Goal: Task Accomplishment & Management: Use online tool/utility

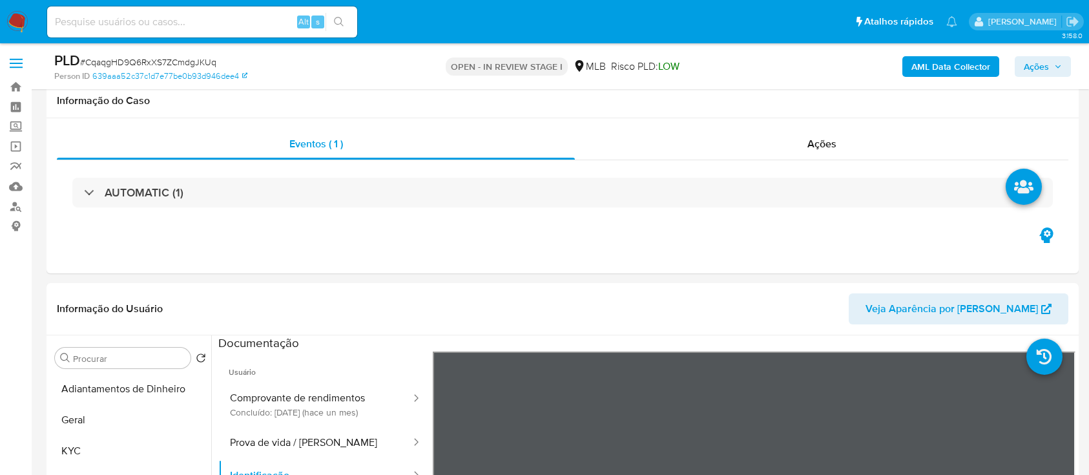
select select "10"
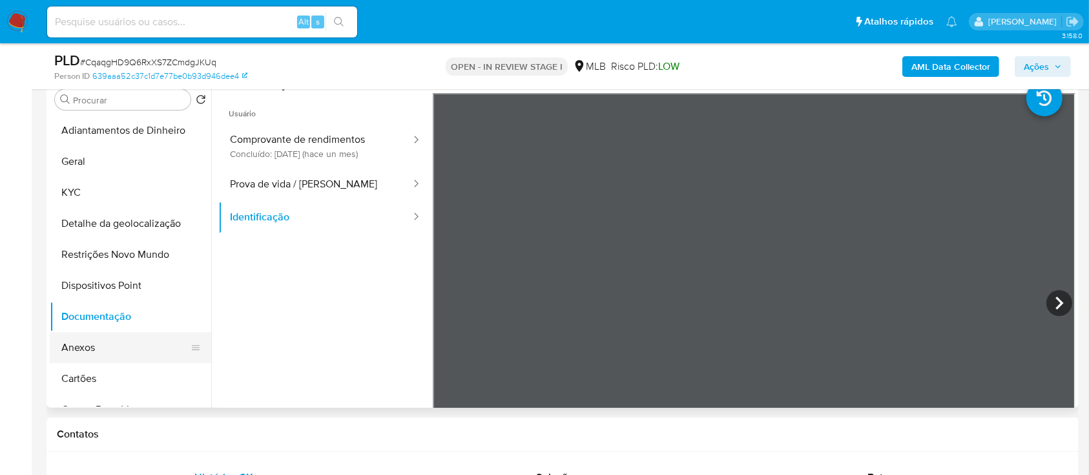
scroll to position [86, 0]
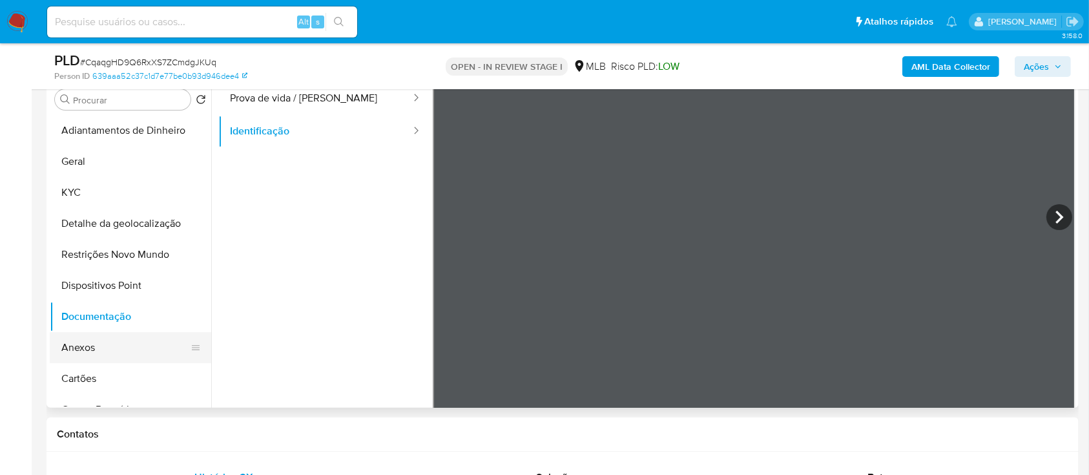
click at [73, 340] on button "Anexos" at bounding box center [125, 347] width 151 height 31
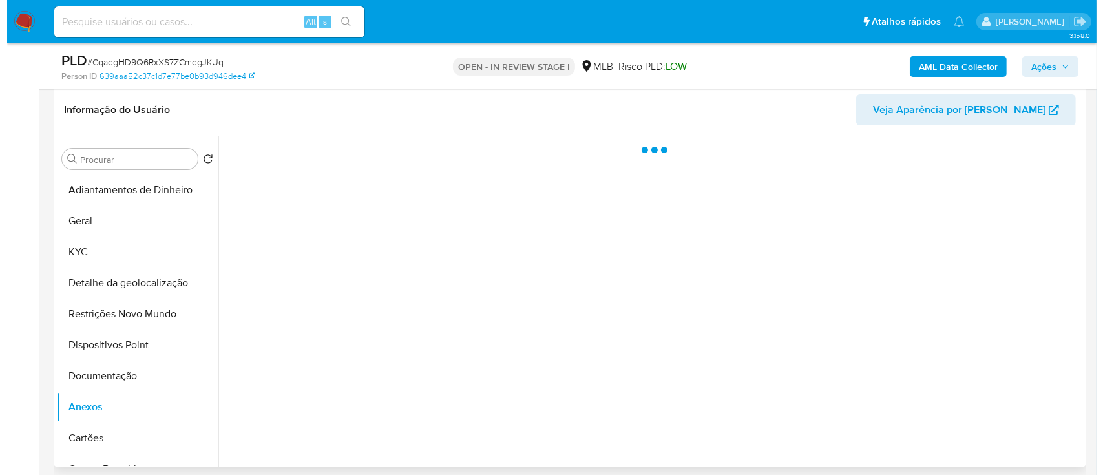
scroll to position [172, 0]
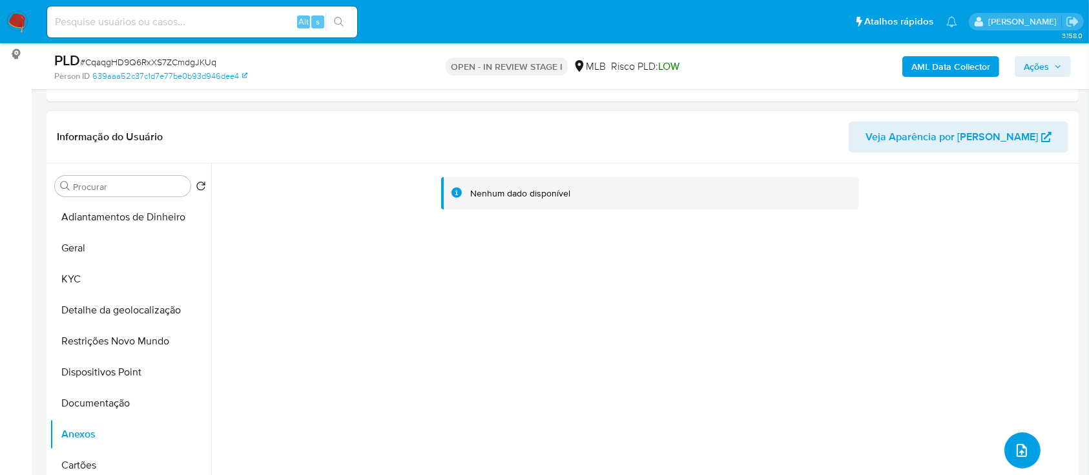
click at [1029, 452] on button "upload-file" at bounding box center [1023, 450] width 36 height 36
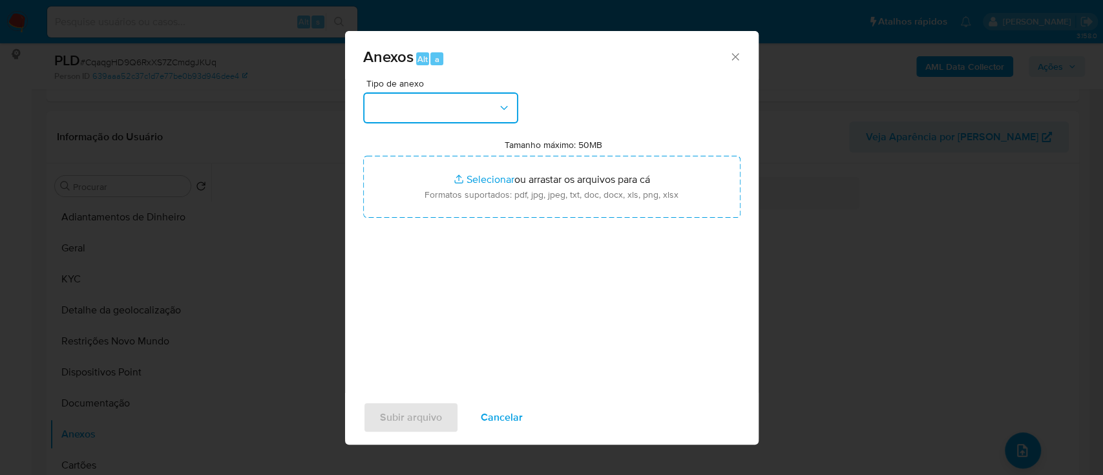
click at [473, 99] on button "button" at bounding box center [440, 107] width 155 height 31
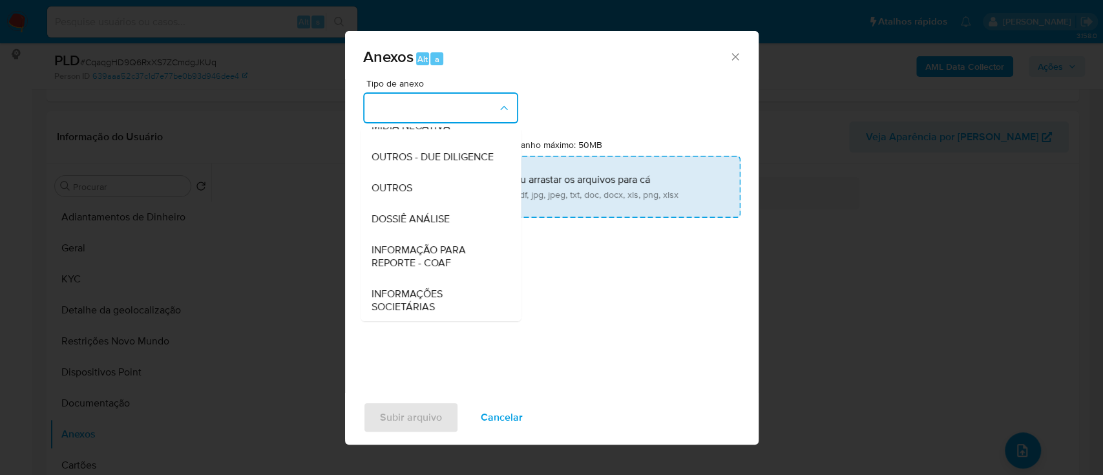
click at [417, 204] on div "OUTROS" at bounding box center [437, 188] width 132 height 31
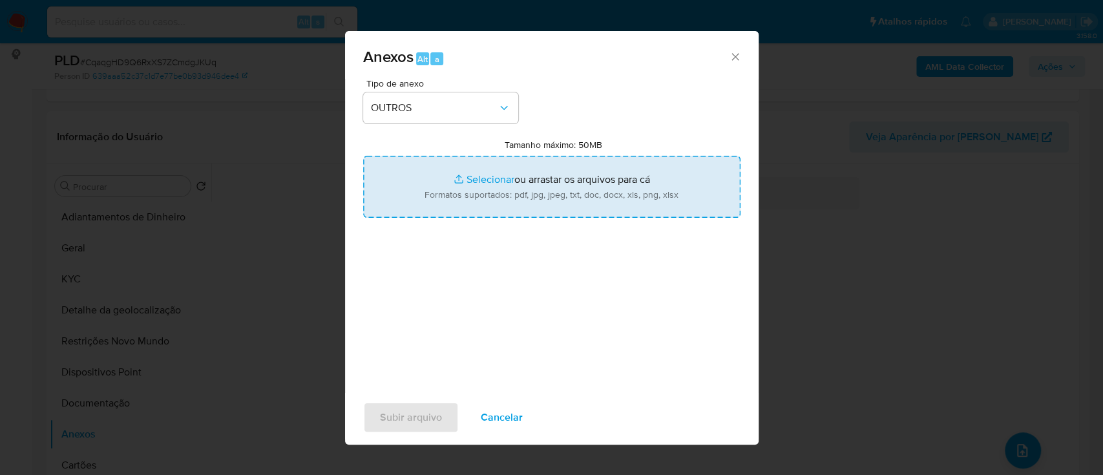
click at [477, 183] on input "Tamanho máximo: 50MB Selecionar arquivos" at bounding box center [551, 187] width 377 height 62
type input "C:\fakepath\Mulan 1129628066_2025_09_12_17_22_39.xlsx"
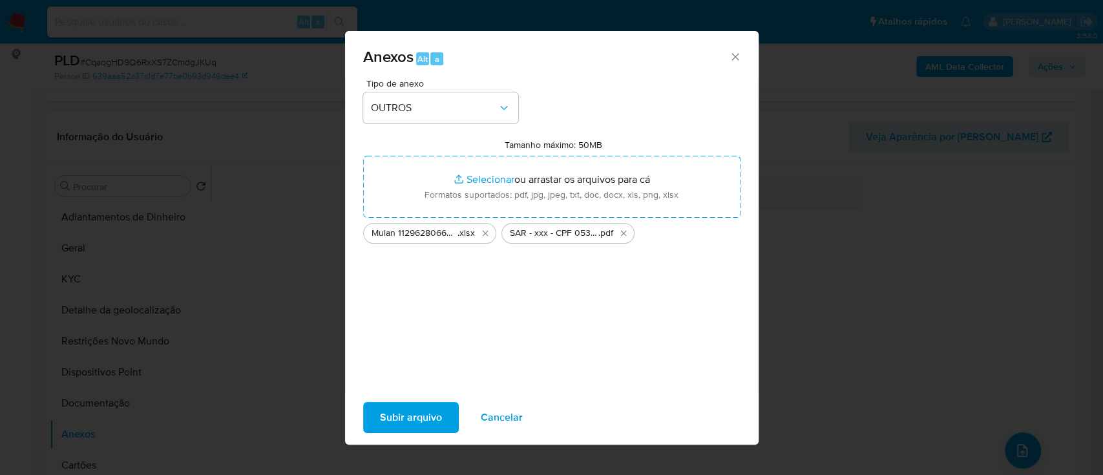
click at [415, 417] on span "Subir arquivo" at bounding box center [411, 417] width 62 height 28
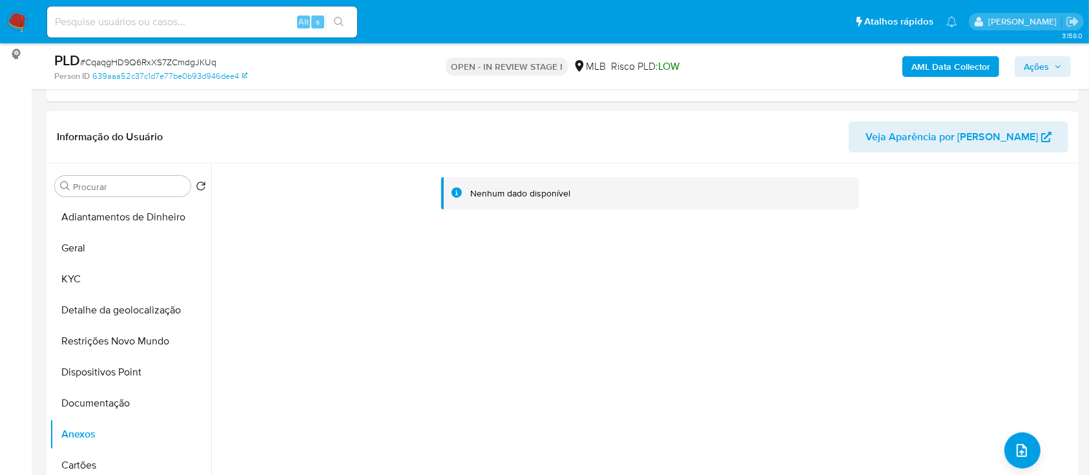
click at [1040, 63] on span "Ações" at bounding box center [1036, 66] width 25 height 21
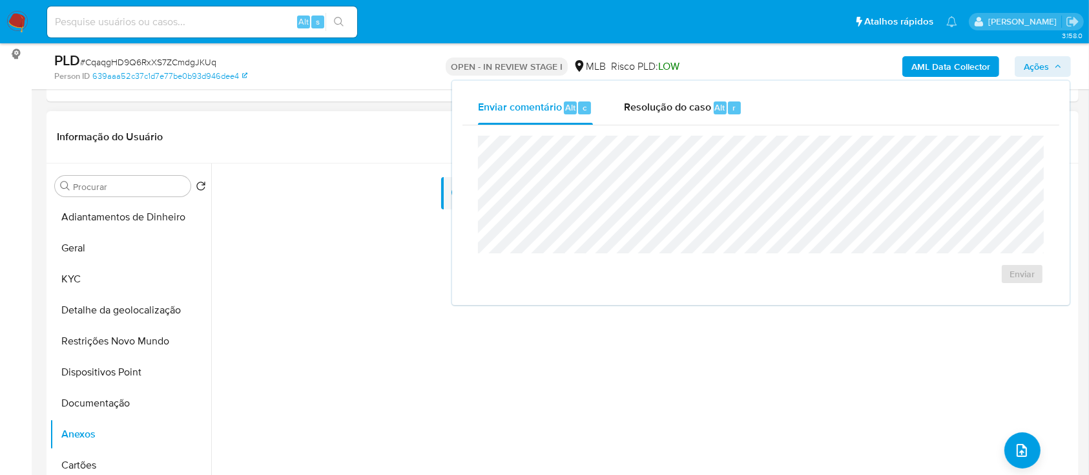
click at [315, 260] on div "Nenhum dado disponível" at bounding box center [643, 328] width 864 height 331
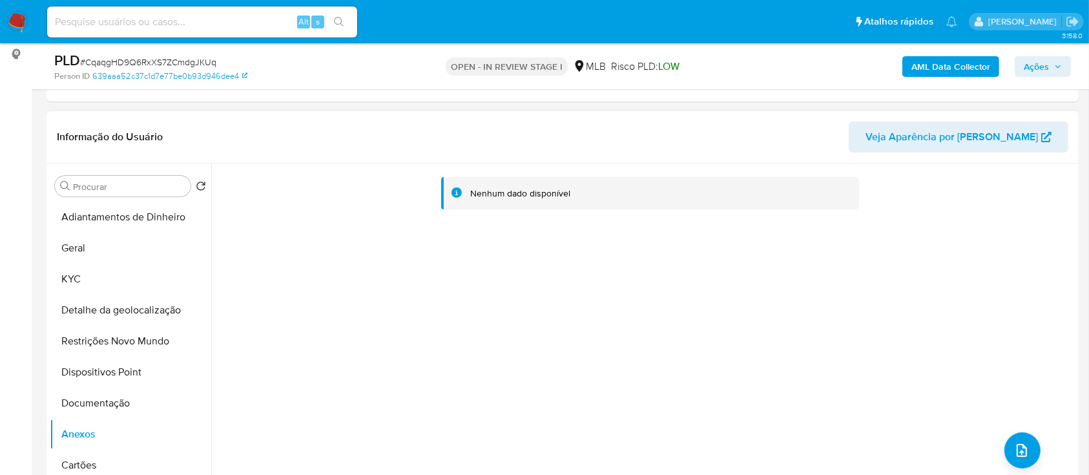
drag, startPoint x: 463, startPoint y: 333, endPoint x: 279, endPoint y: 157, distance: 255.0
click at [454, 326] on div "Nenhum dado disponível" at bounding box center [643, 328] width 864 height 331
click at [944, 70] on b "AML Data Collector" at bounding box center [951, 66] width 79 height 21
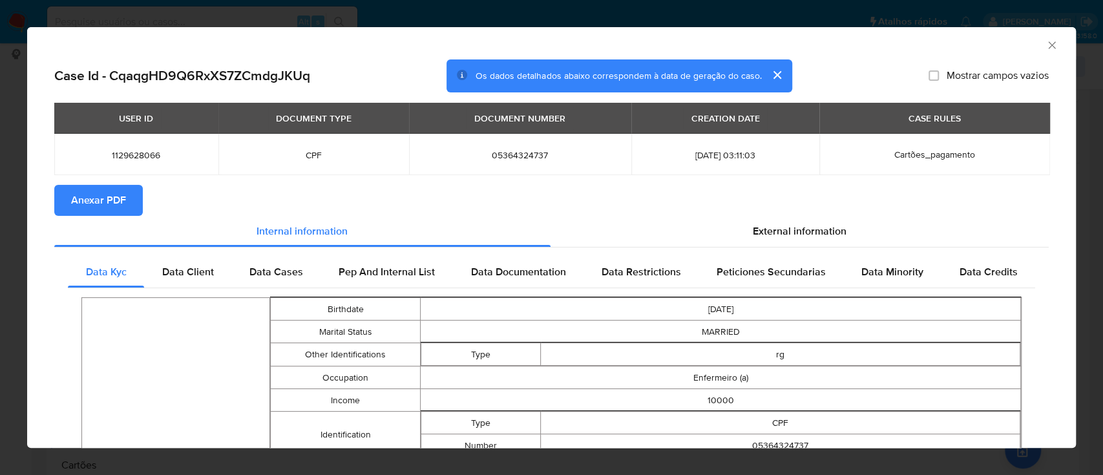
click at [101, 204] on span "Anexar PDF" at bounding box center [98, 200] width 55 height 28
click at [1045, 44] on icon "Fechar a janela" at bounding box center [1051, 45] width 13 height 13
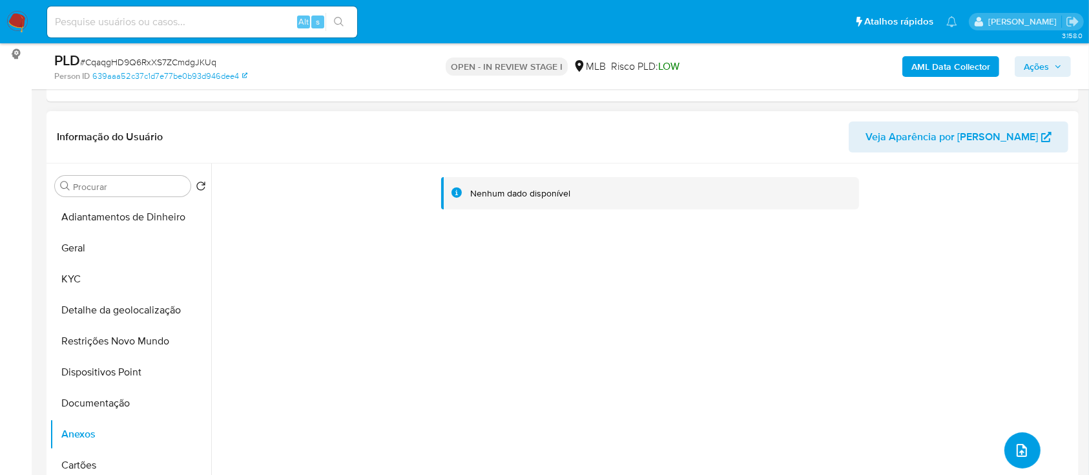
click at [1018, 448] on icon "upload-file" at bounding box center [1022, 451] width 16 height 16
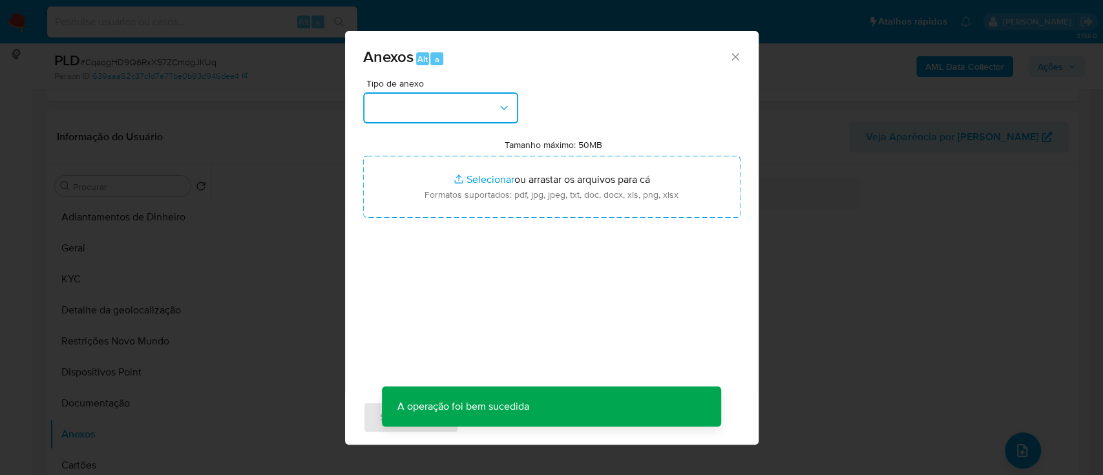
click at [458, 109] on button "button" at bounding box center [440, 107] width 155 height 31
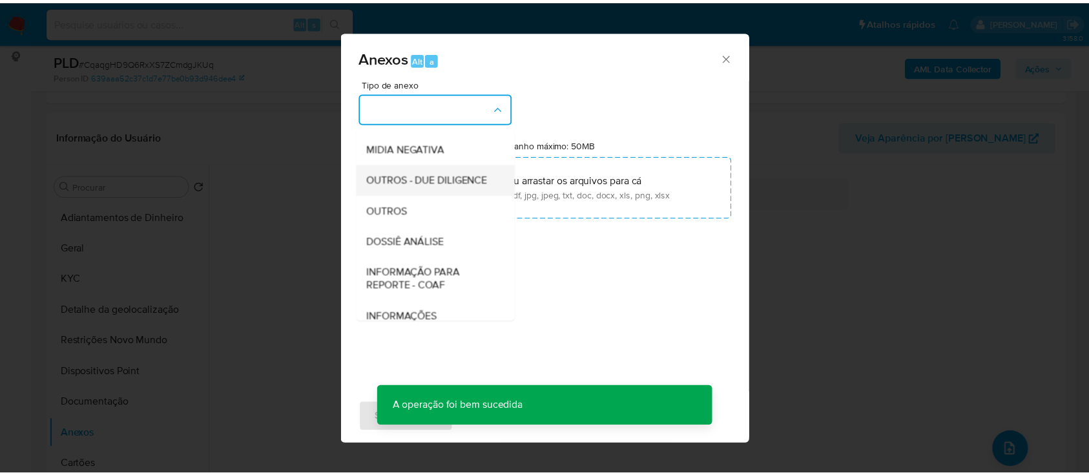
scroll to position [86, 0]
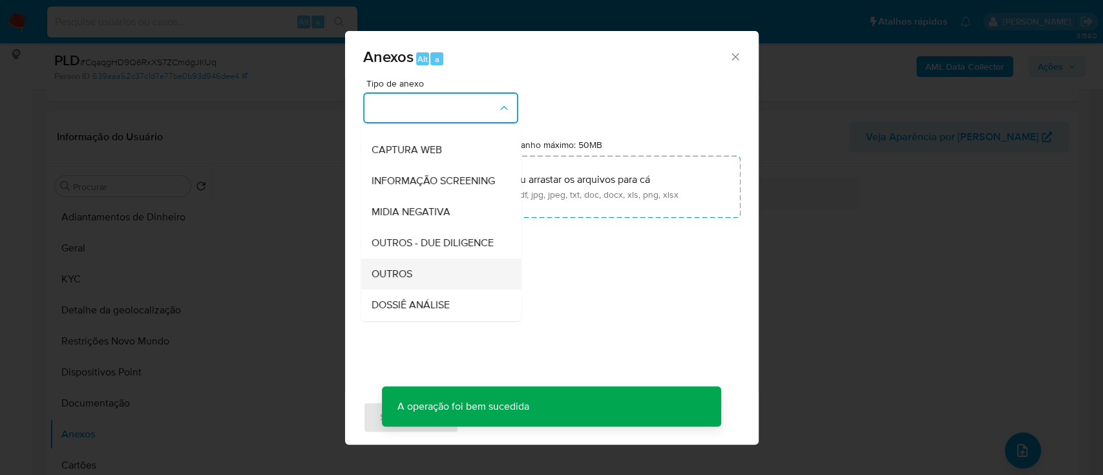
click at [404, 280] on span "OUTROS" at bounding box center [391, 273] width 41 height 13
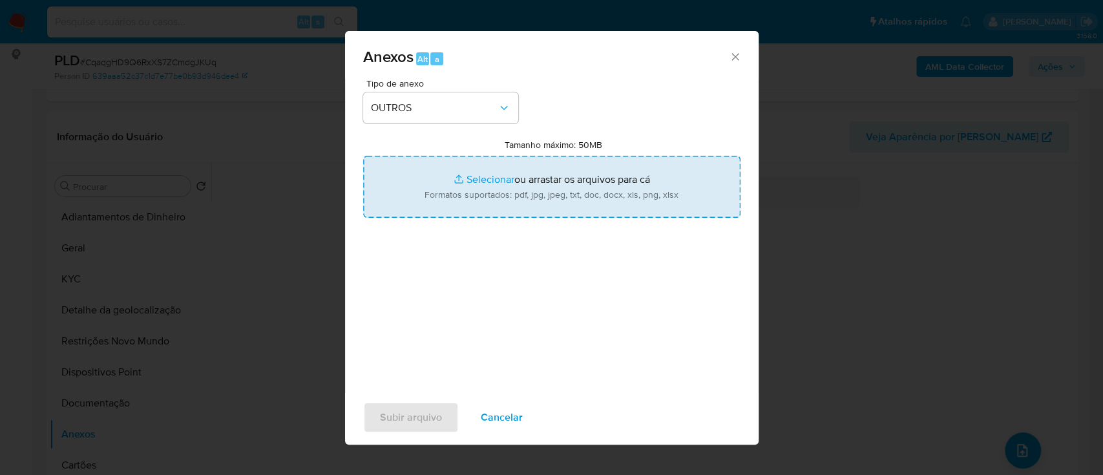
click at [487, 175] on input "Tamanho máximo: 50MB Selecionar arquivos" at bounding box center [551, 187] width 377 height 62
type input "C:\fakepath\Mulan 1129628066_2025_09_12_17_22_39.xlsx"
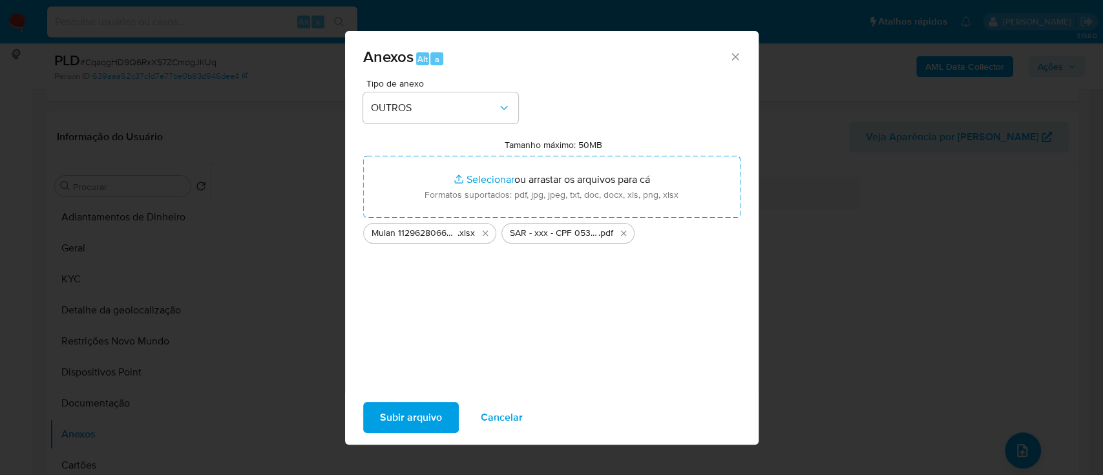
click at [390, 411] on span "Subir arquivo" at bounding box center [411, 417] width 62 height 28
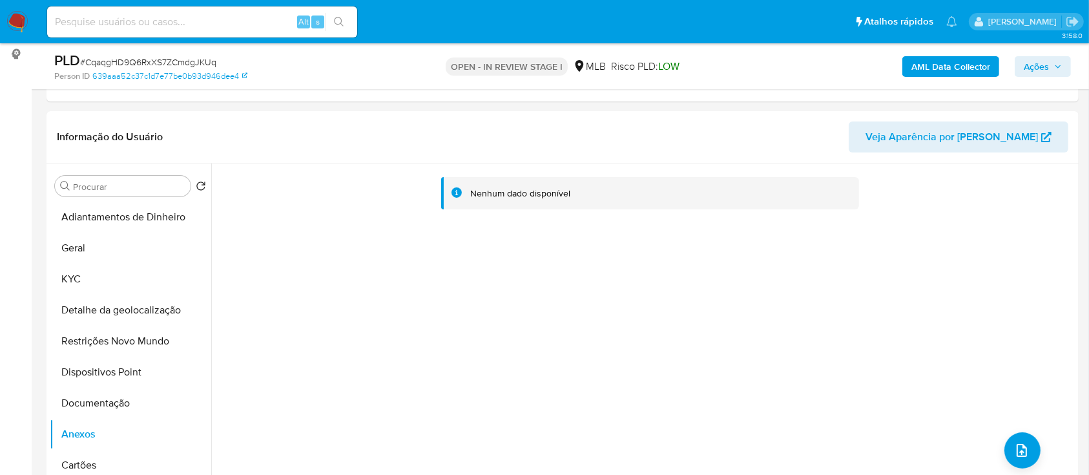
click at [1047, 61] on span "Ações" at bounding box center [1036, 66] width 25 height 21
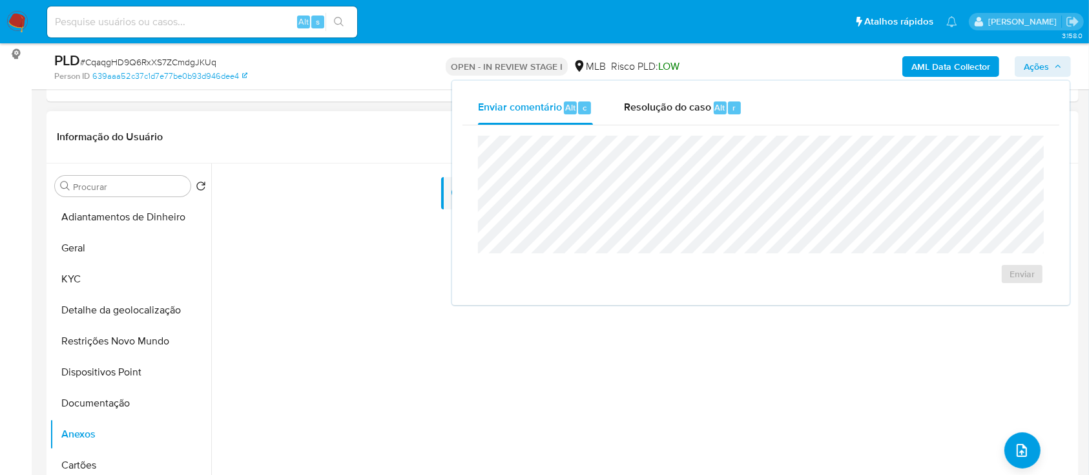
click at [292, 331] on div "Nenhum dado disponível" at bounding box center [643, 328] width 864 height 331
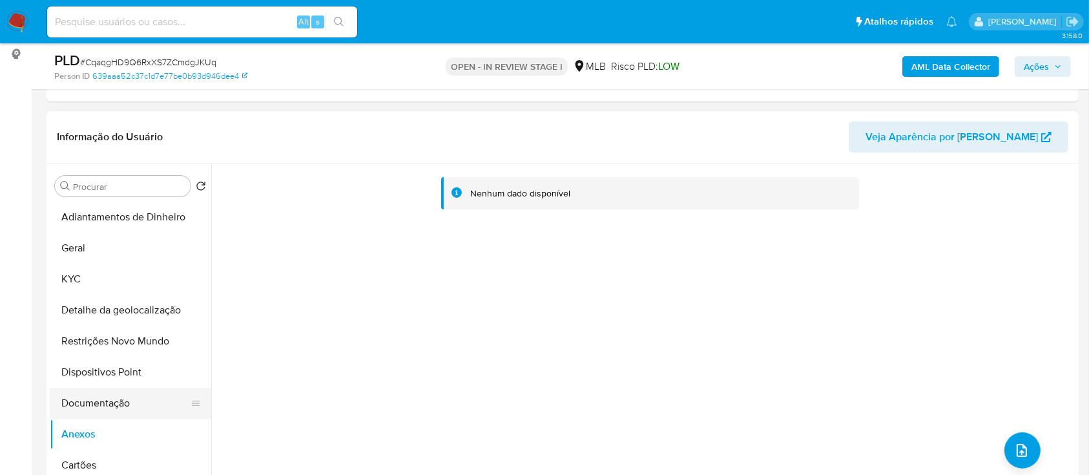
click at [88, 401] on button "Documentação" at bounding box center [125, 403] width 151 height 31
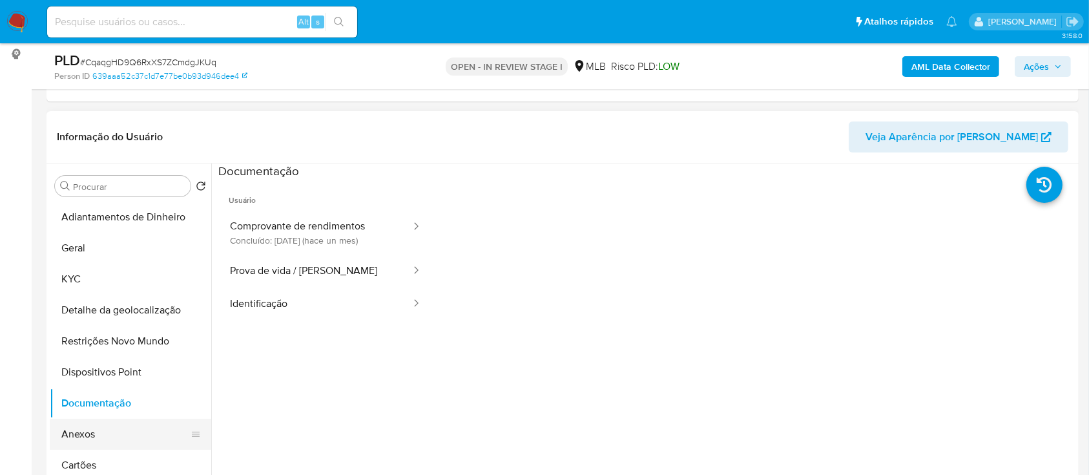
click at [70, 434] on button "Anexos" at bounding box center [125, 434] width 151 height 31
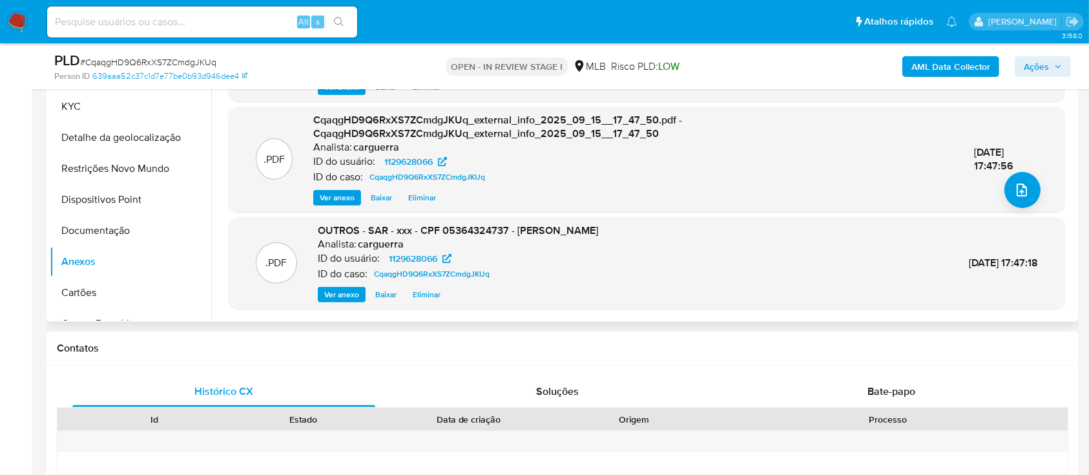
scroll to position [123, 0]
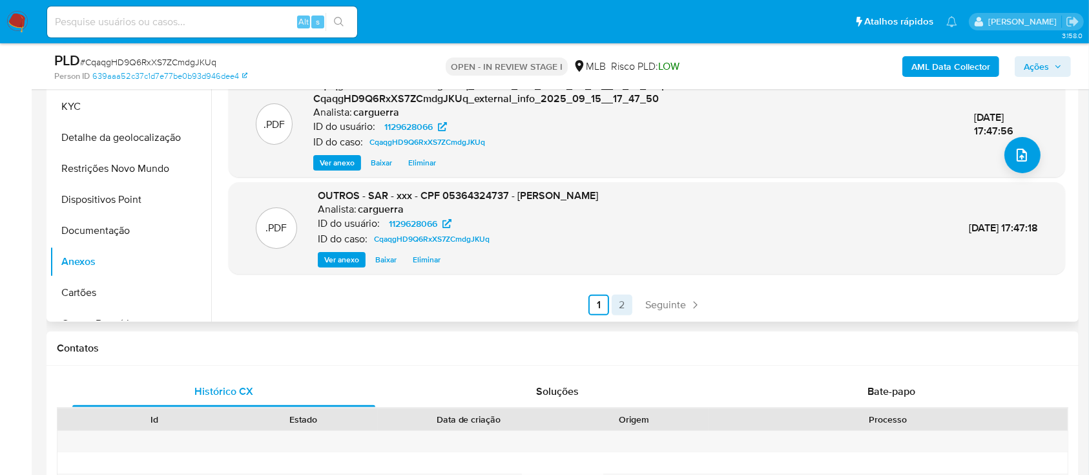
click at [616, 304] on link "2" at bounding box center [622, 305] width 21 height 21
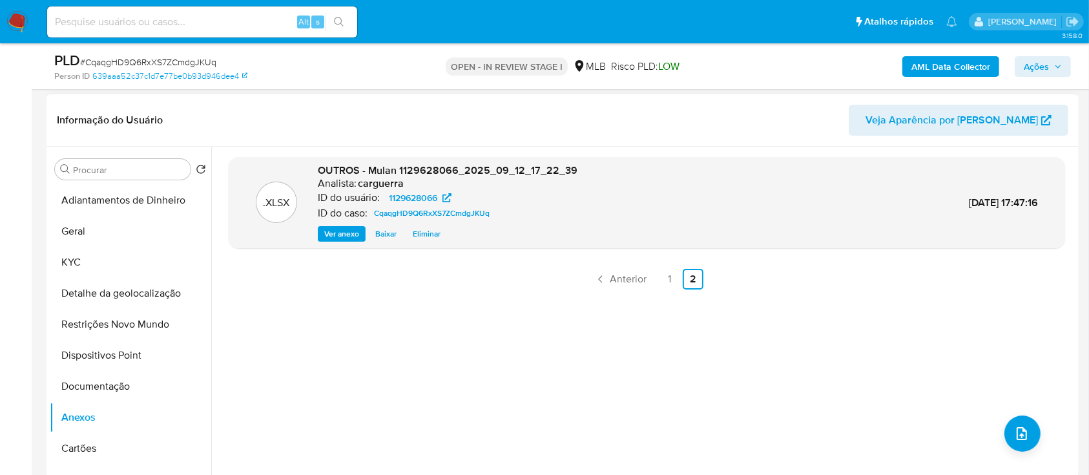
scroll to position [172, 0]
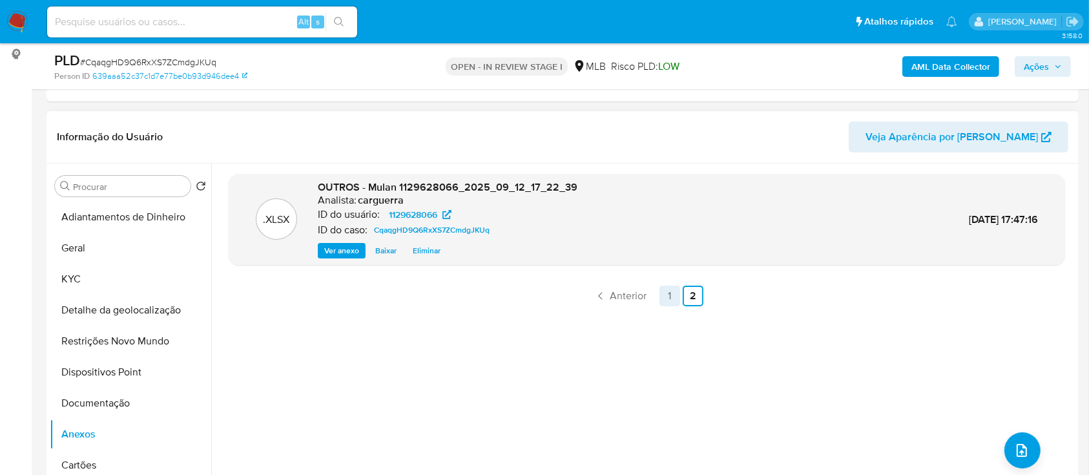
click at [667, 293] on link "1" at bounding box center [670, 296] width 21 height 21
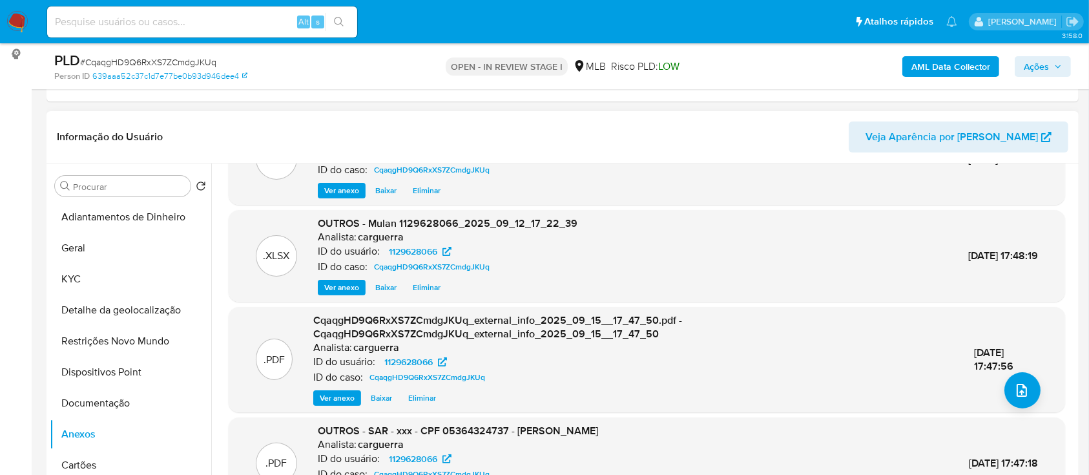
scroll to position [0, 0]
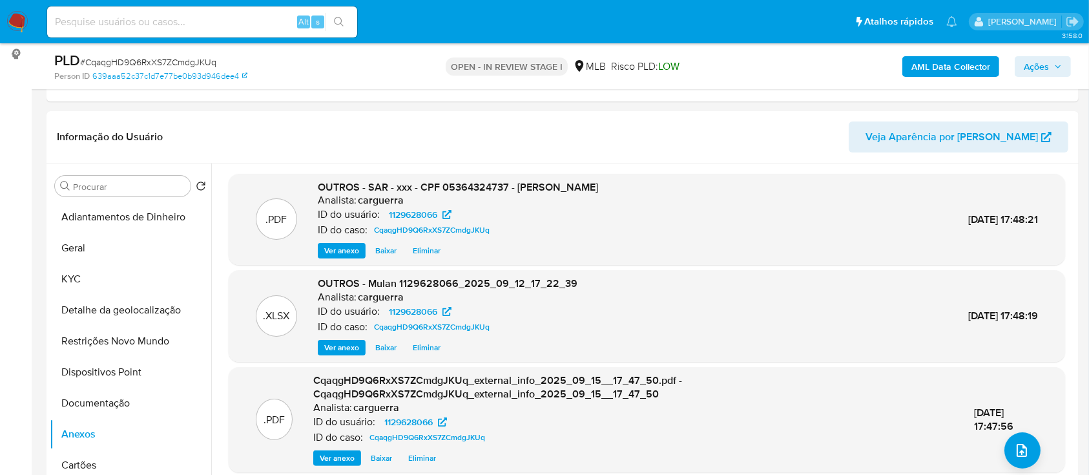
click at [1039, 63] on span "Ações" at bounding box center [1036, 66] width 25 height 21
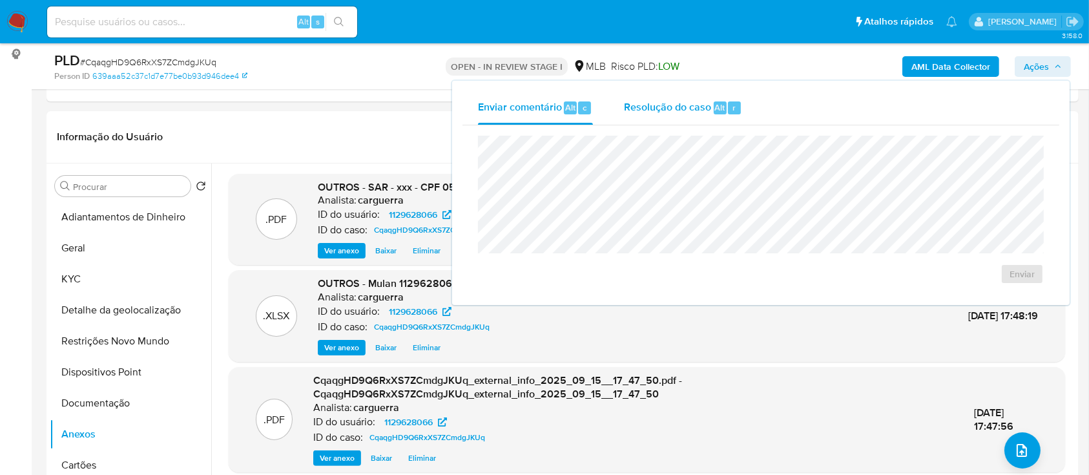
click at [678, 114] on span "Resolução do caso" at bounding box center [667, 106] width 87 height 15
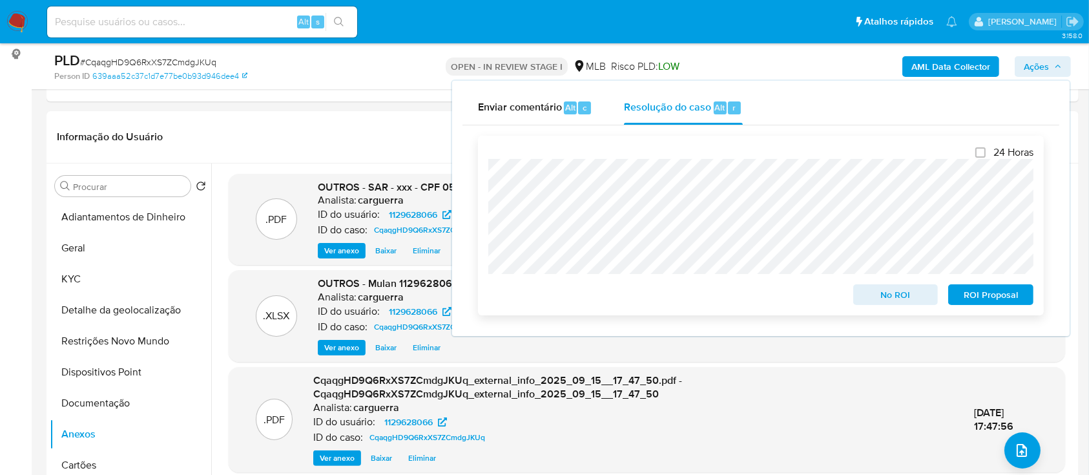
click at [976, 296] on span "ROI Proposal" at bounding box center [991, 295] width 67 height 18
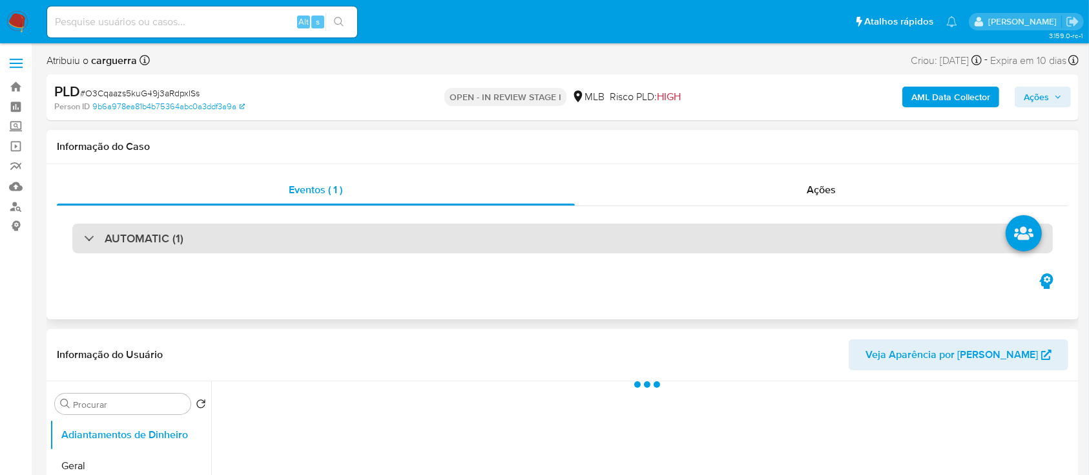
select select "10"
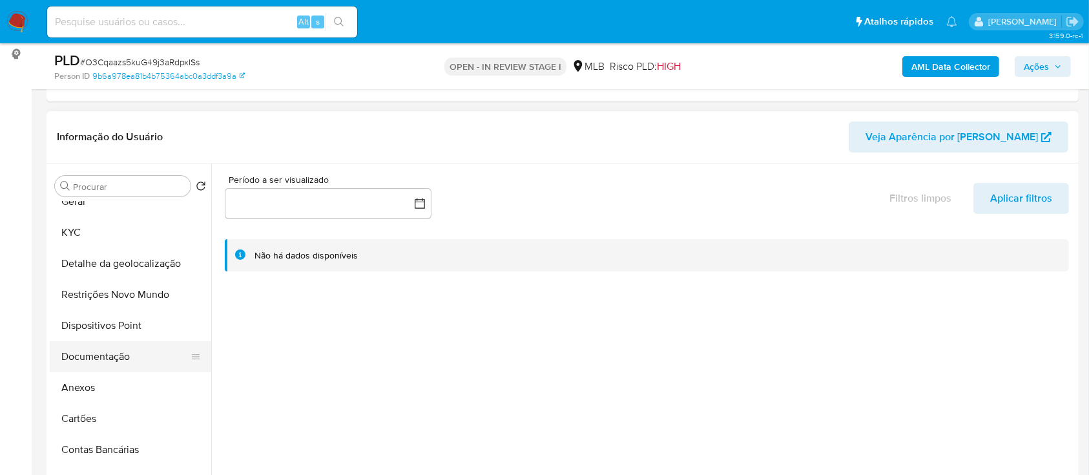
scroll to position [86, 0]
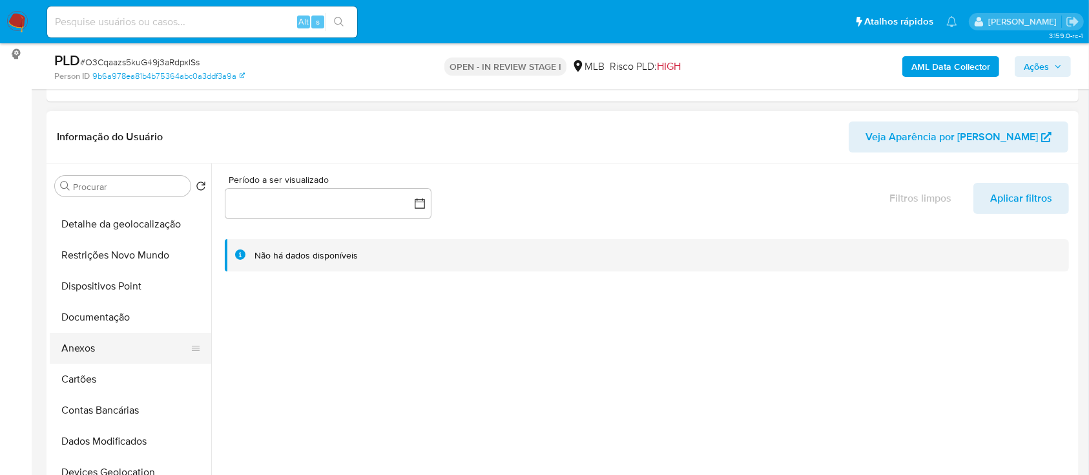
click at [88, 341] on button "Anexos" at bounding box center [125, 348] width 151 height 31
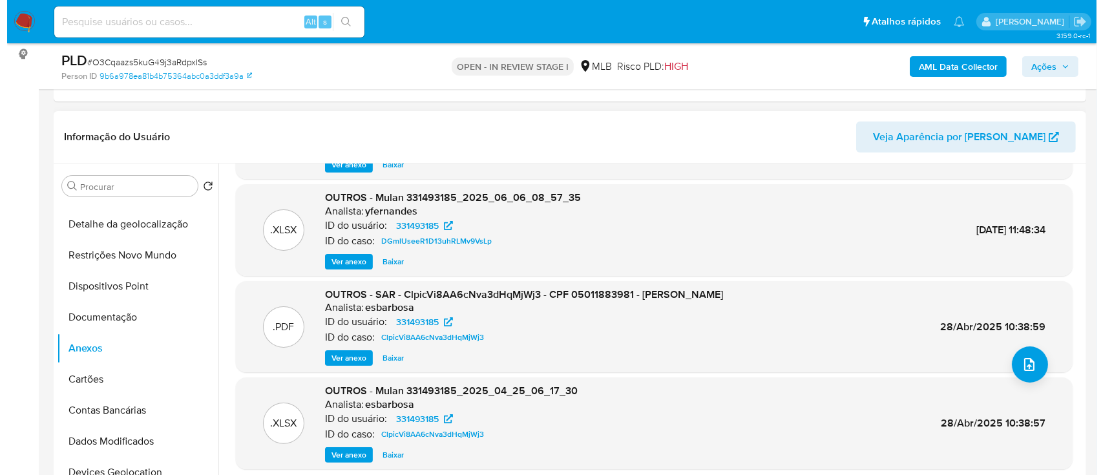
scroll to position [0, 0]
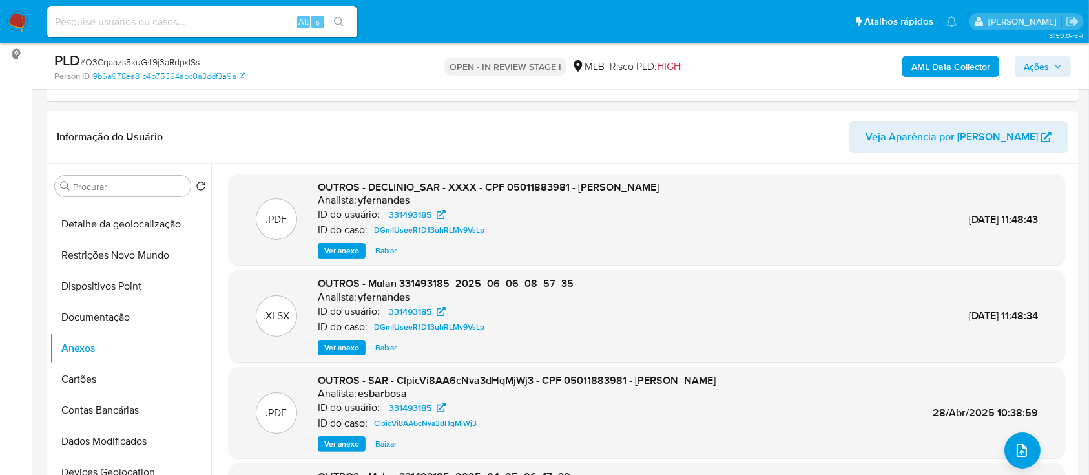
click at [933, 68] on b "AML Data Collector" at bounding box center [951, 66] width 79 height 21
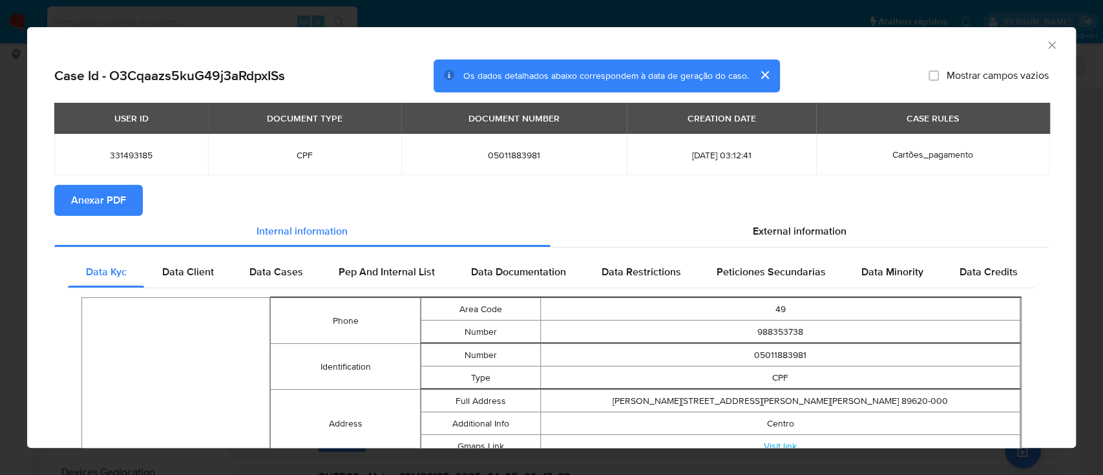
click at [129, 205] on button "Anexar PDF" at bounding box center [98, 200] width 89 height 31
click at [92, 204] on span "Anexar PDF" at bounding box center [98, 200] width 55 height 28
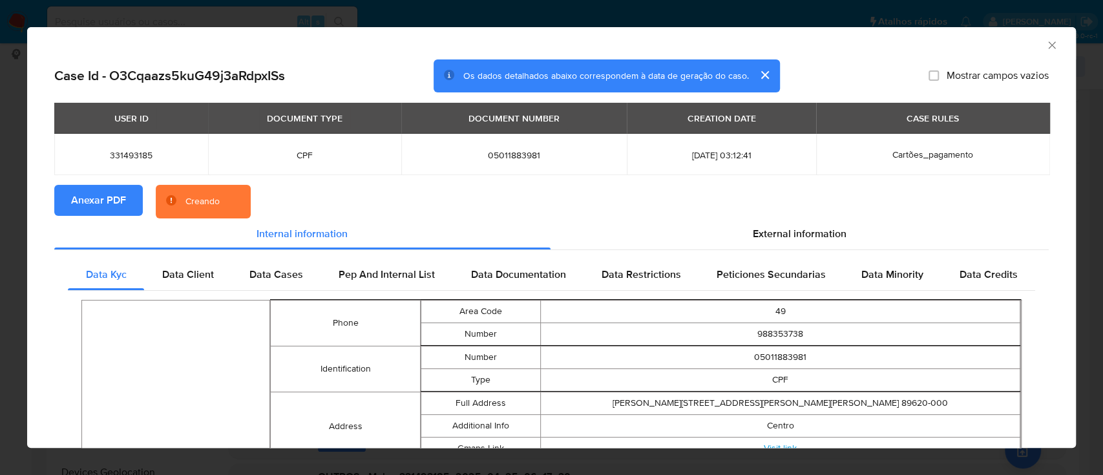
click at [1045, 44] on icon "Fechar a janela" at bounding box center [1051, 45] width 13 height 13
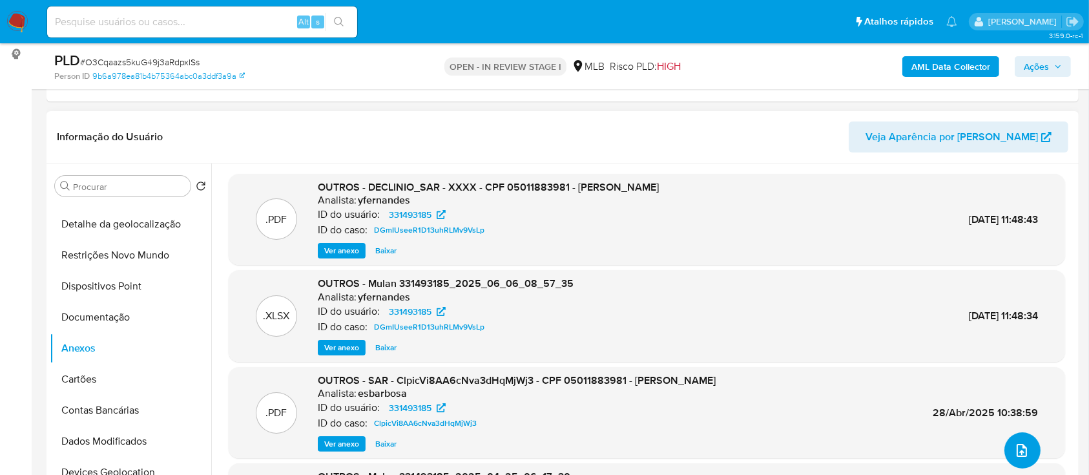
click at [1020, 446] on icon "upload-file" at bounding box center [1022, 451] width 16 height 16
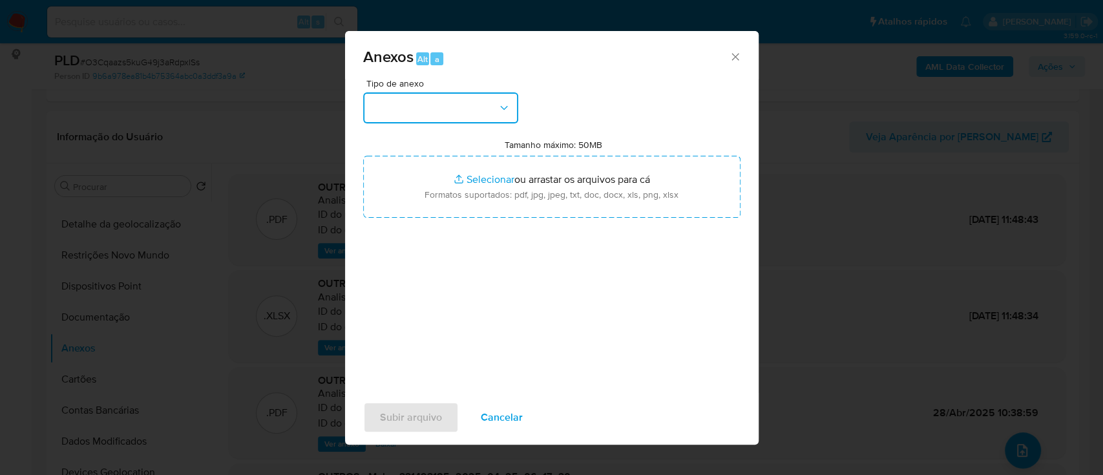
click at [419, 116] on button "button" at bounding box center [440, 107] width 155 height 31
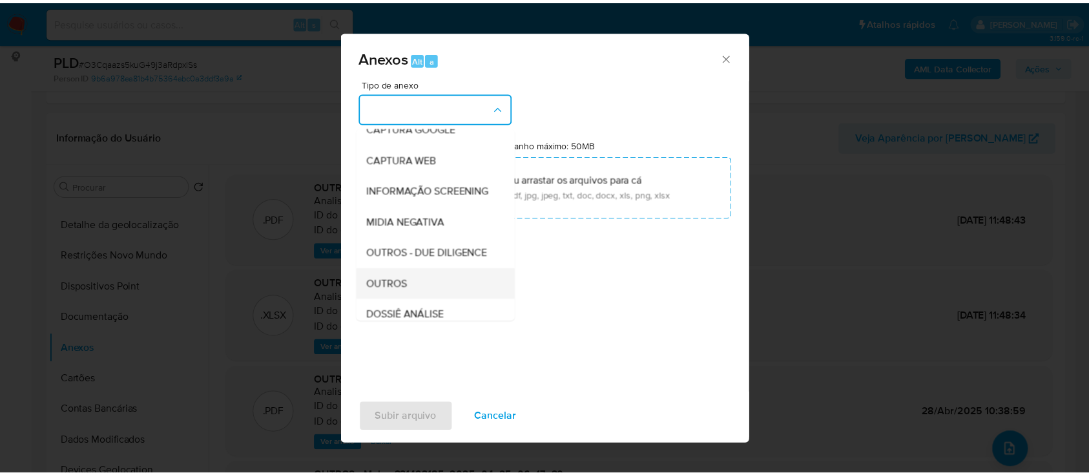
scroll to position [172, 0]
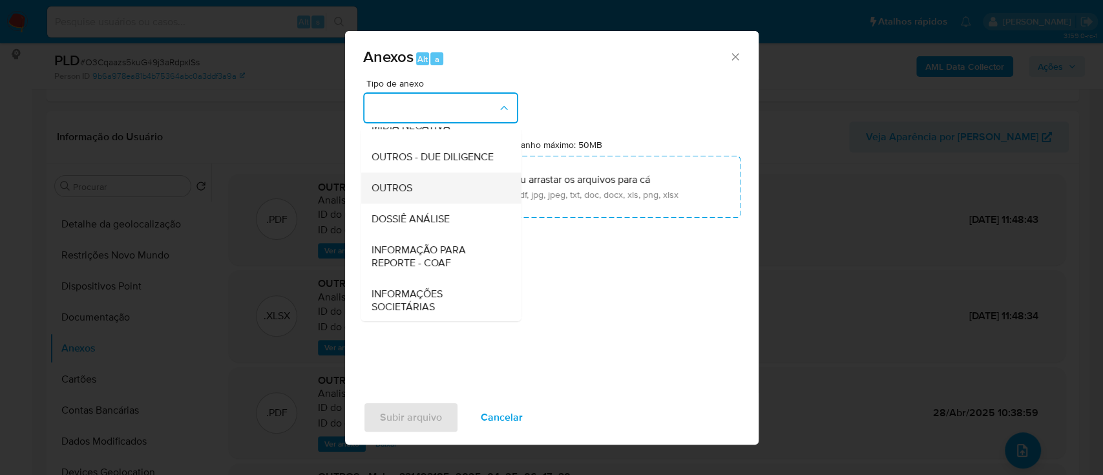
click at [412, 204] on div "OUTROS" at bounding box center [437, 188] width 132 height 31
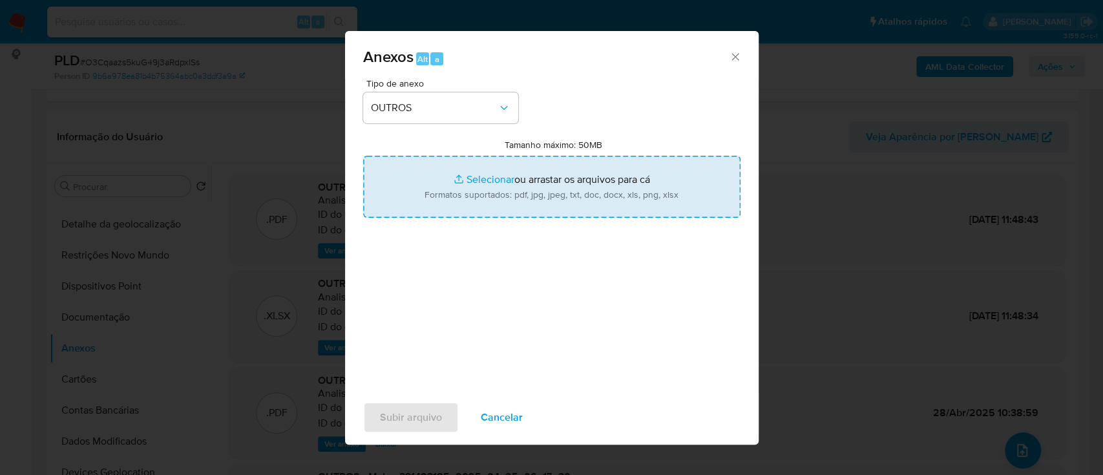
click at [481, 180] on input "Tamanho máximo: 50MB Selecionar arquivos" at bounding box center [551, 187] width 377 height 62
type input "C:\fakepath\Mulan 331493185_2025_09_12_17_22_29.xlsx"
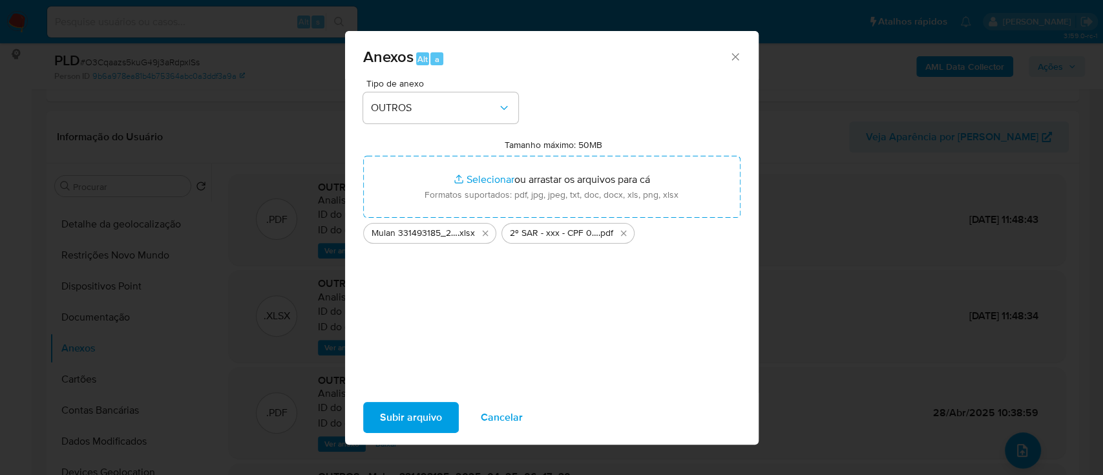
click at [389, 412] on span "Subir arquivo" at bounding box center [411, 417] width 62 height 28
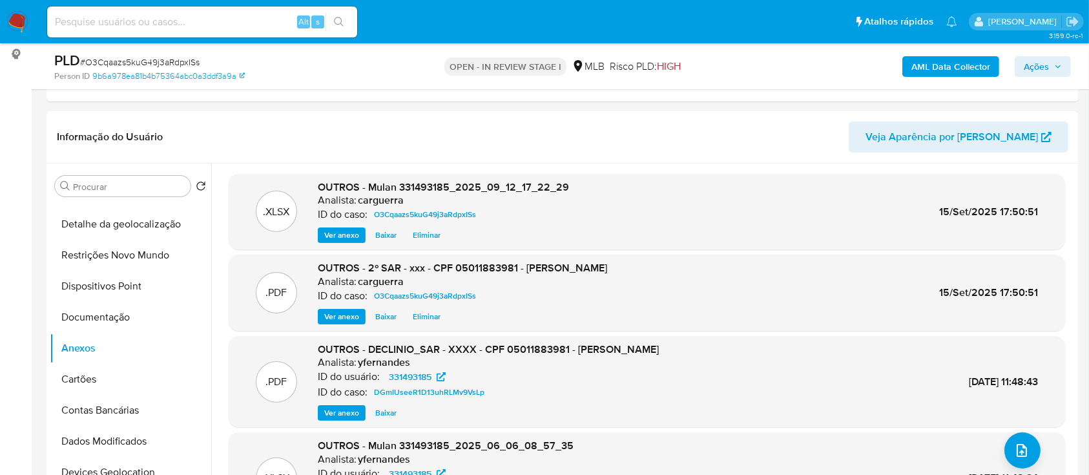
click at [1038, 67] on span "Ações" at bounding box center [1036, 66] width 25 height 21
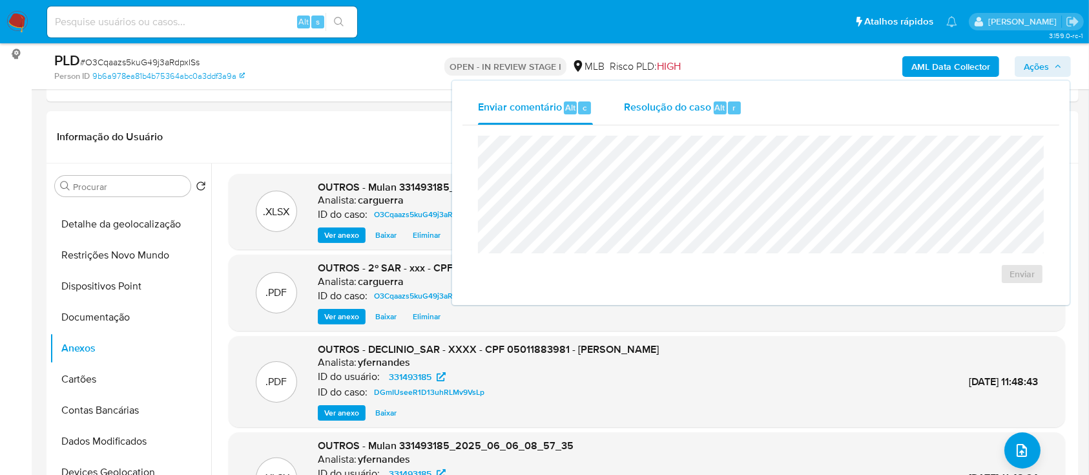
click at [647, 101] on span "Resolução do caso" at bounding box center [667, 106] width 87 height 15
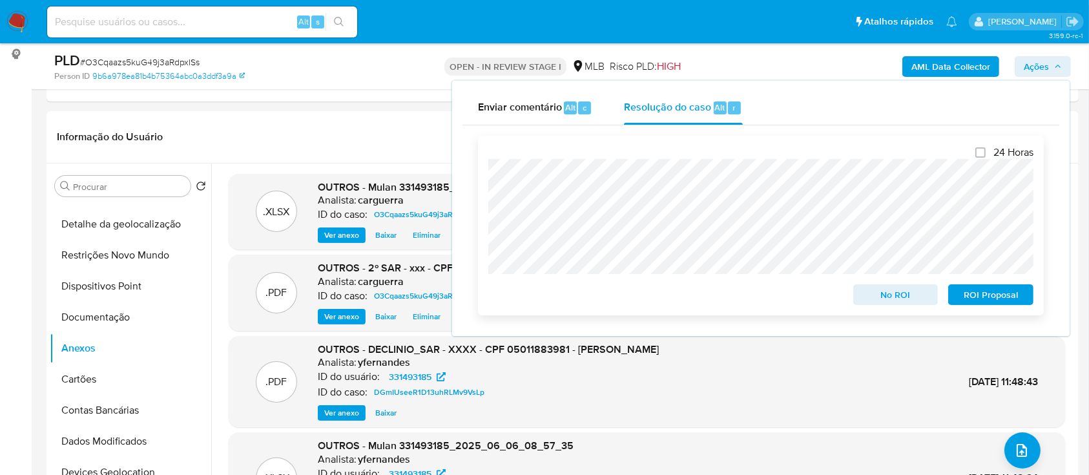
click at [988, 297] on span "ROI Proposal" at bounding box center [991, 295] width 67 height 18
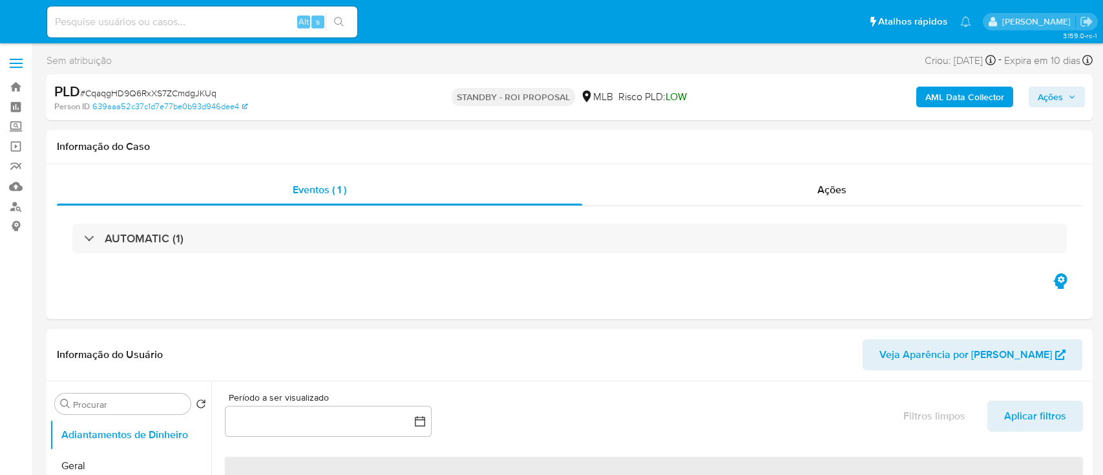
select select "10"
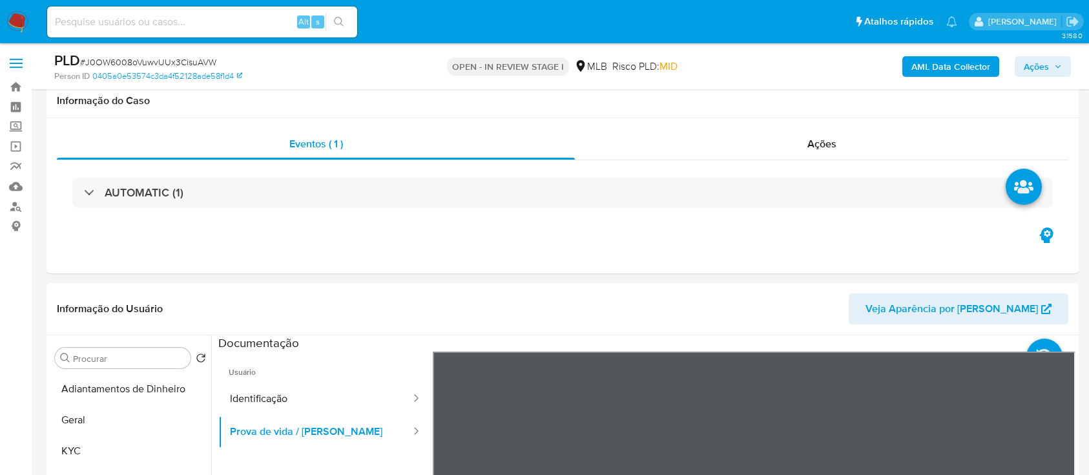
select select "10"
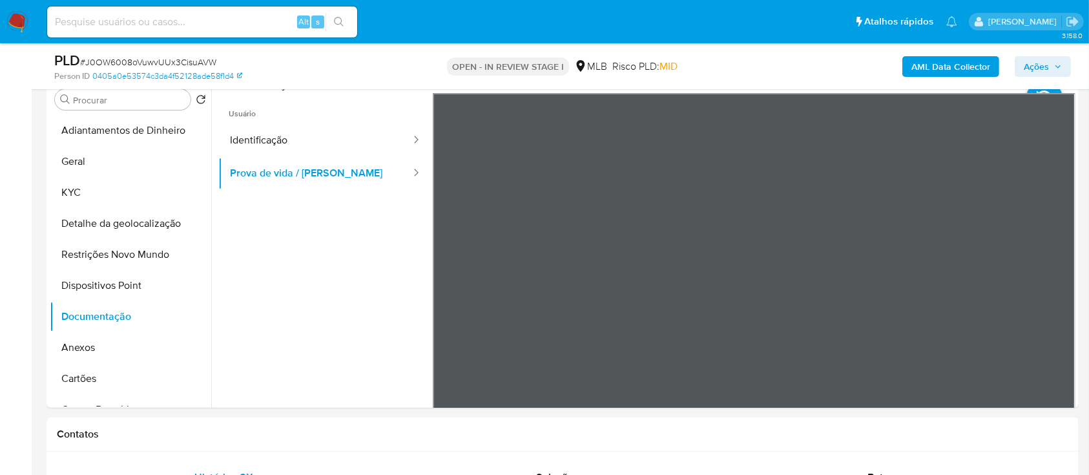
click at [957, 66] on b "AML Data Collector" at bounding box center [951, 66] width 79 height 21
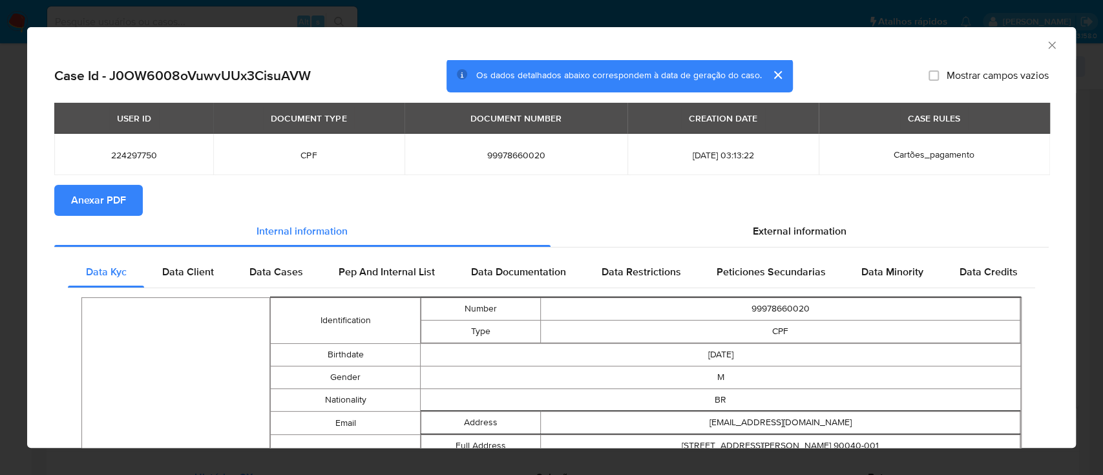
click at [114, 200] on span "Anexar PDF" at bounding box center [98, 200] width 55 height 28
drag, startPoint x: 103, startPoint y: 194, endPoint x: 145, endPoint y: 198, distance: 41.6
click at [103, 194] on span "Anexar PDF" at bounding box center [98, 200] width 55 height 28
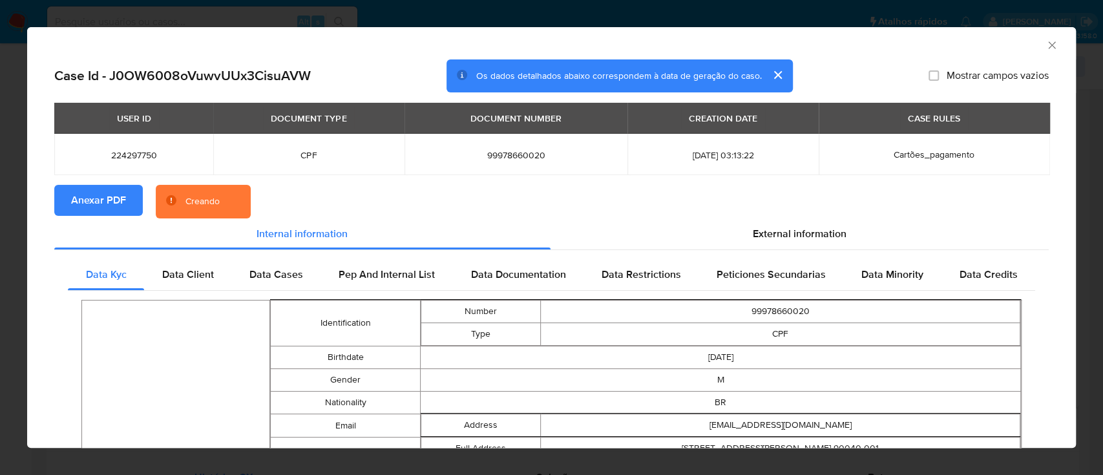
click at [1045, 45] on icon "Fechar a janela" at bounding box center [1051, 45] width 13 height 13
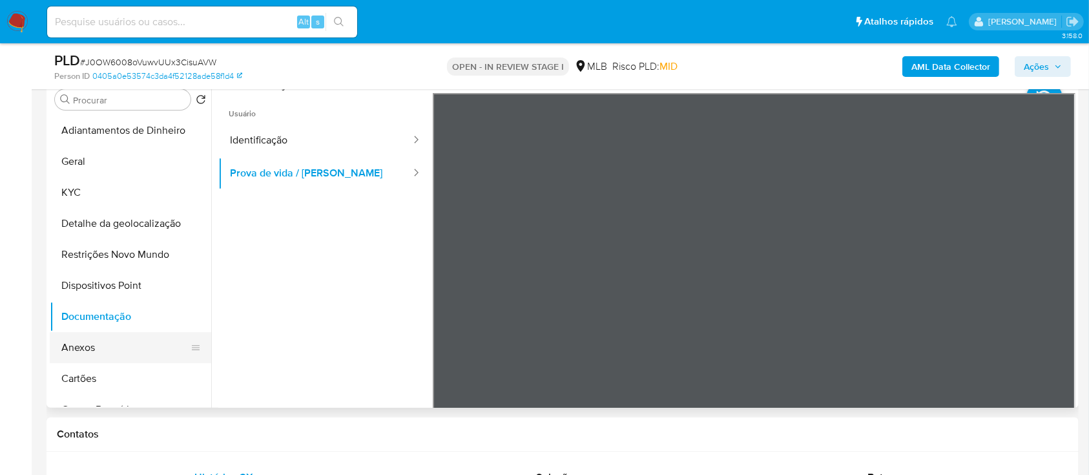
click at [108, 349] on button "Anexos" at bounding box center [125, 347] width 151 height 31
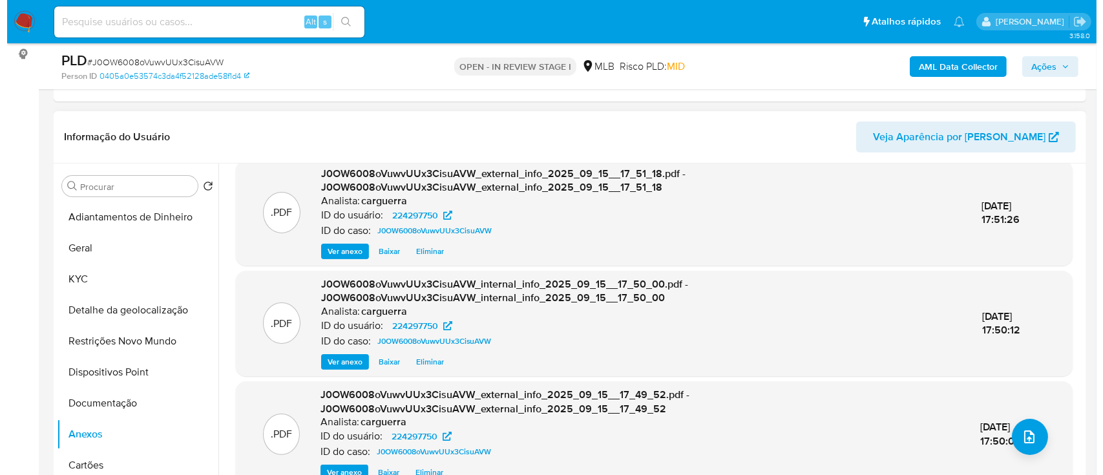
scroll to position [17, 0]
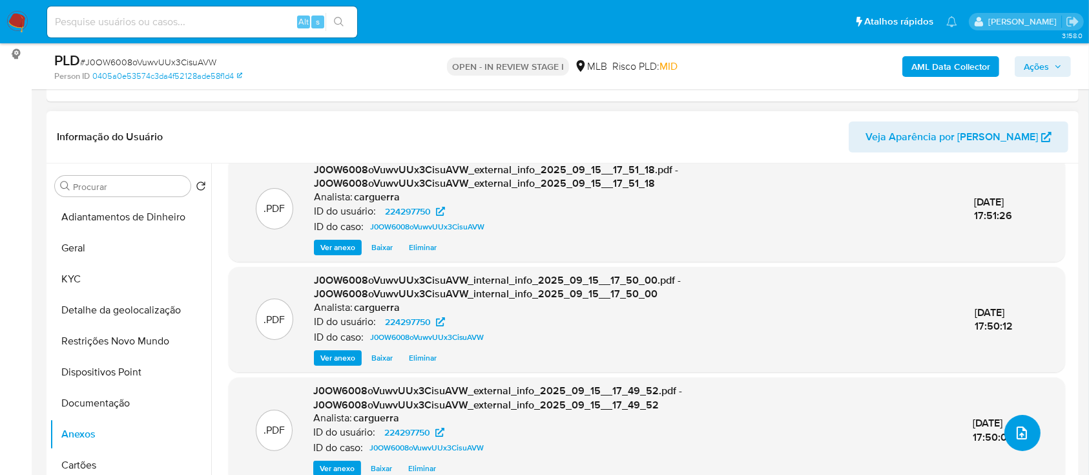
click at [1016, 426] on icon "upload-file" at bounding box center [1022, 433] width 16 height 16
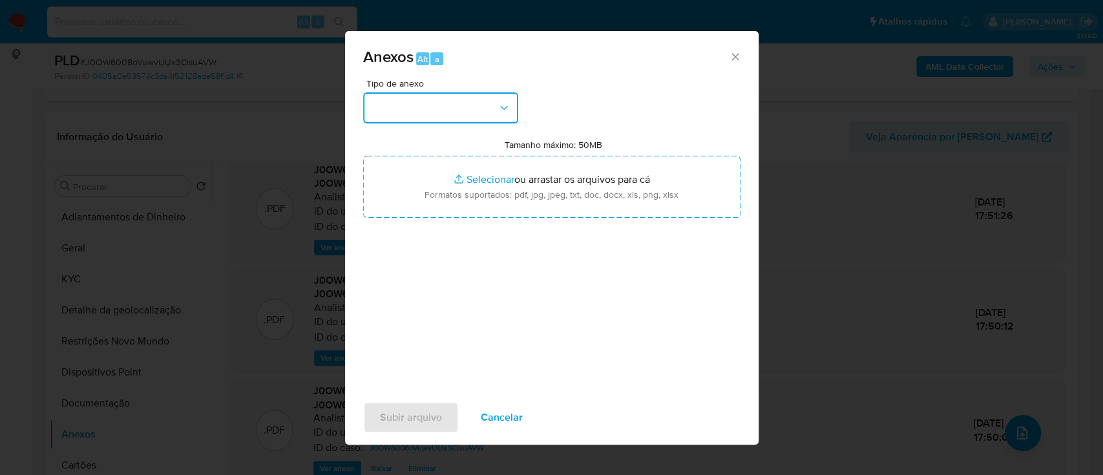
click at [426, 114] on button "button" at bounding box center [440, 107] width 155 height 31
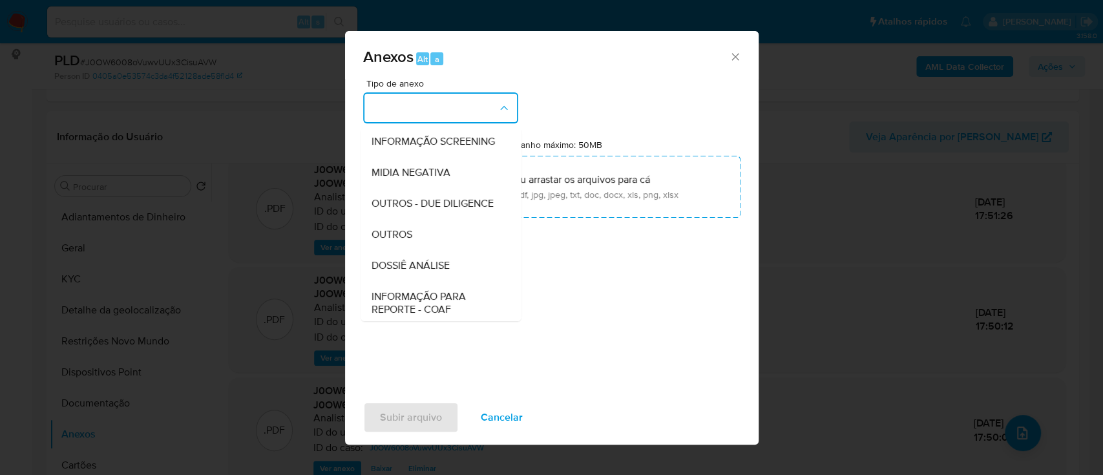
scroll to position [172, 0]
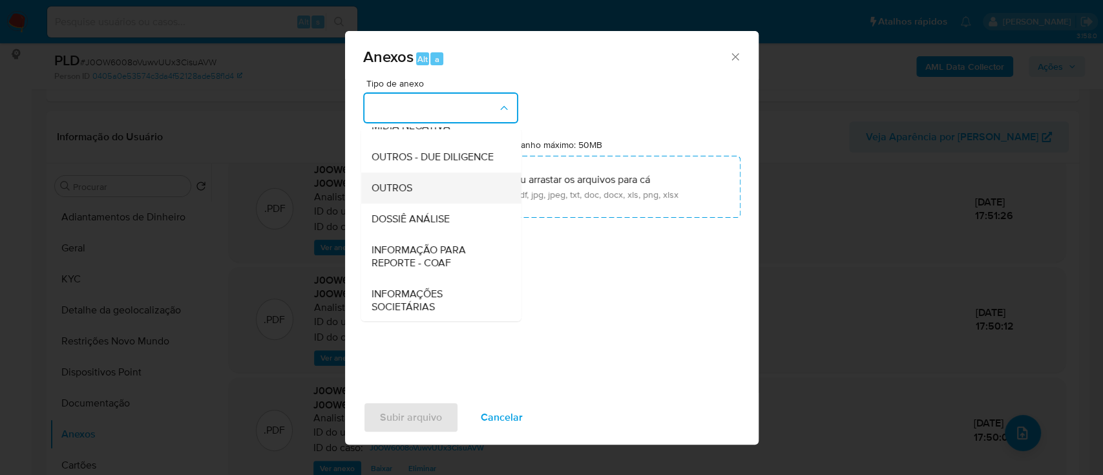
click at [406, 194] on span "OUTROS" at bounding box center [391, 188] width 41 height 13
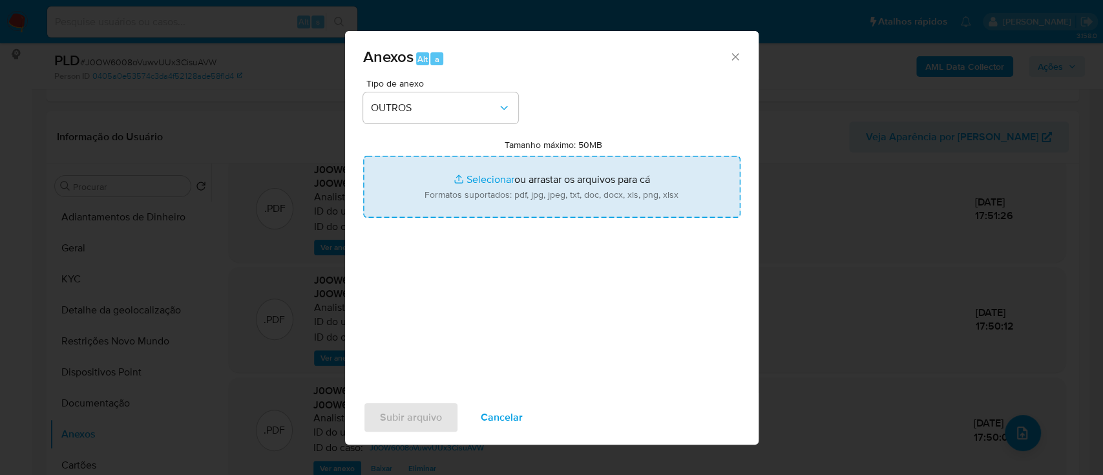
click at [478, 181] on input "Tamanho máximo: 50MB Selecionar arquivos" at bounding box center [551, 187] width 377 height 62
type input "C:\fakepath\Mulan 224297750_2025_09_12_17_23_08.xlsx"
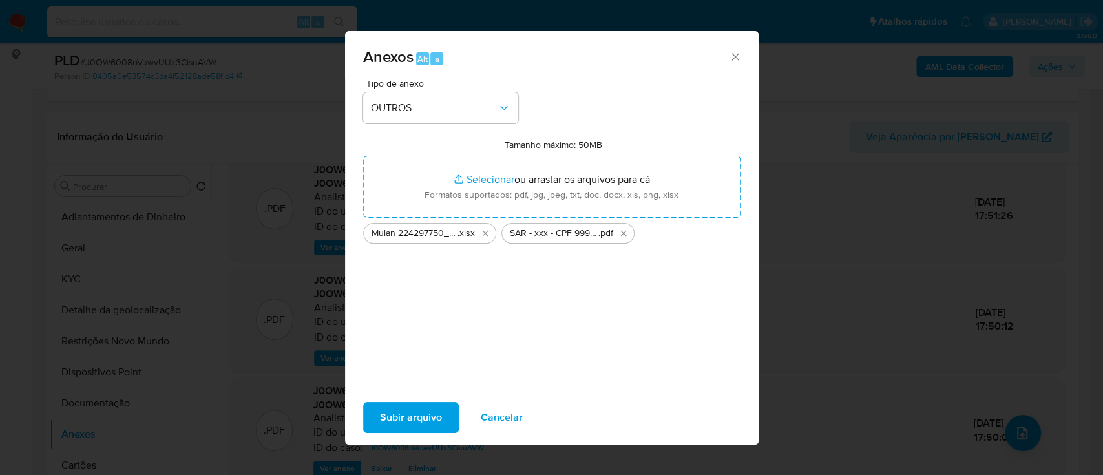
click at [398, 423] on span "Subir arquivo" at bounding box center [411, 417] width 62 height 28
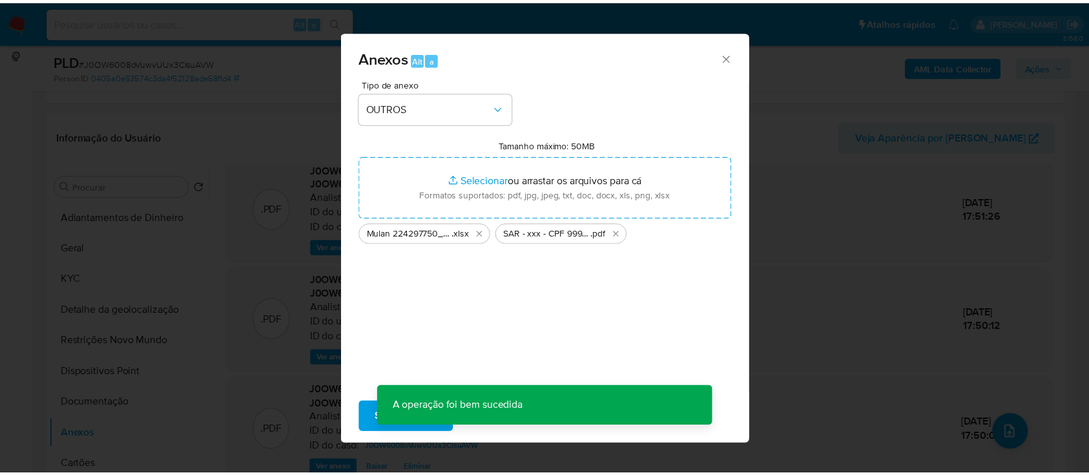
scroll to position [69, 0]
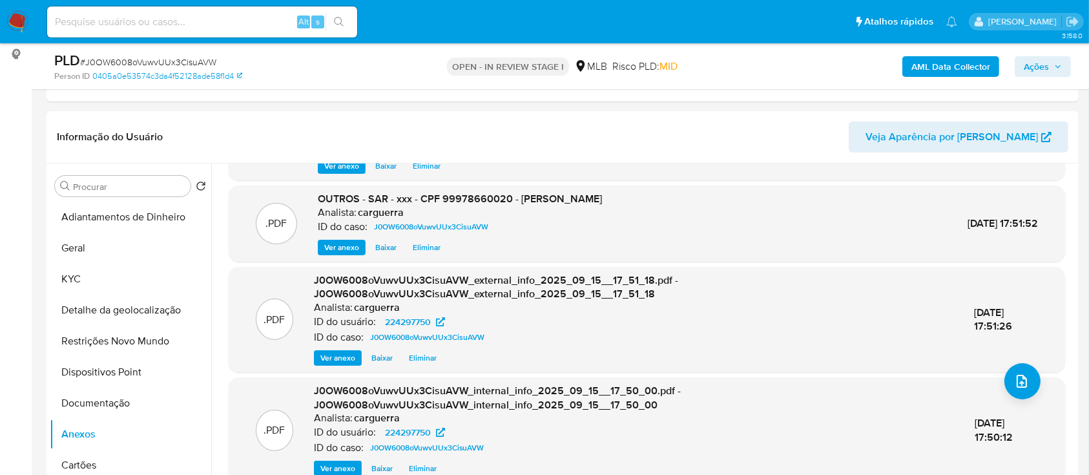
click at [1032, 68] on span "Ações" at bounding box center [1036, 66] width 25 height 21
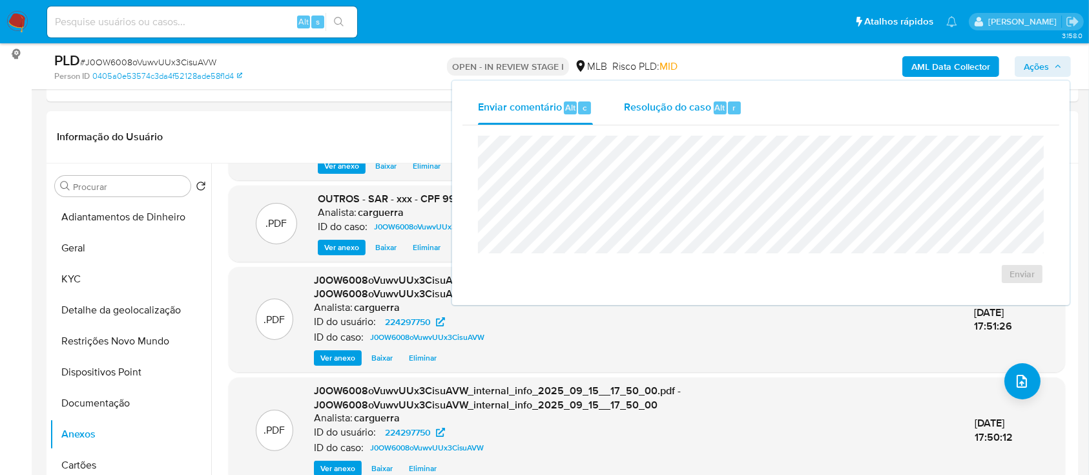
click at [667, 103] on span "Resolução do caso" at bounding box center [667, 106] width 87 height 15
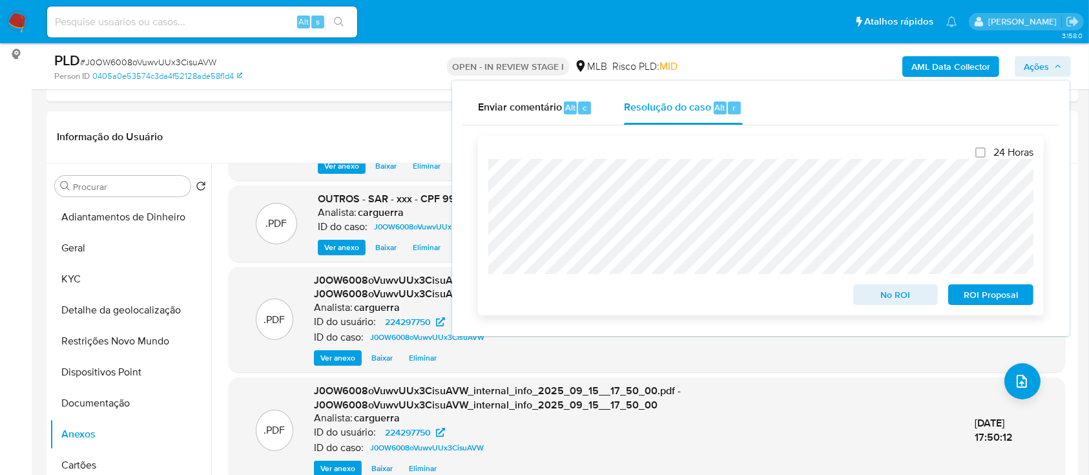
click at [992, 295] on span "ROI Proposal" at bounding box center [991, 295] width 67 height 18
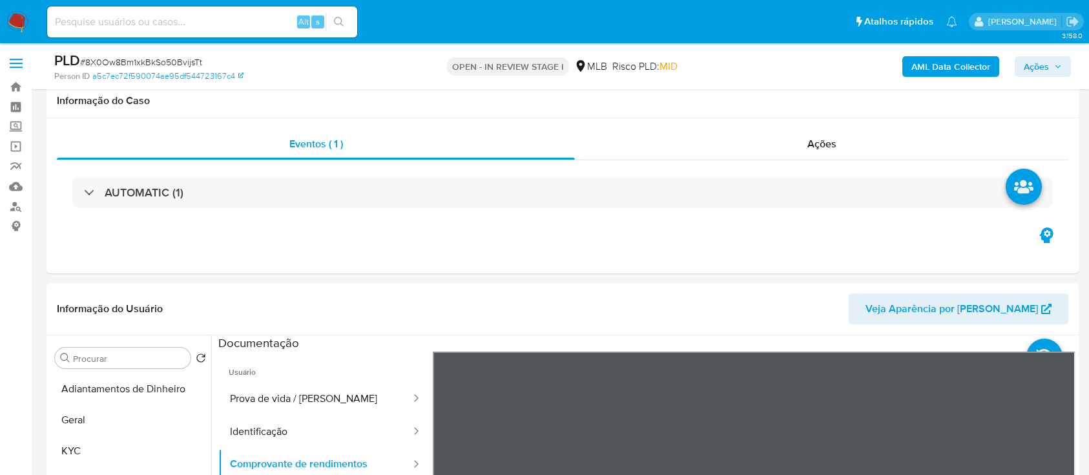
select select "10"
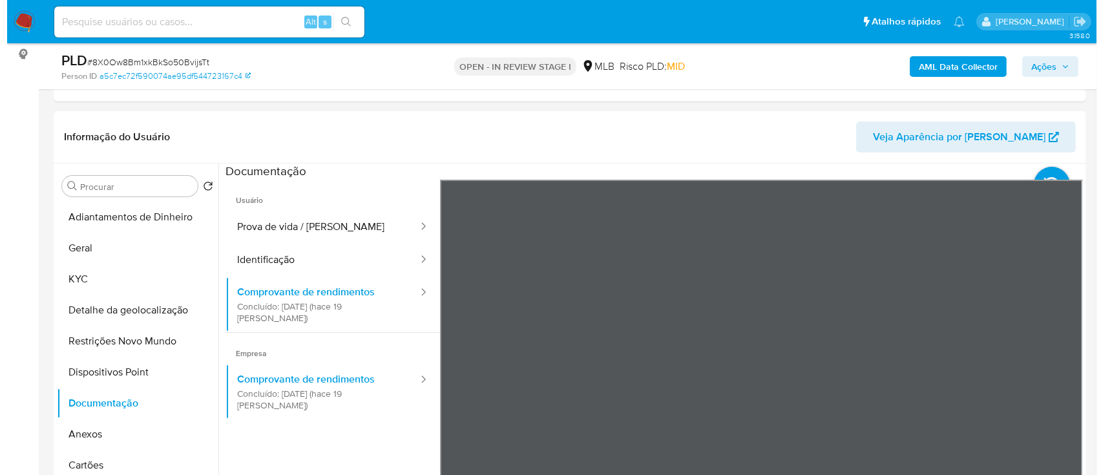
scroll to position [172, 0]
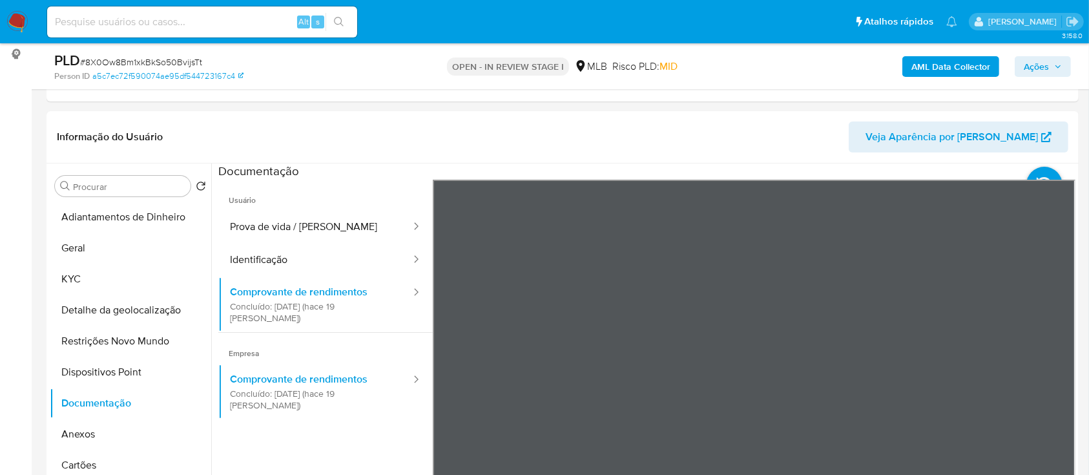
click at [956, 60] on b "AML Data Collector" at bounding box center [951, 66] width 79 height 21
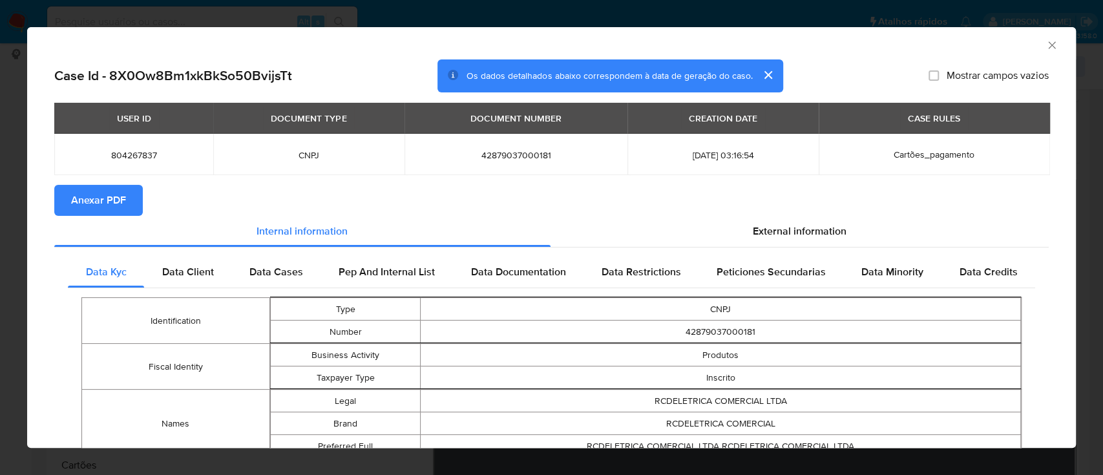
click at [118, 194] on span "Anexar PDF" at bounding box center [98, 200] width 55 height 28
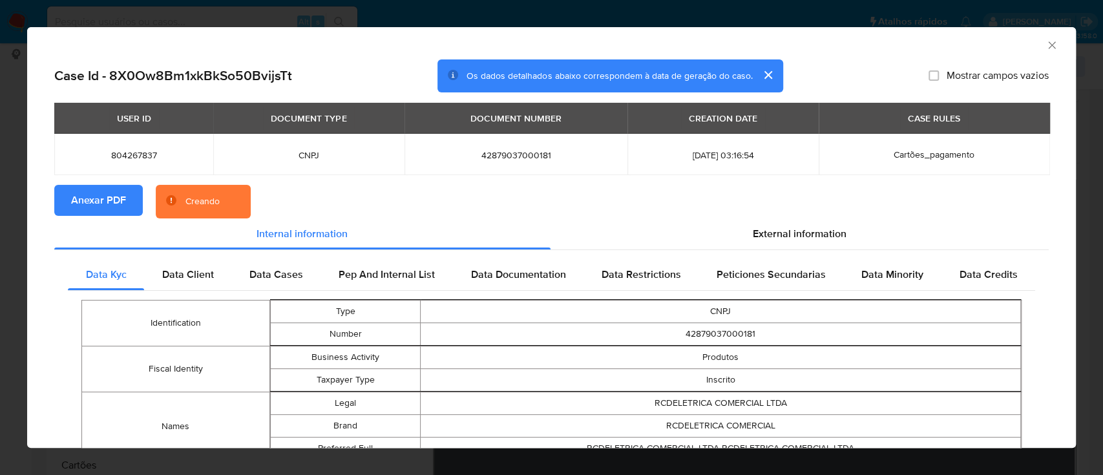
click at [1042, 37] on div "AML Data Collector" at bounding box center [551, 43] width 1049 height 32
click at [1045, 43] on icon "Fechar a janela" at bounding box center [1051, 45] width 13 height 13
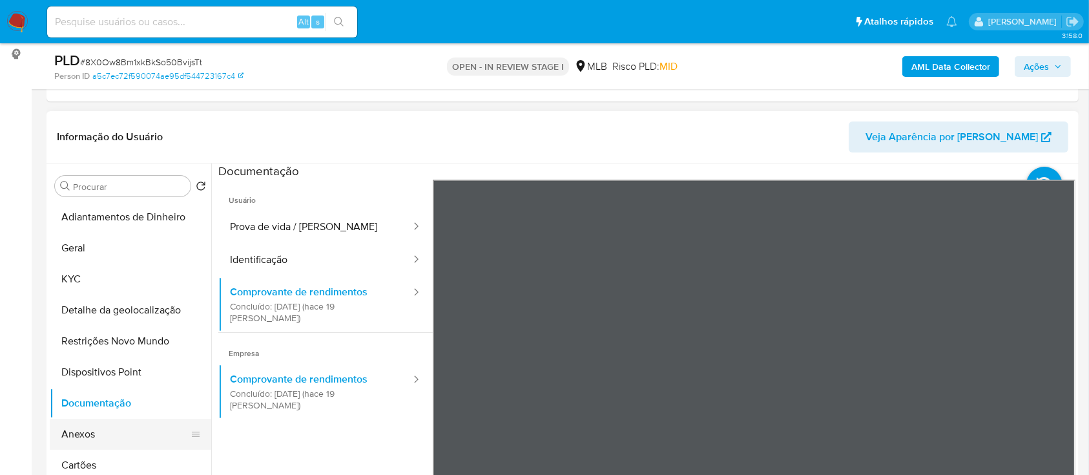
click at [76, 432] on button "Anexos" at bounding box center [125, 434] width 151 height 31
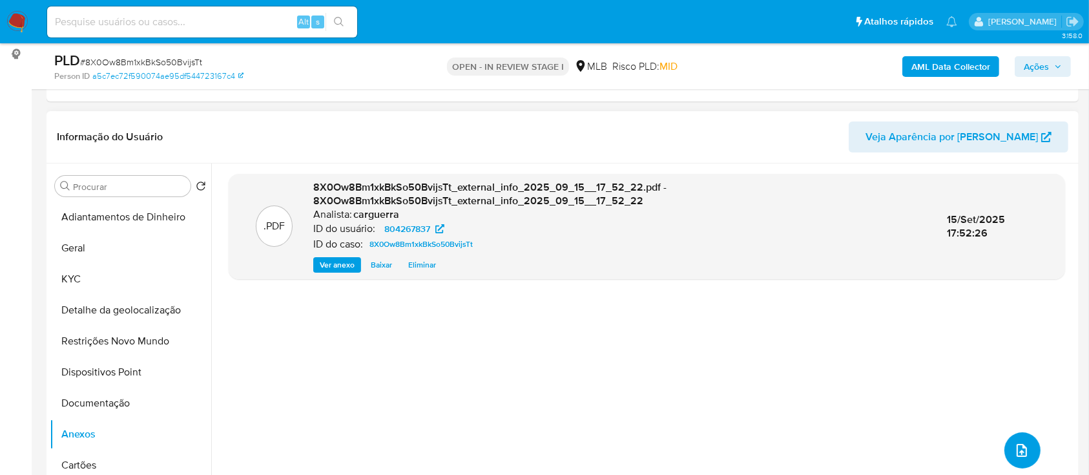
click at [1018, 448] on icon "upload-file" at bounding box center [1022, 451] width 16 height 16
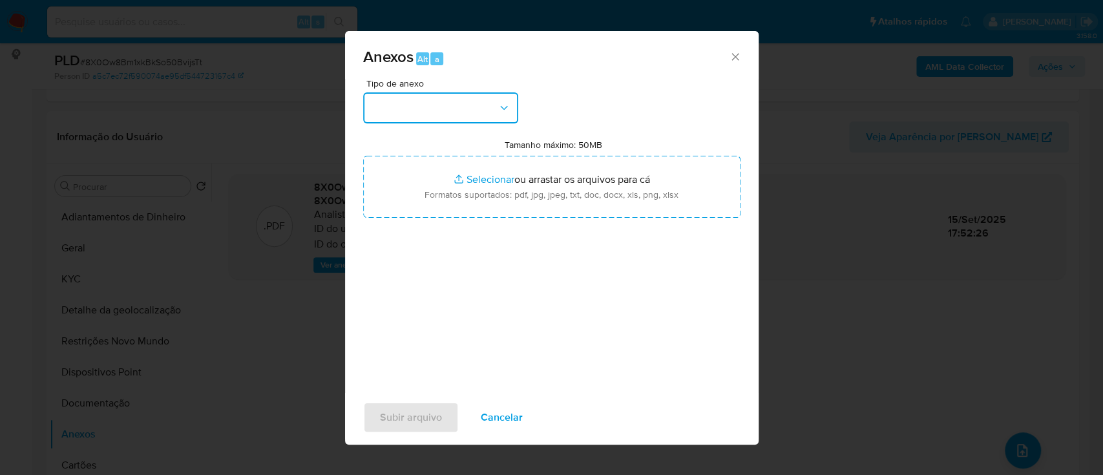
click at [430, 107] on button "button" at bounding box center [440, 107] width 155 height 31
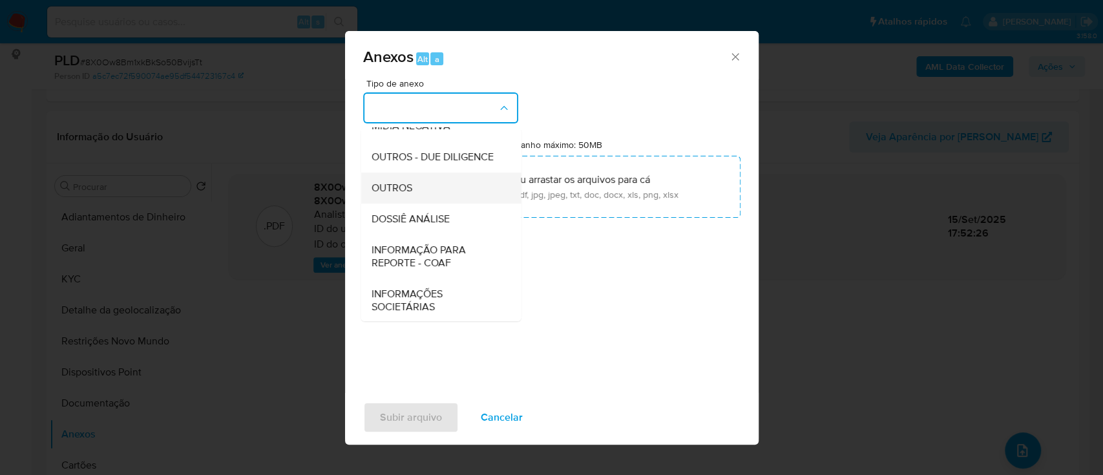
click at [408, 194] on span "OUTROS" at bounding box center [391, 188] width 41 height 13
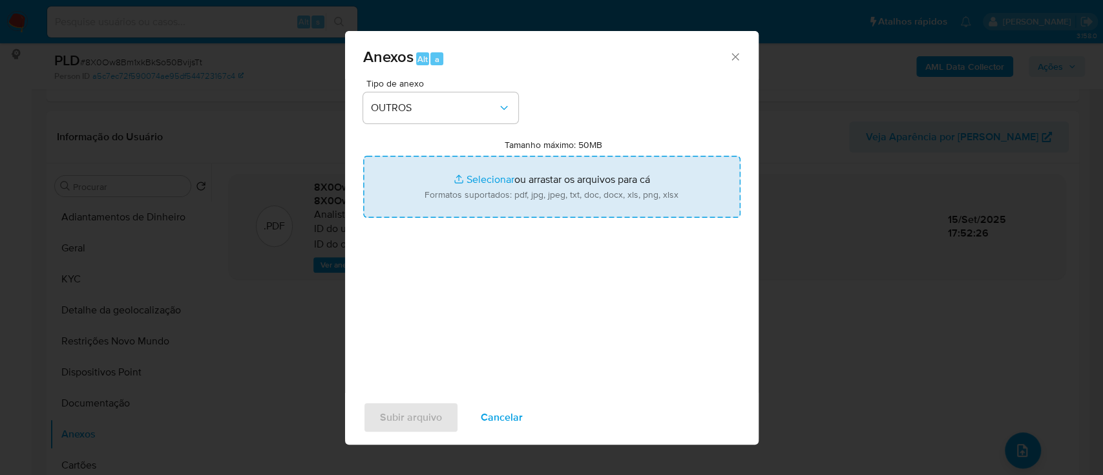
click at [492, 175] on input "Tamanho máximo: 50MB Selecionar arquivos" at bounding box center [551, 187] width 377 height 62
type input "C:\fakepath\Mulan 804267837_2025_09_12_17_21_42.xlsx"
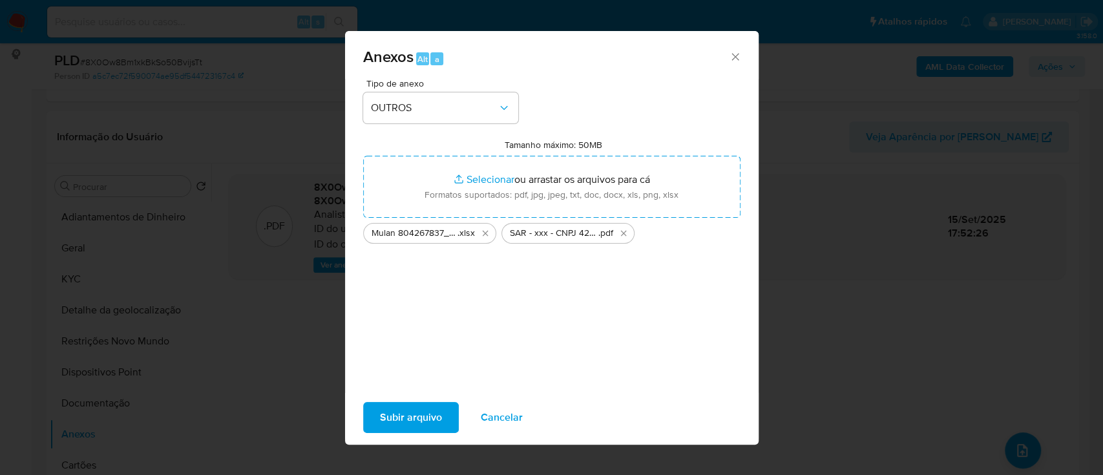
click at [415, 416] on span "Subir arquivo" at bounding box center [411, 417] width 62 height 28
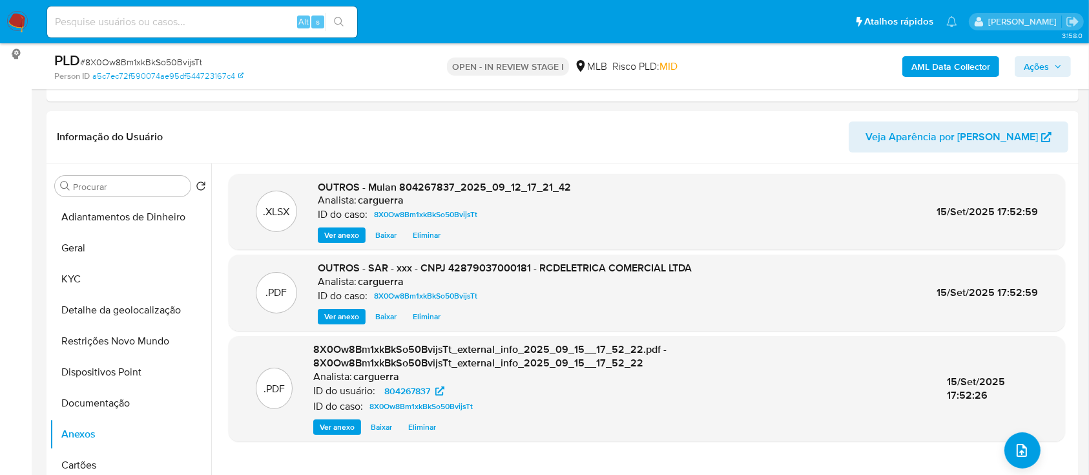
click at [1047, 65] on span "Ações" at bounding box center [1036, 66] width 25 height 21
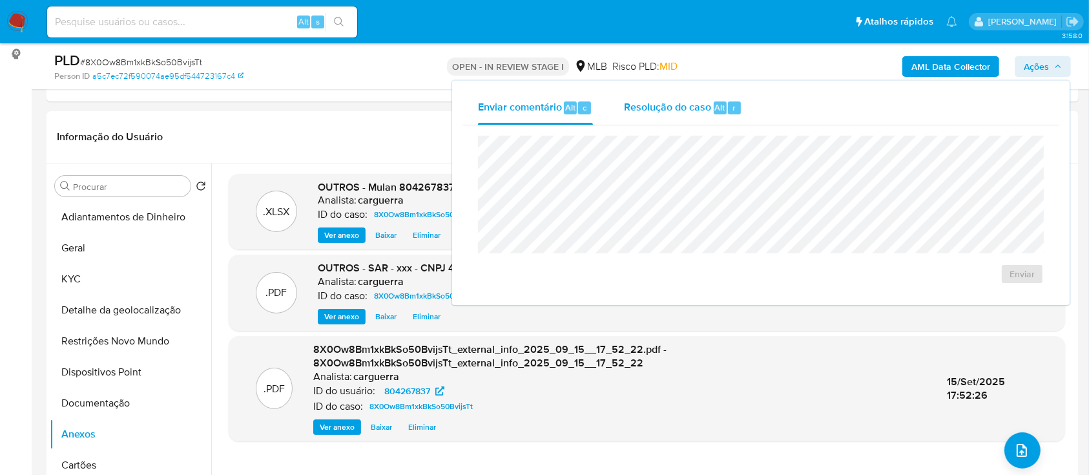
click at [662, 109] on span "Resolução do caso" at bounding box center [667, 106] width 87 height 15
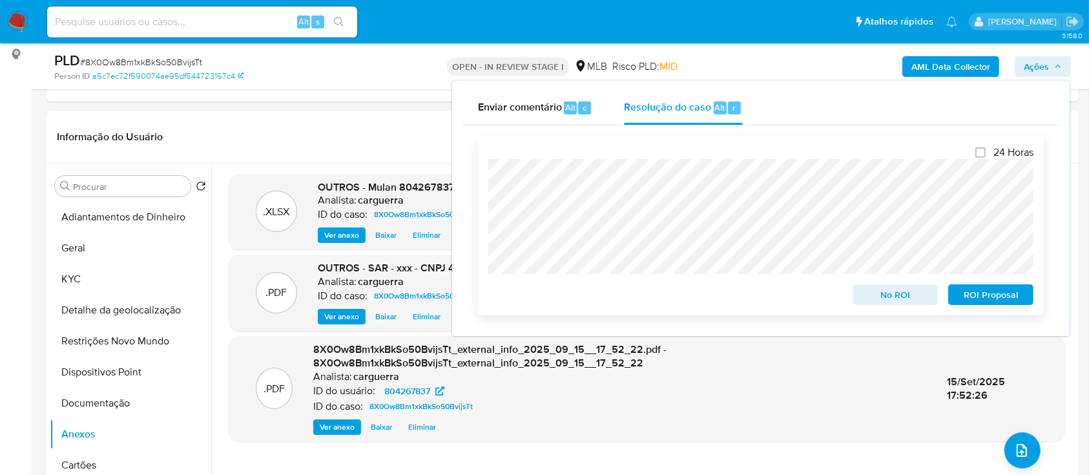
click at [998, 292] on span "ROI Proposal" at bounding box center [991, 295] width 67 height 18
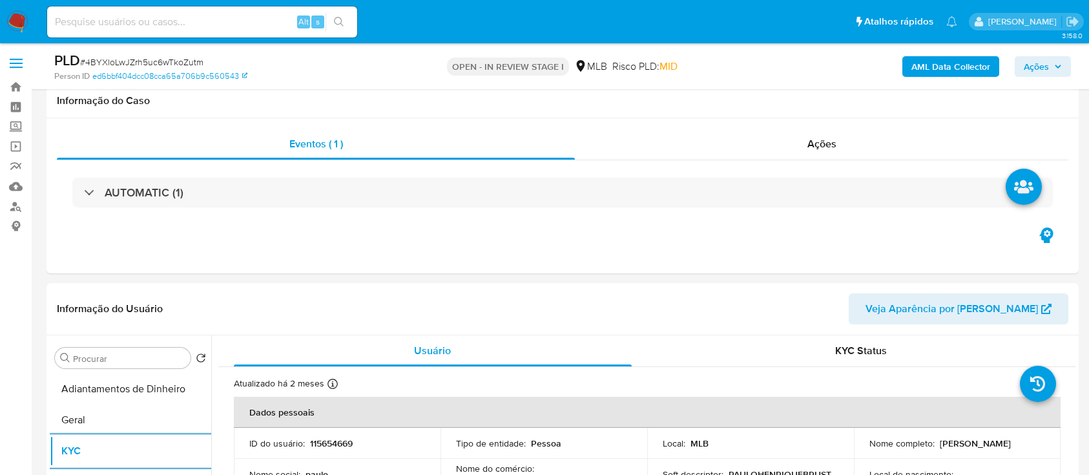
select select "10"
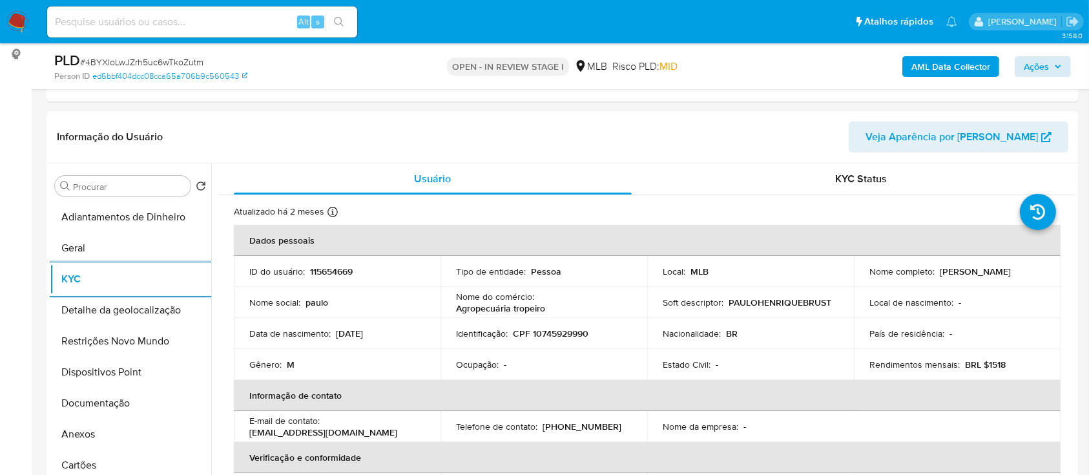
scroll to position [291, 0]
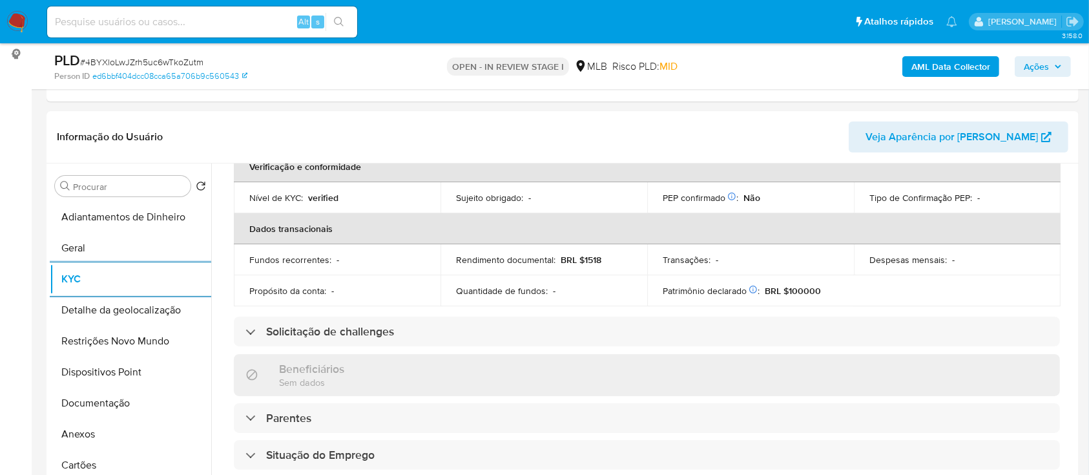
click at [948, 60] on b "AML Data Collector" at bounding box center [951, 66] width 79 height 21
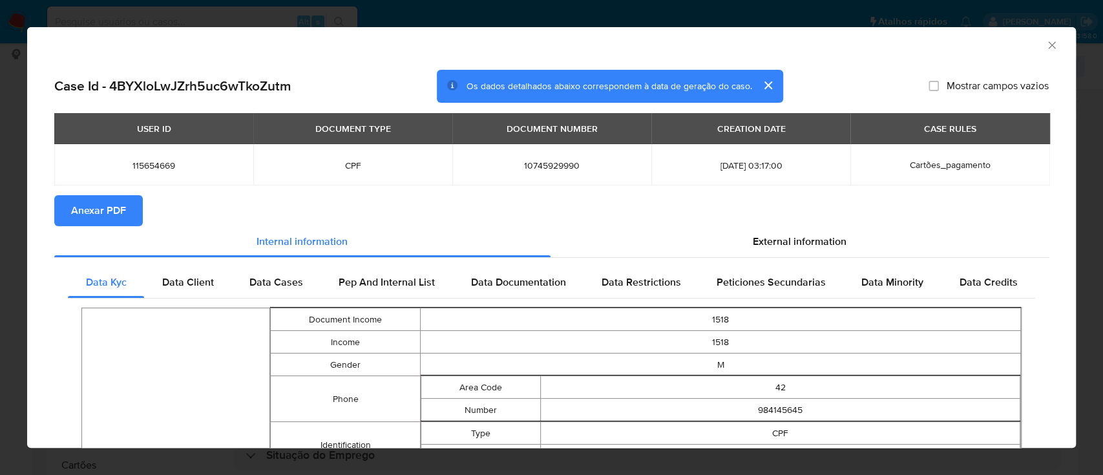
click at [1045, 47] on div "AML Data Collector" at bounding box center [551, 43] width 1049 height 32
click at [1045, 45] on icon "Fechar a janela" at bounding box center [1051, 45] width 13 height 13
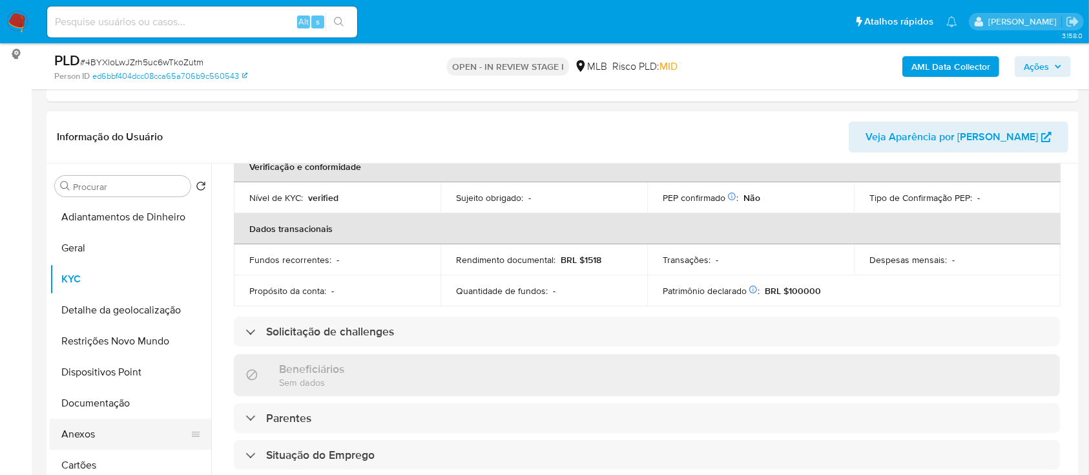
click at [80, 430] on button "Anexos" at bounding box center [125, 434] width 151 height 31
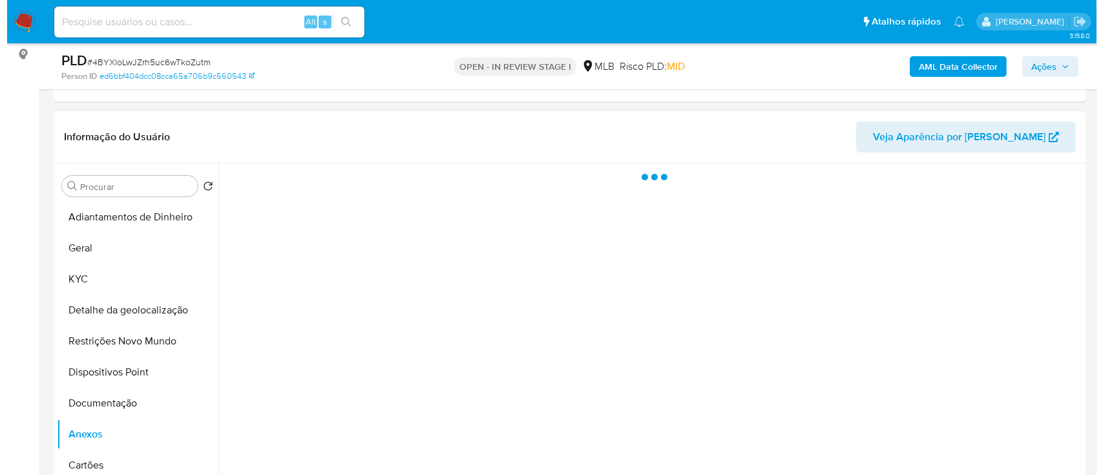
scroll to position [0, 0]
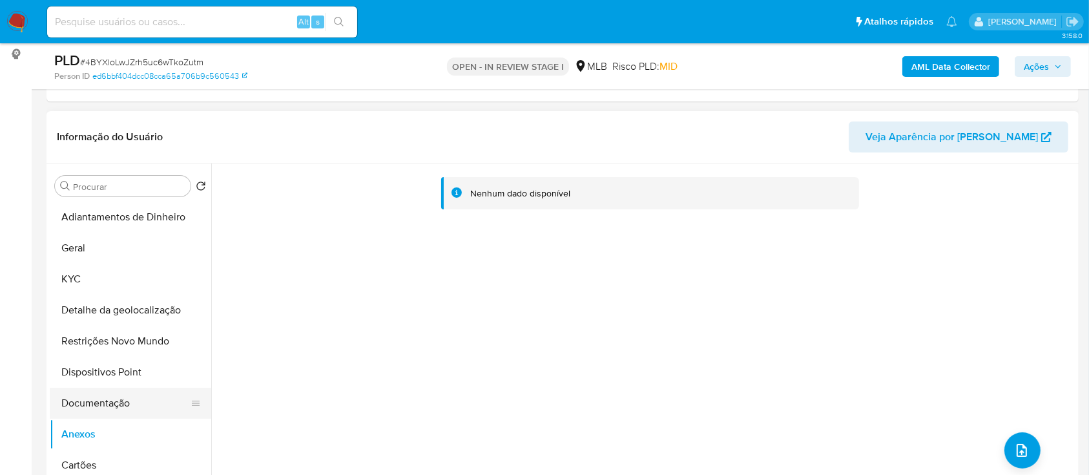
drag, startPoint x: 99, startPoint y: 398, endPoint x: 89, endPoint y: 412, distance: 17.1
click at [99, 399] on button "Documentação" at bounding box center [125, 403] width 151 height 31
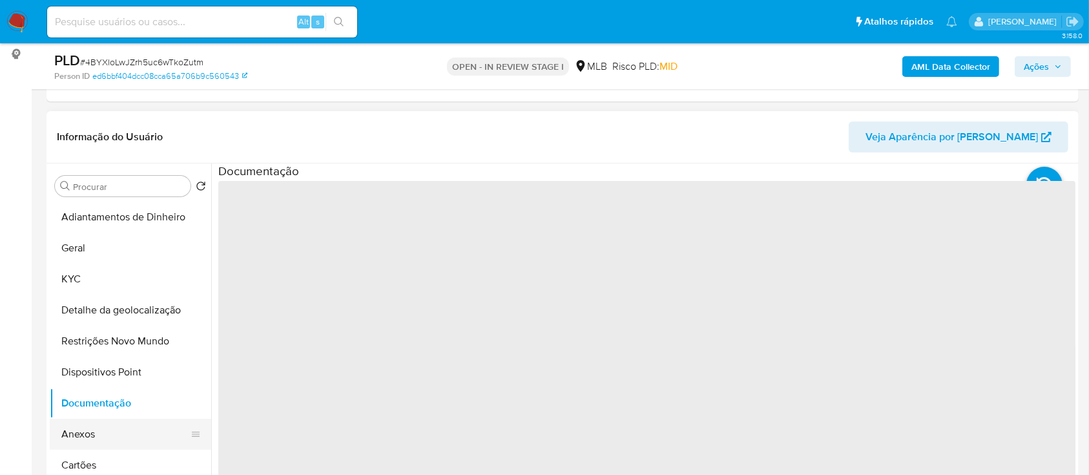
click at [85, 426] on button "Anexos" at bounding box center [125, 434] width 151 height 31
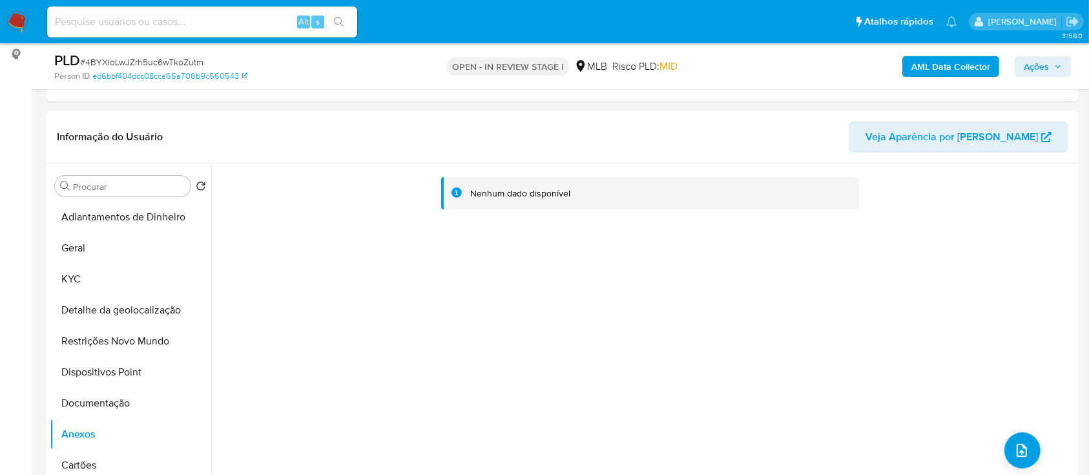
click at [971, 65] on b "AML Data Collector" at bounding box center [951, 66] width 79 height 21
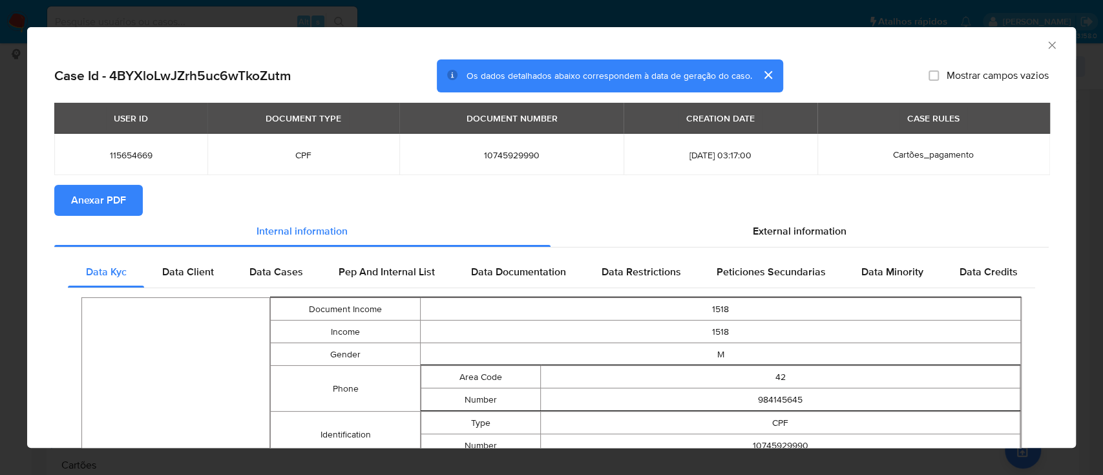
click at [58, 202] on button "Anexar PDF" at bounding box center [98, 200] width 89 height 31
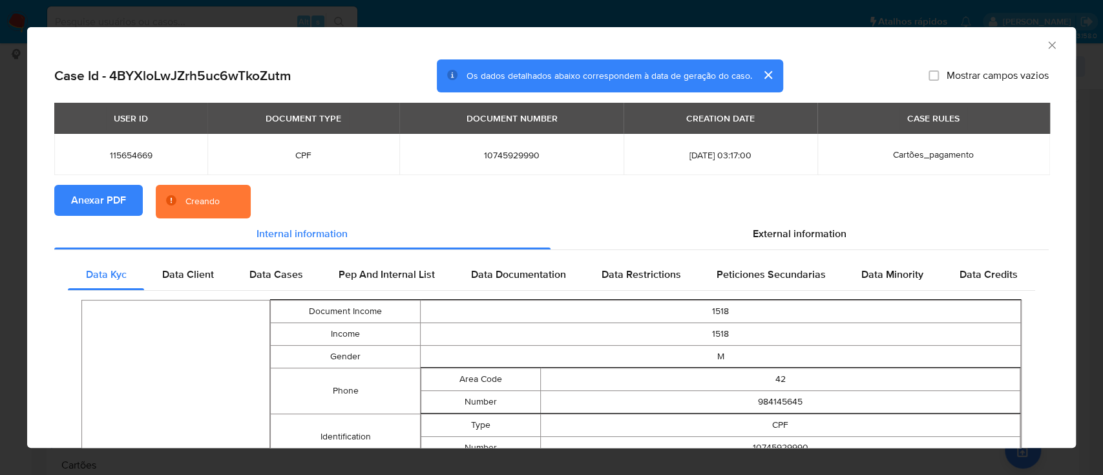
click at [1045, 39] on icon "Fechar a janela" at bounding box center [1051, 45] width 13 height 13
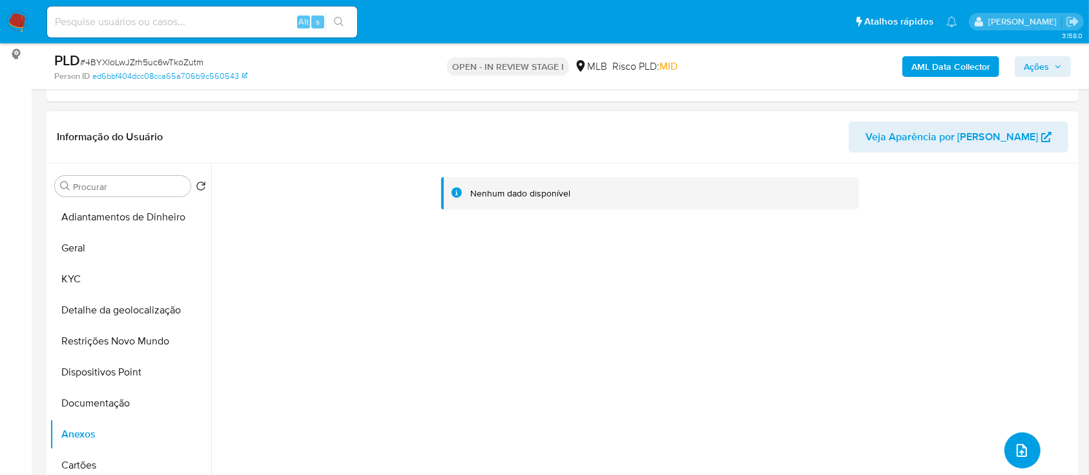
click at [1015, 443] on icon "upload-file" at bounding box center [1022, 451] width 16 height 16
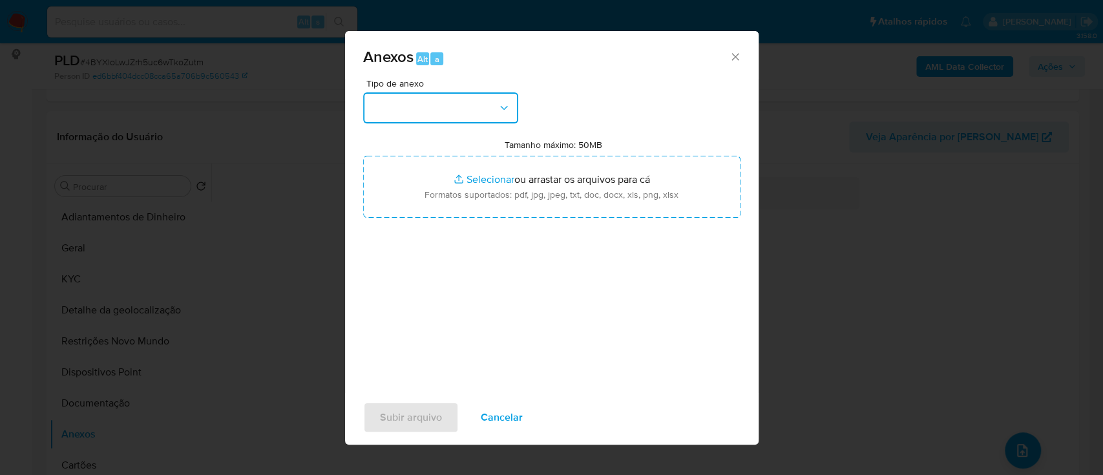
click at [402, 112] on button "button" at bounding box center [440, 107] width 155 height 31
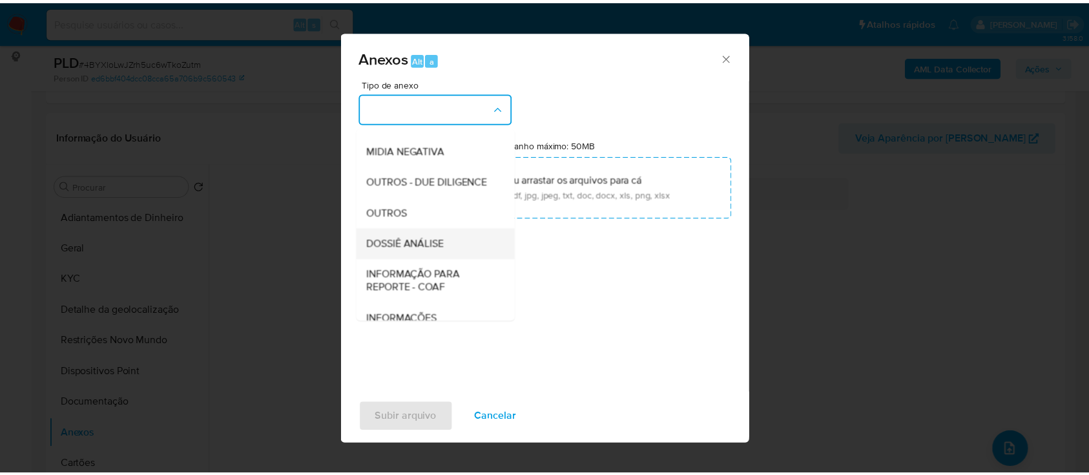
scroll to position [172, 0]
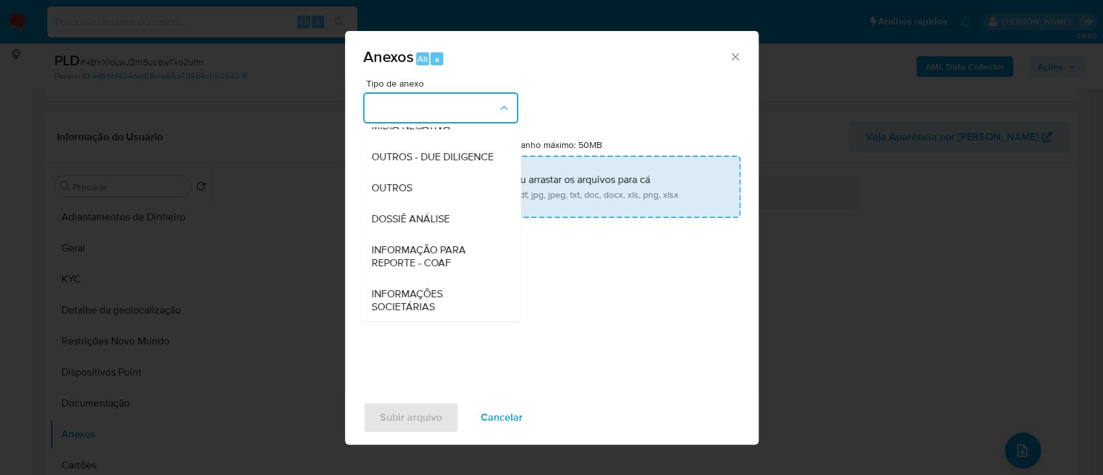
click at [414, 204] on div "OUTROS" at bounding box center [437, 188] width 132 height 31
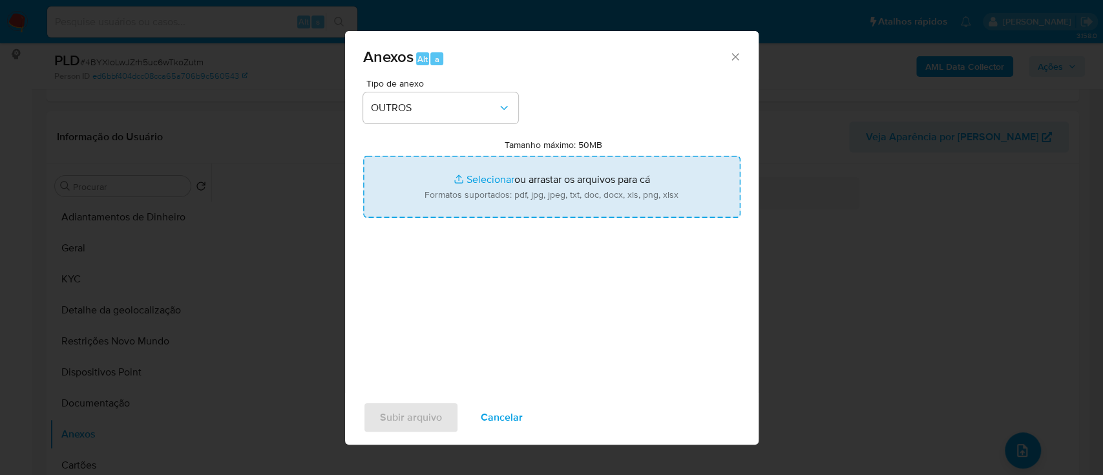
click at [487, 178] on input "Tamanho máximo: 50MB Selecionar arquivos" at bounding box center [551, 187] width 377 height 62
type input "C:\fakepath\Mulan 115654669_2025_09_12_17_22_01.xlsx"
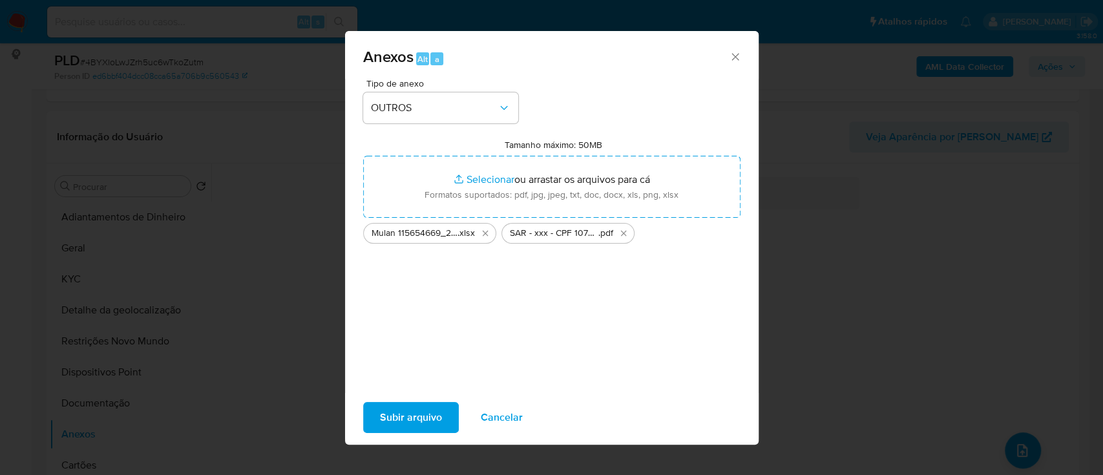
click at [417, 419] on span "Subir arquivo" at bounding box center [411, 417] width 62 height 28
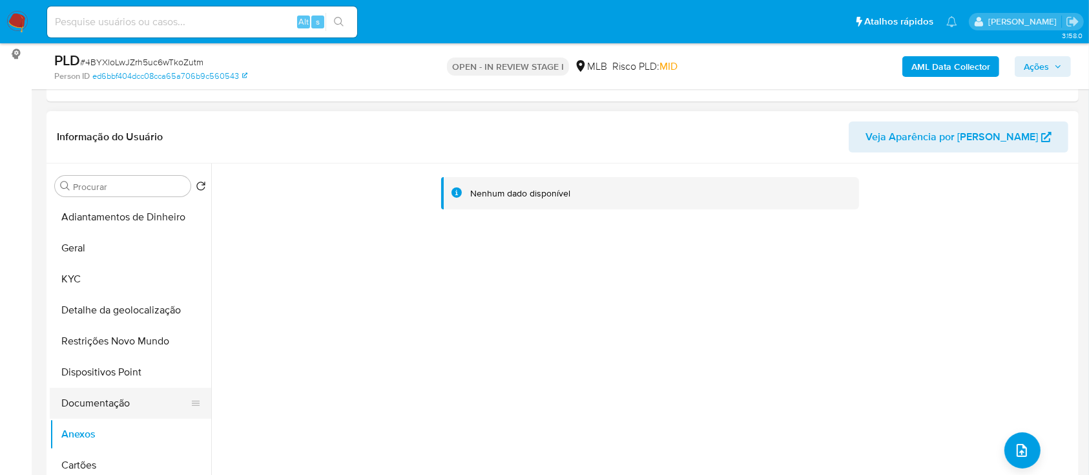
click at [97, 392] on button "Documentação" at bounding box center [125, 403] width 151 height 31
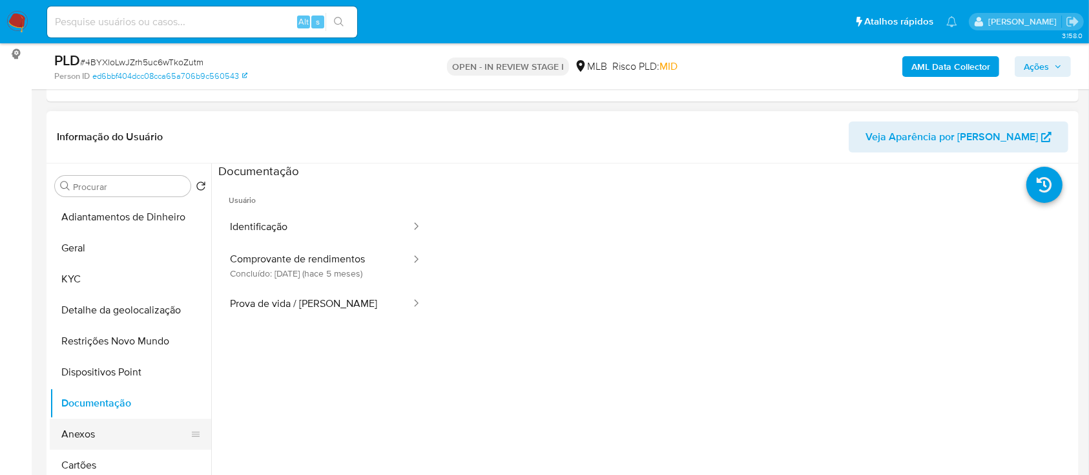
drag, startPoint x: 92, startPoint y: 426, endPoint x: 98, endPoint y: 426, distance: 6.5
click at [91, 426] on button "Anexos" at bounding box center [125, 434] width 151 height 31
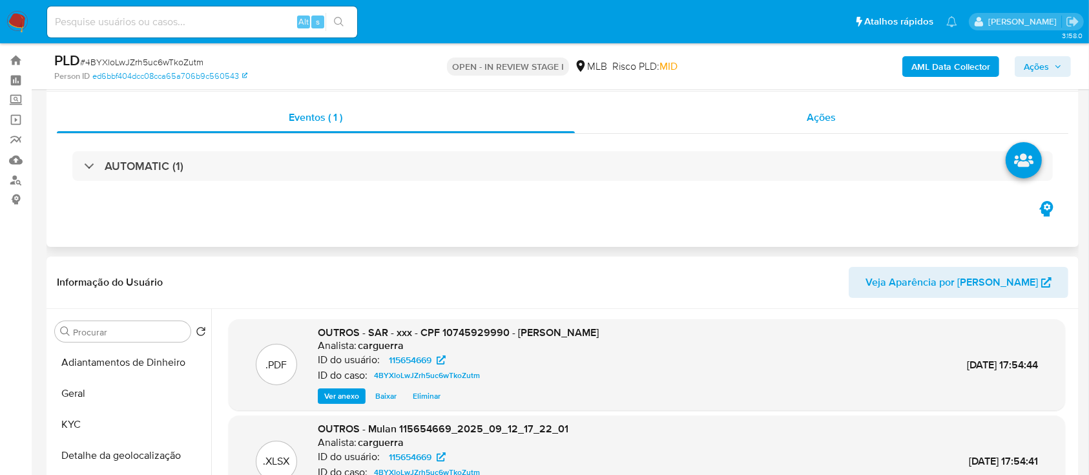
scroll to position [0, 0]
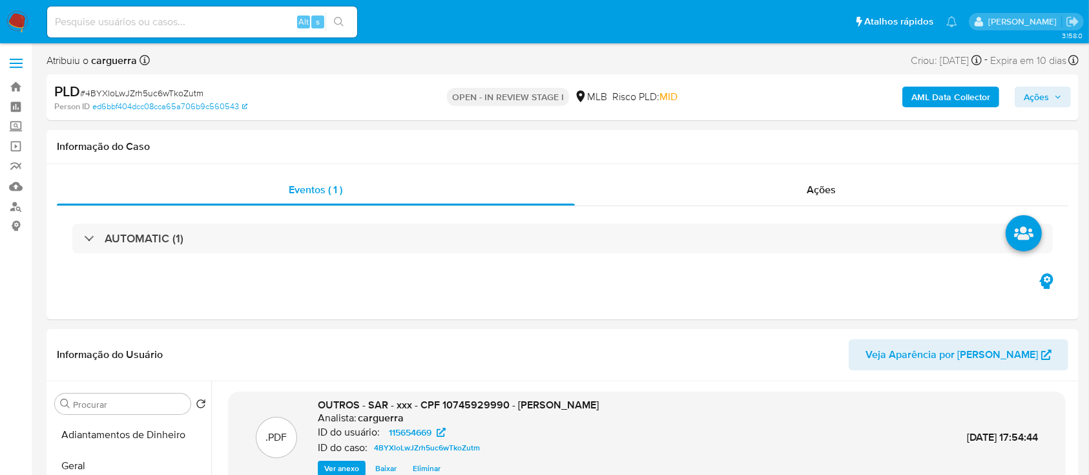
click at [1038, 91] on span "Ações" at bounding box center [1036, 97] width 25 height 21
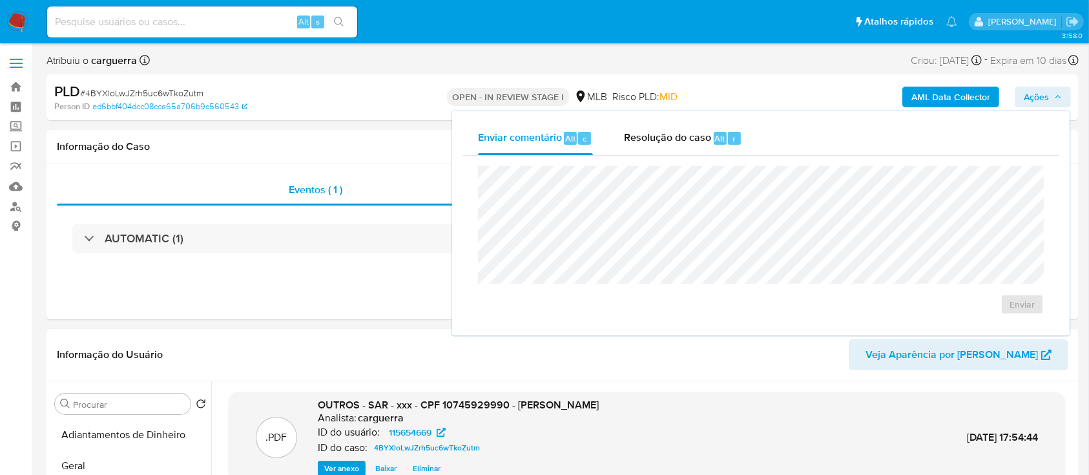
drag, startPoint x: 687, startPoint y: 132, endPoint x: 672, endPoint y: 165, distance: 36.1
click at [686, 132] on span "Resolução do caso" at bounding box center [667, 138] width 87 height 15
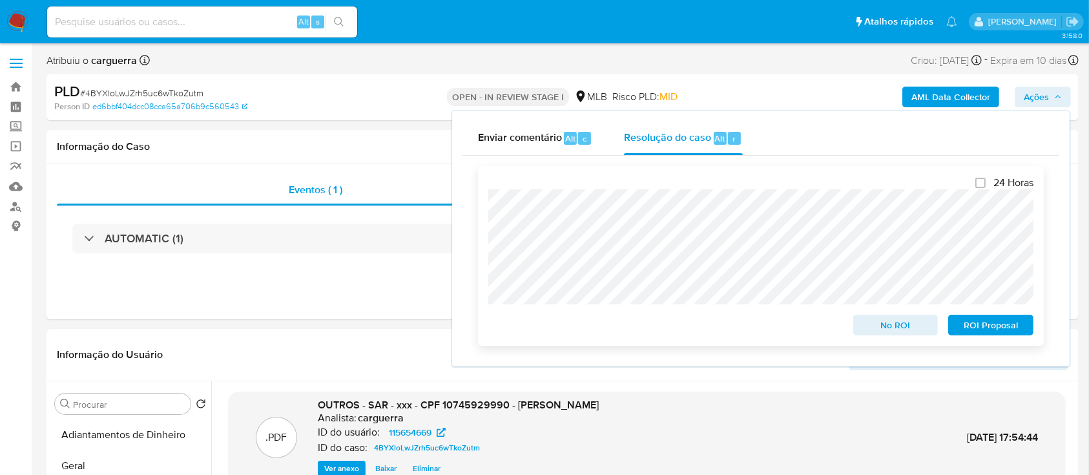
click at [979, 323] on span "ROI Proposal" at bounding box center [991, 325] width 67 height 18
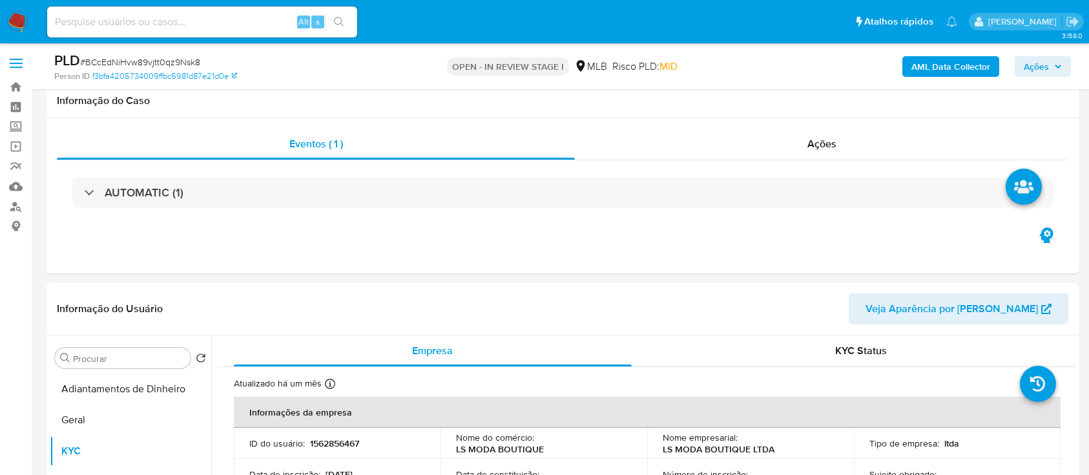
select select "10"
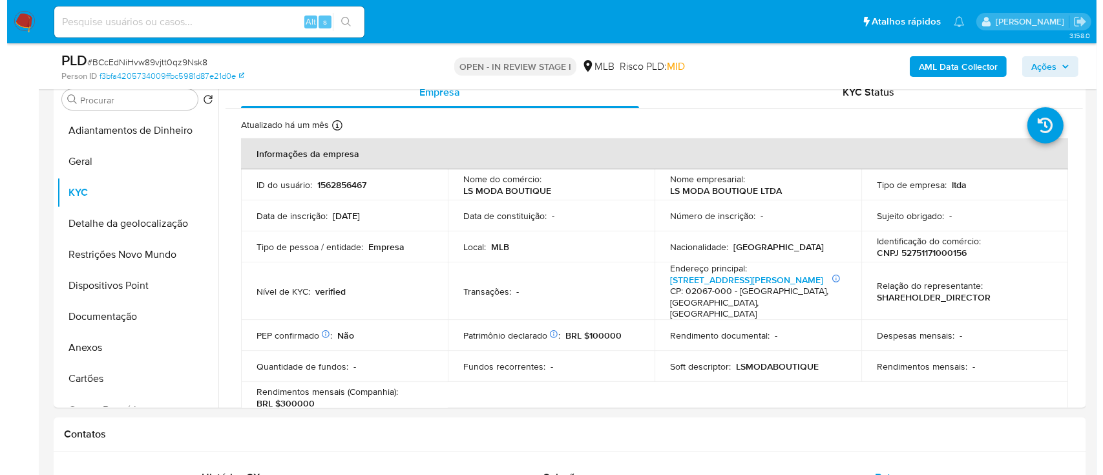
scroll to position [258, 0]
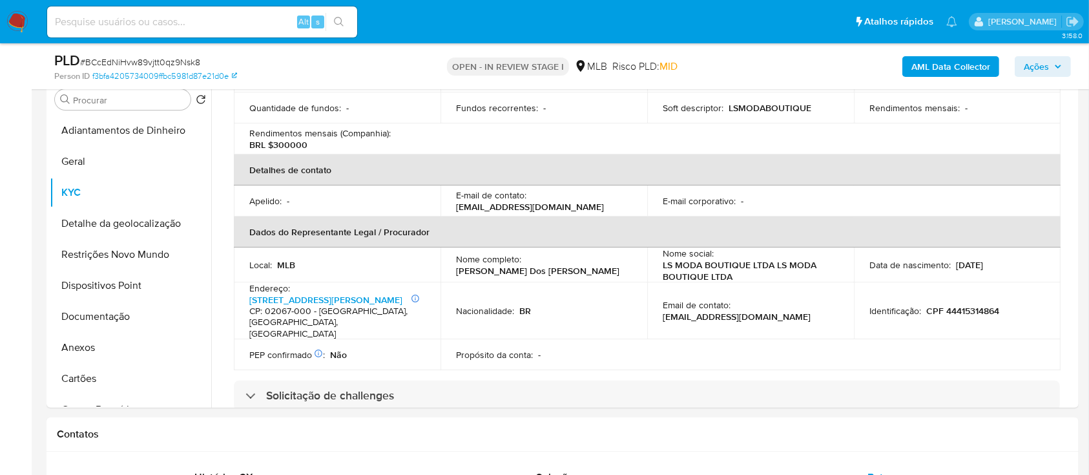
click at [941, 65] on b "AML Data Collector" at bounding box center [951, 66] width 79 height 21
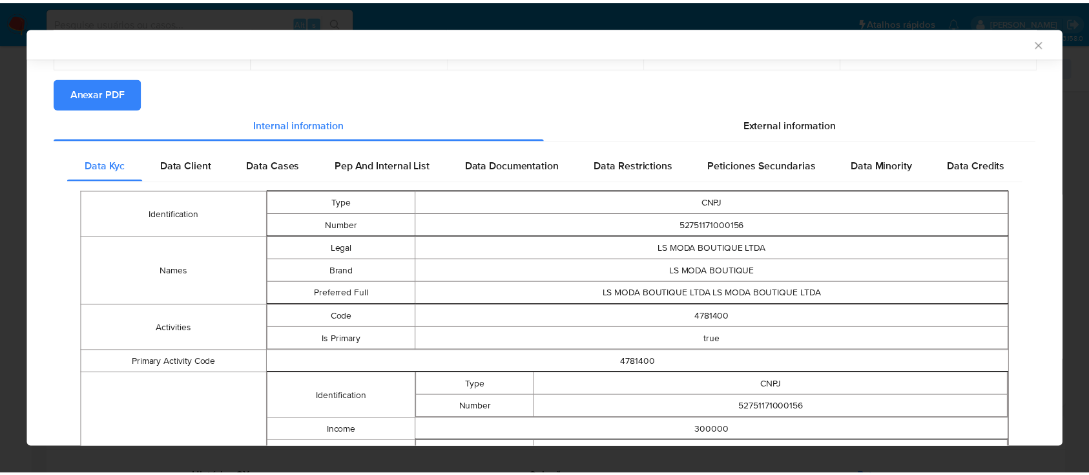
scroll to position [0, 0]
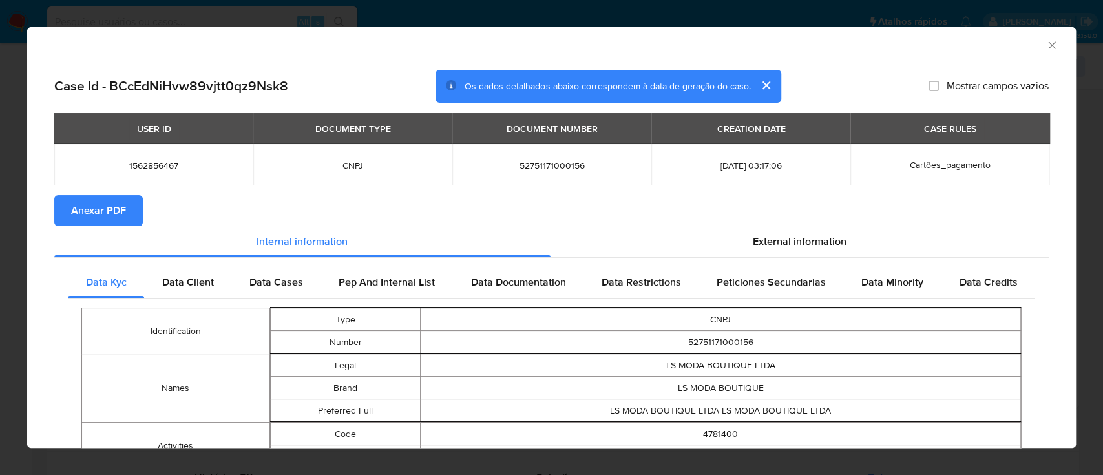
click at [1029, 49] on div "AML Data Collector" at bounding box center [540, 43] width 1009 height 14
click at [1045, 44] on icon "Fechar a janela" at bounding box center [1051, 45] width 13 height 13
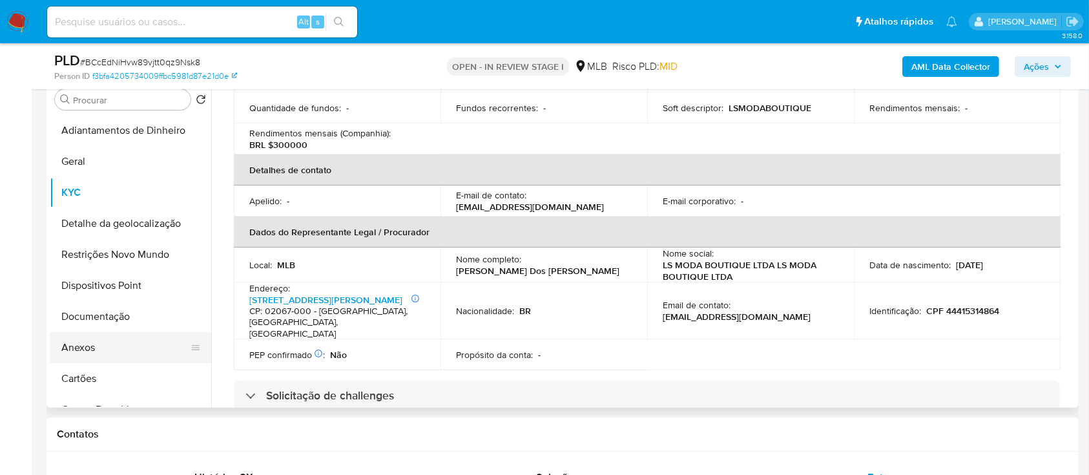
click at [99, 349] on button "Anexos" at bounding box center [125, 347] width 151 height 31
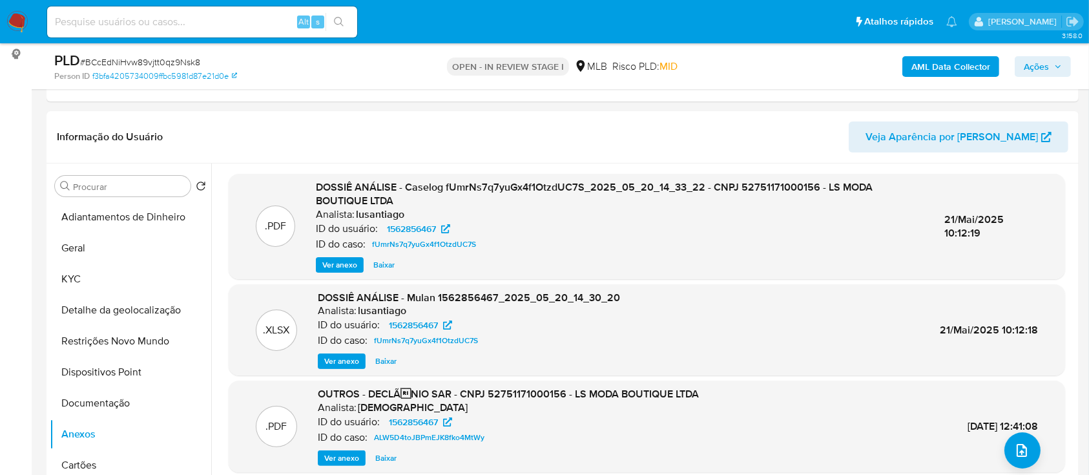
scroll to position [86, 0]
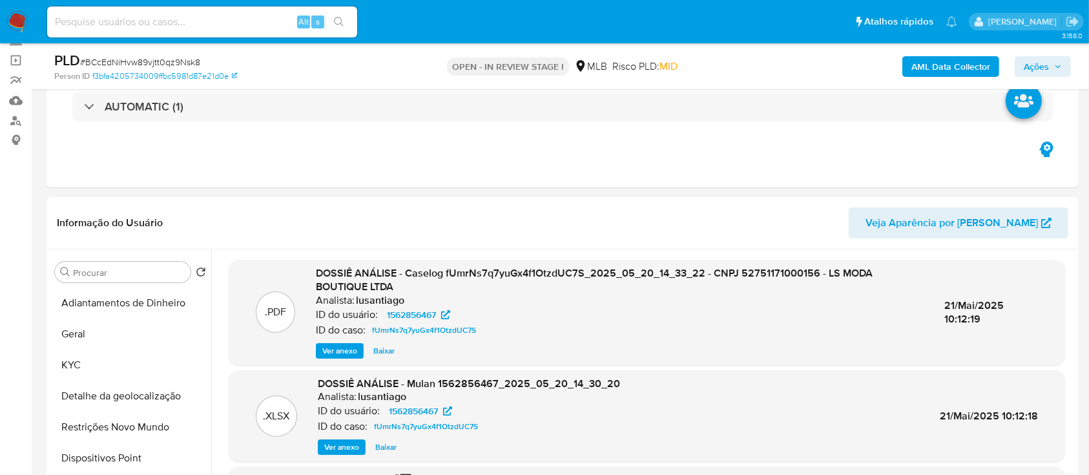
click at [965, 56] on b "AML Data Collector" at bounding box center [951, 66] width 79 height 21
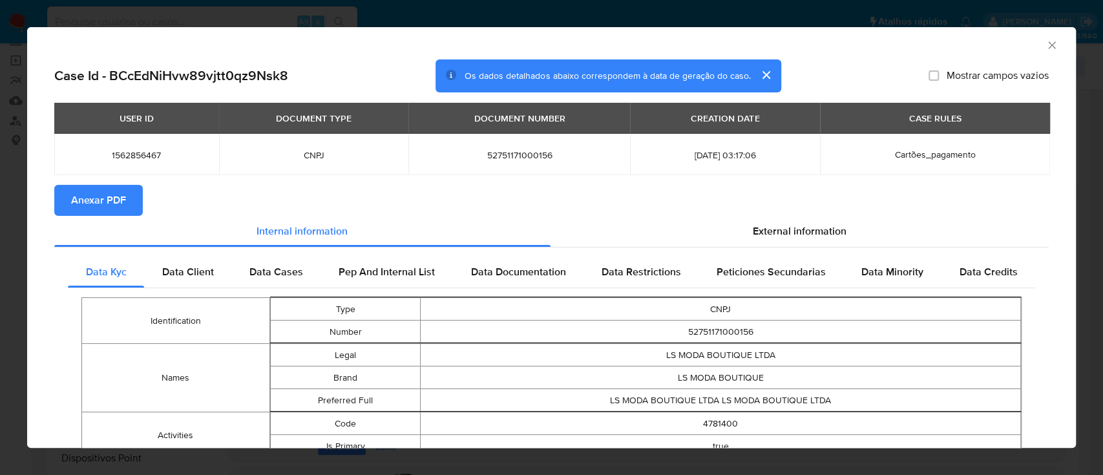
click at [113, 201] on span "Anexar PDF" at bounding box center [98, 200] width 55 height 28
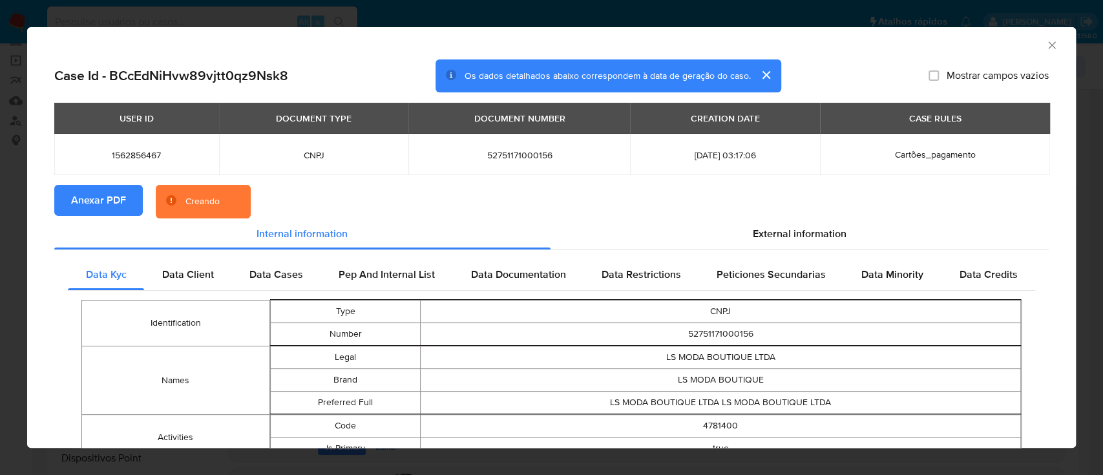
click at [1048, 43] on icon "Fechar a janela" at bounding box center [1051, 44] width 7 height 7
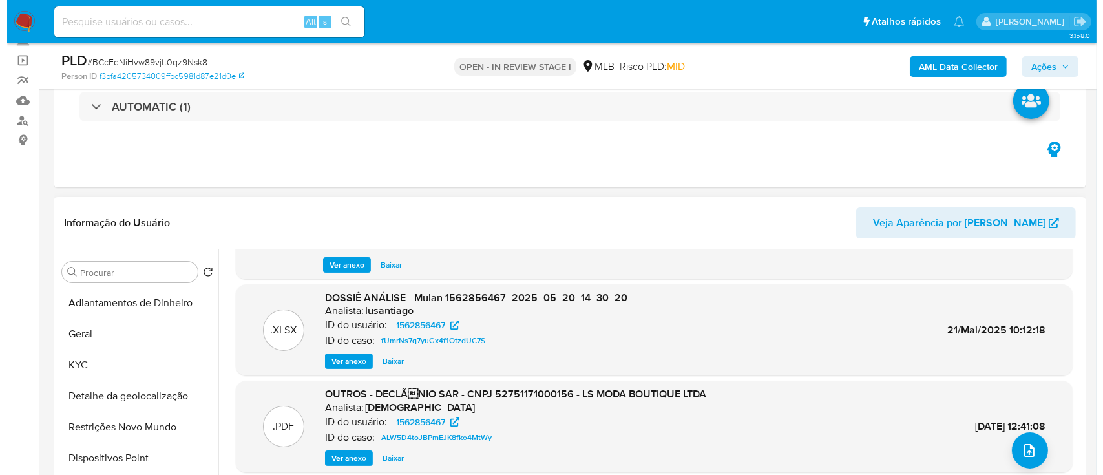
scroll to position [87, 0]
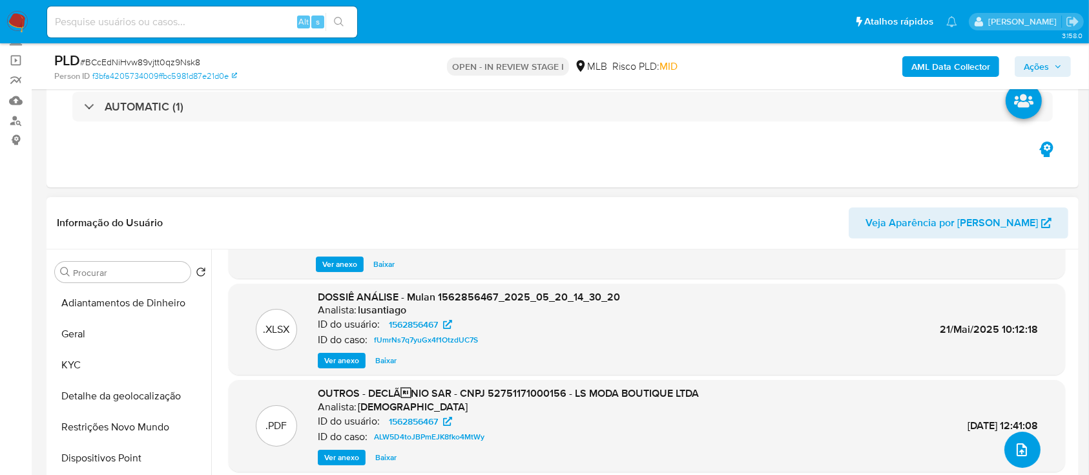
click at [1027, 451] on button "upload-file" at bounding box center [1023, 450] width 36 height 36
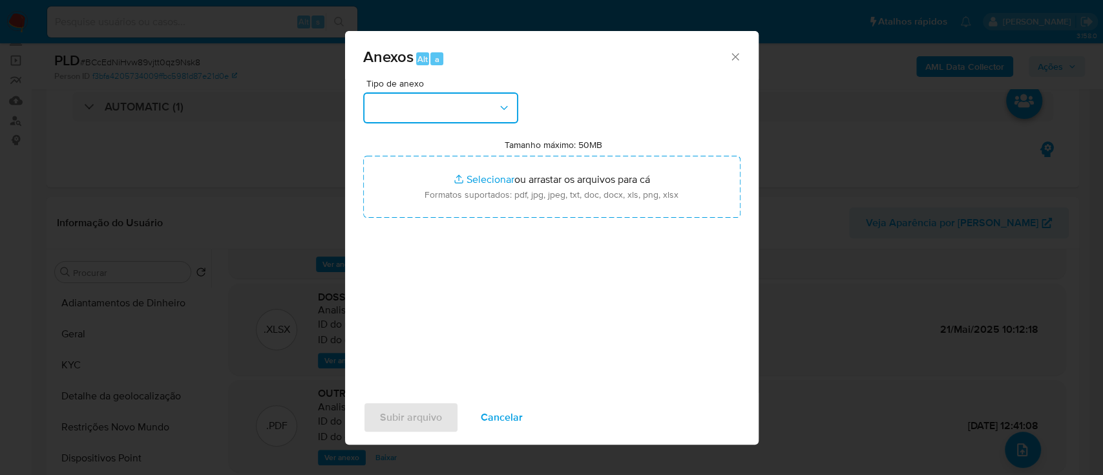
click at [378, 123] on button "button" at bounding box center [440, 107] width 155 height 31
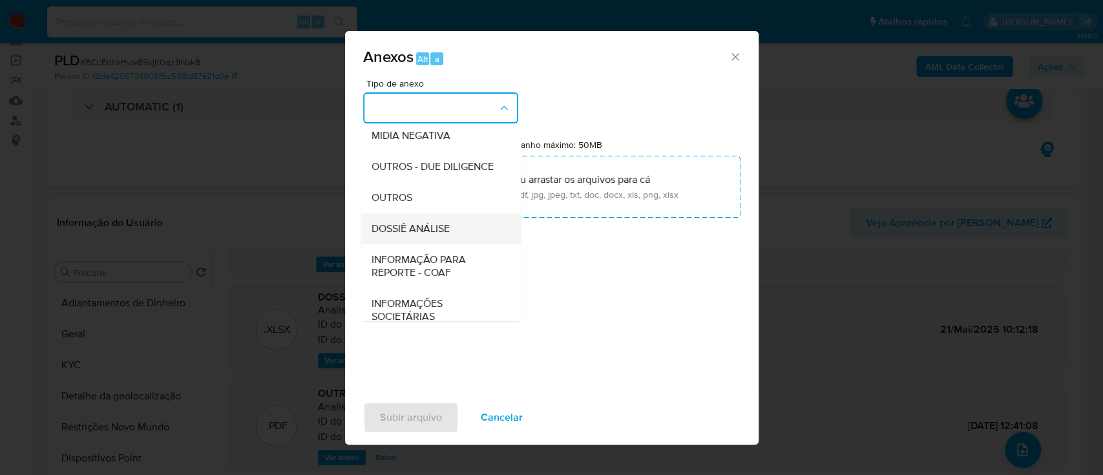
scroll to position [172, 0]
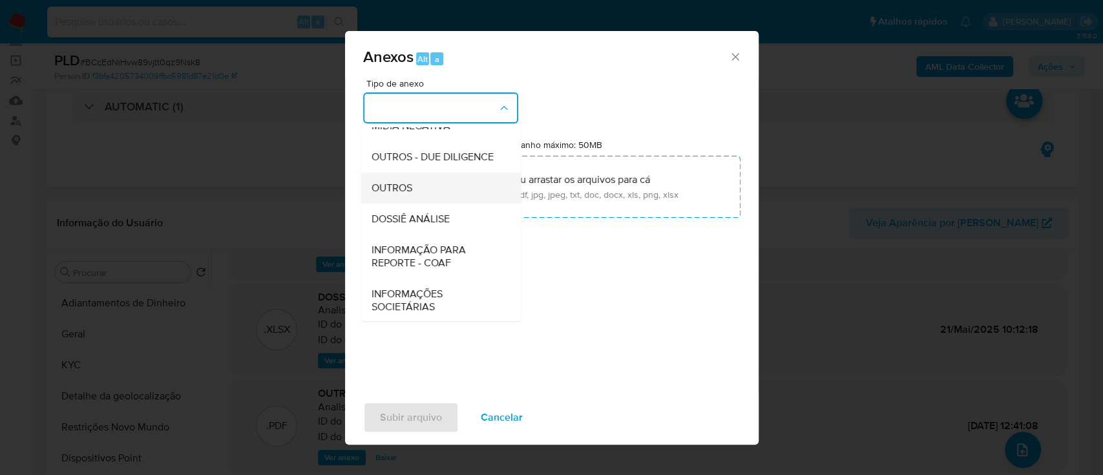
click at [402, 204] on div "OUTROS" at bounding box center [437, 188] width 132 height 31
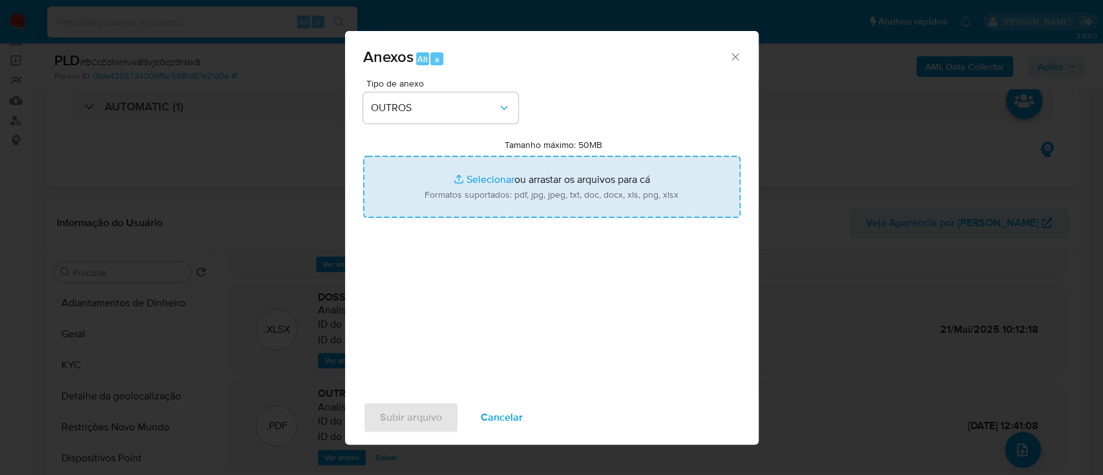
click at [494, 182] on input "Tamanho máximo: 50MB Selecionar arquivos" at bounding box center [551, 187] width 377 height 62
type input "C:\fakepath\Mulan 1562856467_2025_09_12_17_22_16.xlsx"
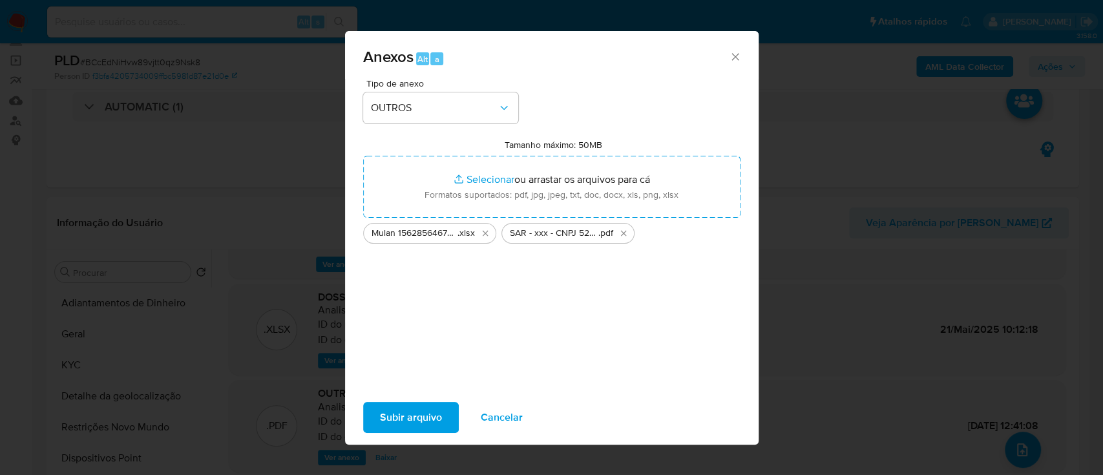
click at [395, 415] on span "Subir arquivo" at bounding box center [411, 417] width 62 height 28
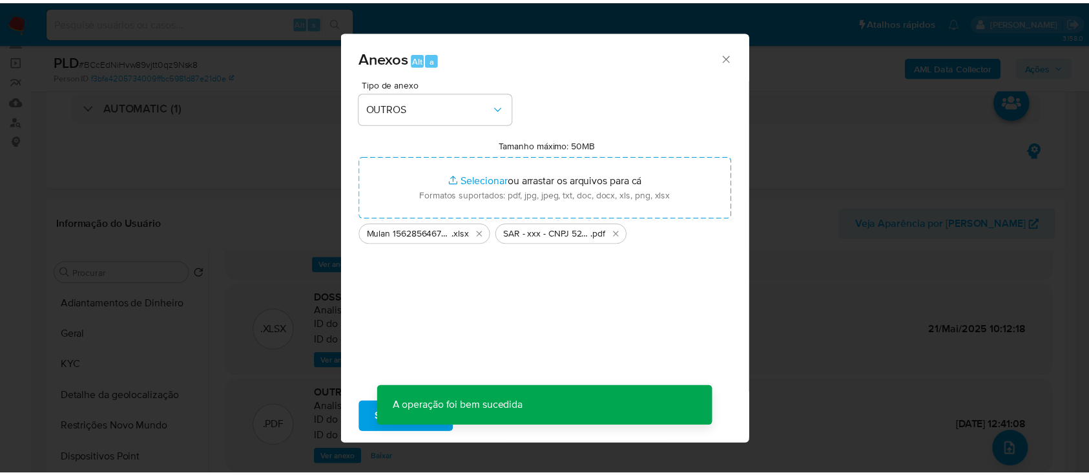
scroll to position [56, 0]
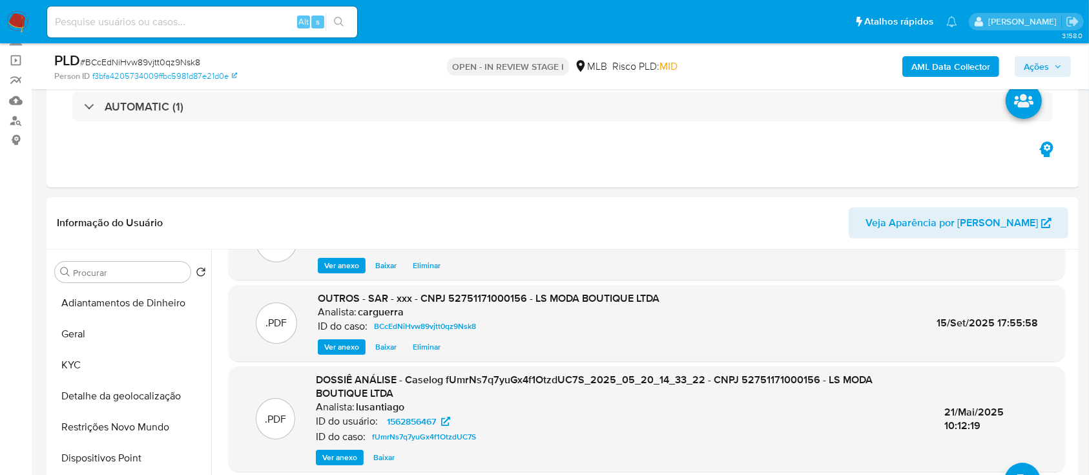
click at [1048, 68] on span "Ações" at bounding box center [1043, 67] width 38 height 18
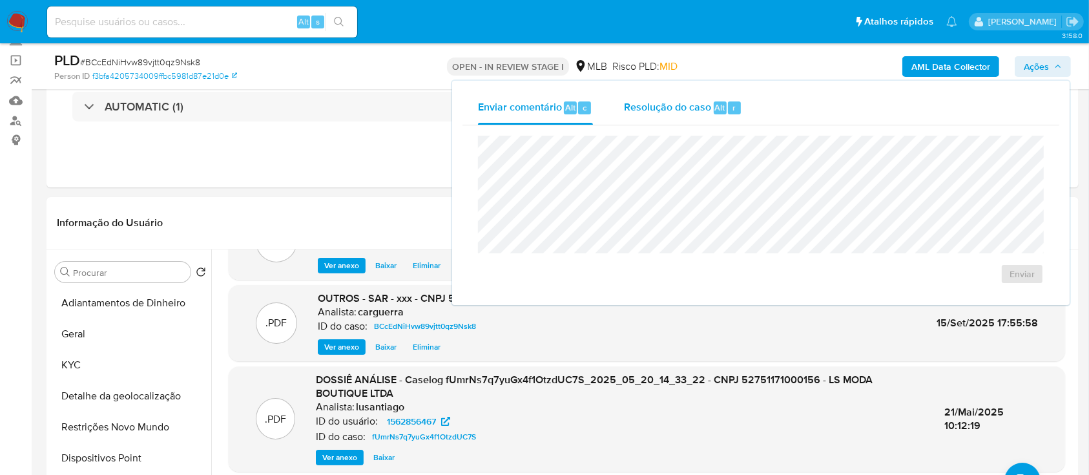
click at [676, 109] on span "Resolução do caso" at bounding box center [667, 106] width 87 height 15
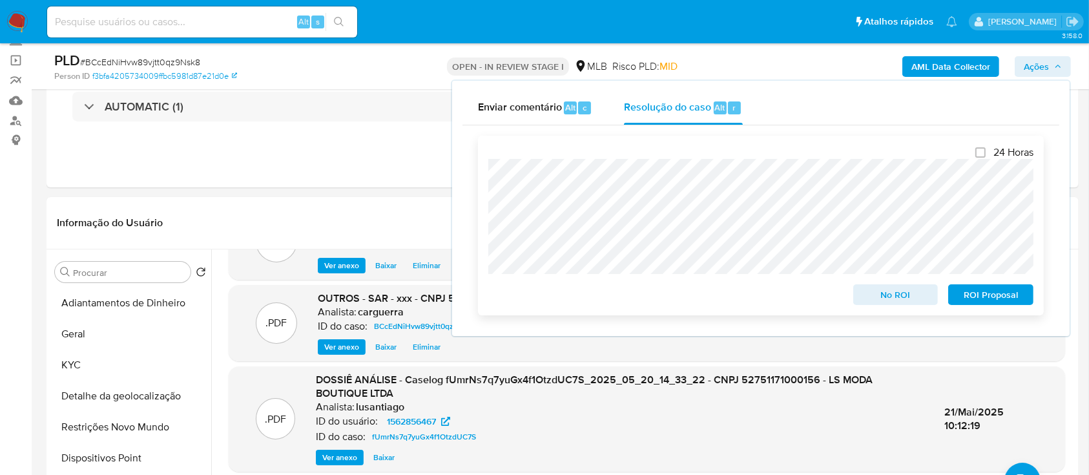
click at [875, 293] on span "No ROI" at bounding box center [896, 295] width 67 height 18
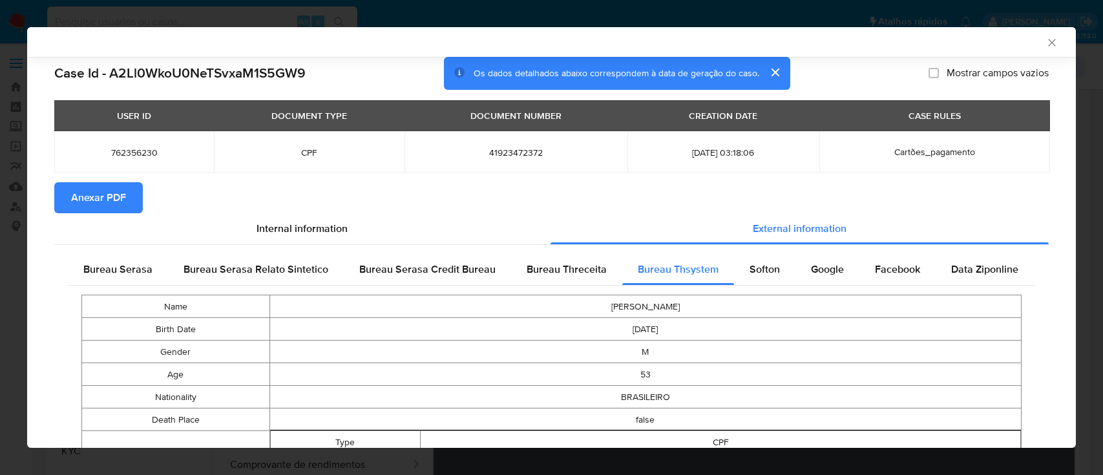
select select "10"
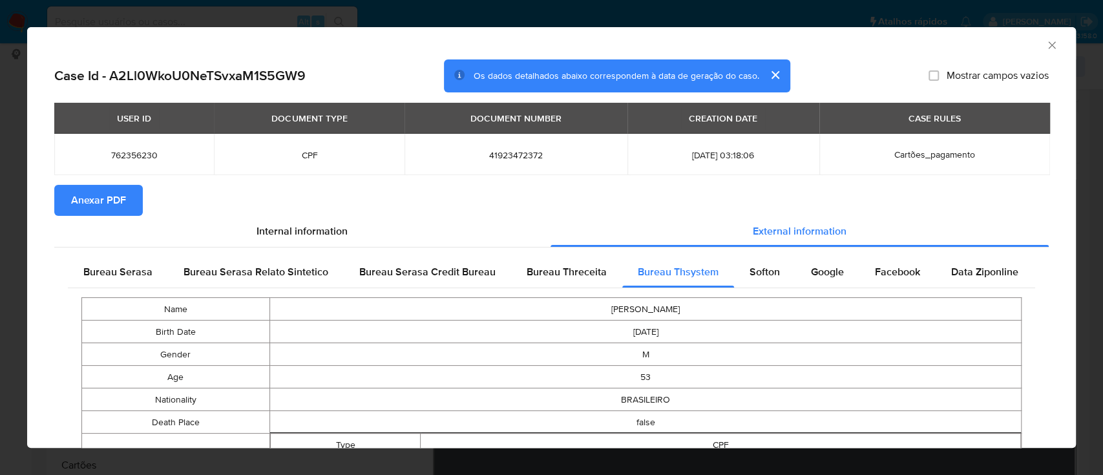
click at [116, 202] on span "Anexar PDF" at bounding box center [98, 200] width 55 height 28
click at [1045, 39] on icon "Fechar a janela" at bounding box center [1051, 45] width 13 height 13
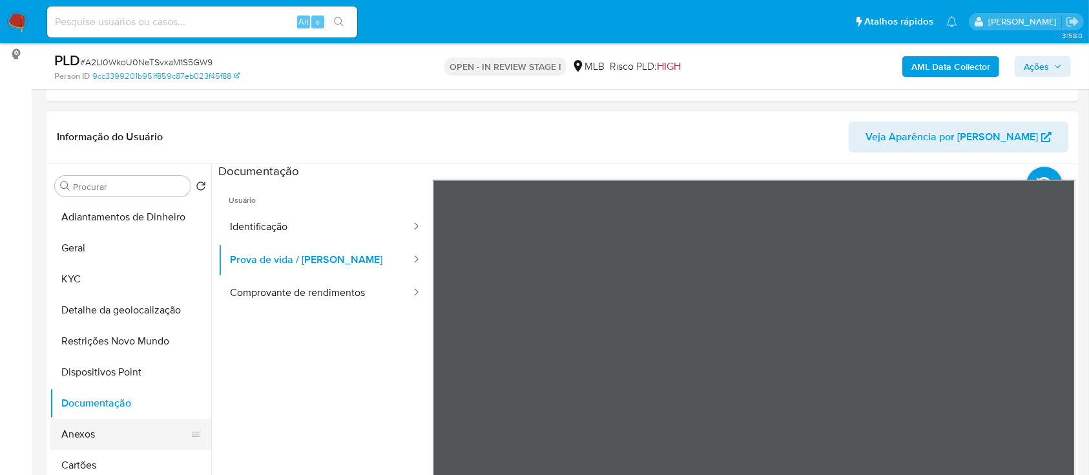
click at [77, 432] on button "Anexos" at bounding box center [125, 434] width 151 height 31
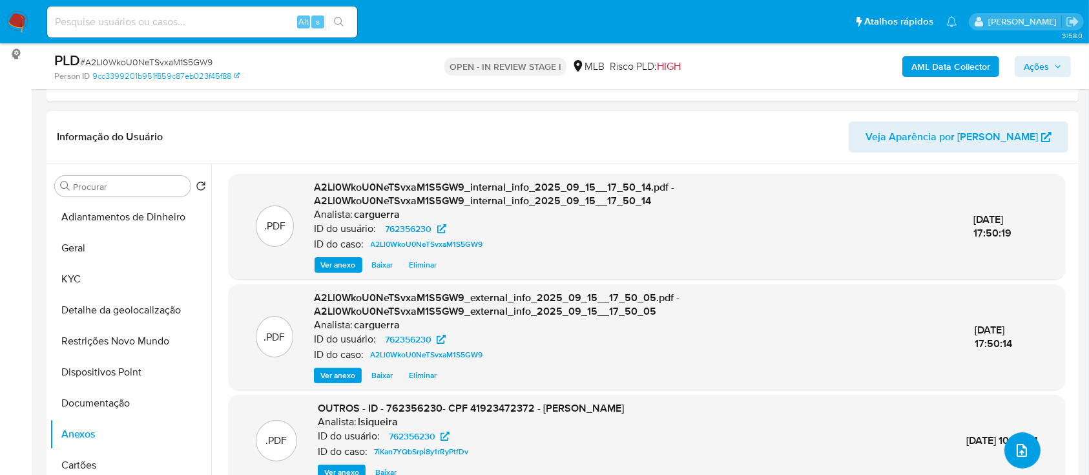
click at [1014, 450] on icon "upload-file" at bounding box center [1022, 451] width 16 height 16
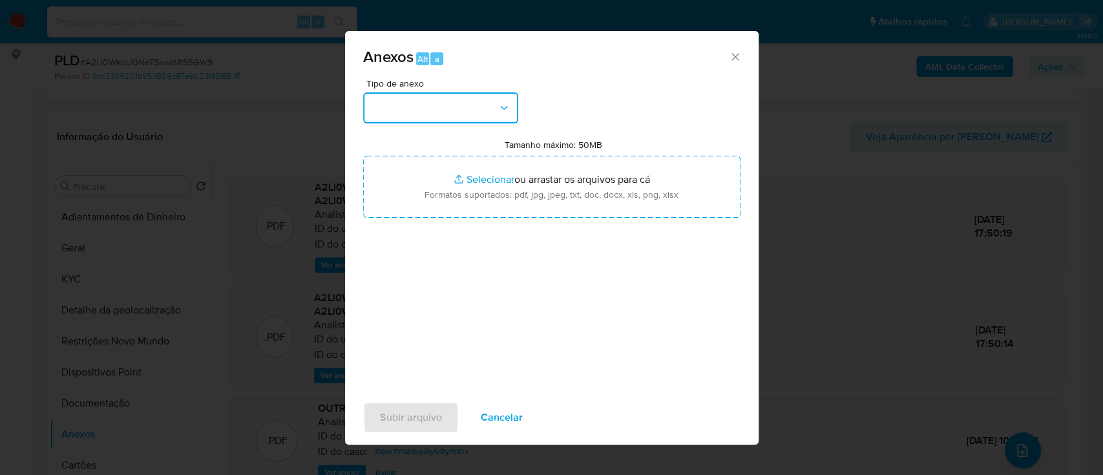
click at [459, 104] on button "button" at bounding box center [440, 107] width 155 height 31
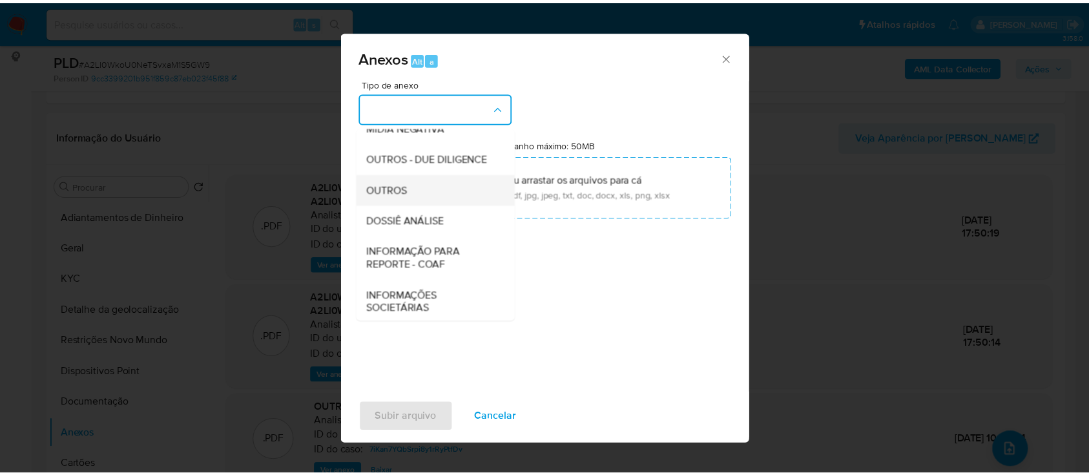
scroll to position [172, 0]
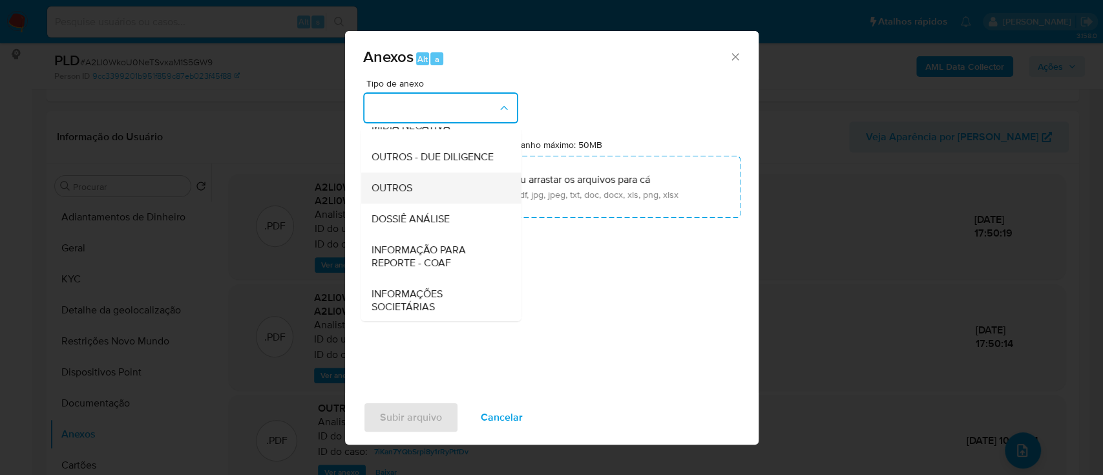
click at [421, 204] on div "OUTROS" at bounding box center [437, 188] width 132 height 31
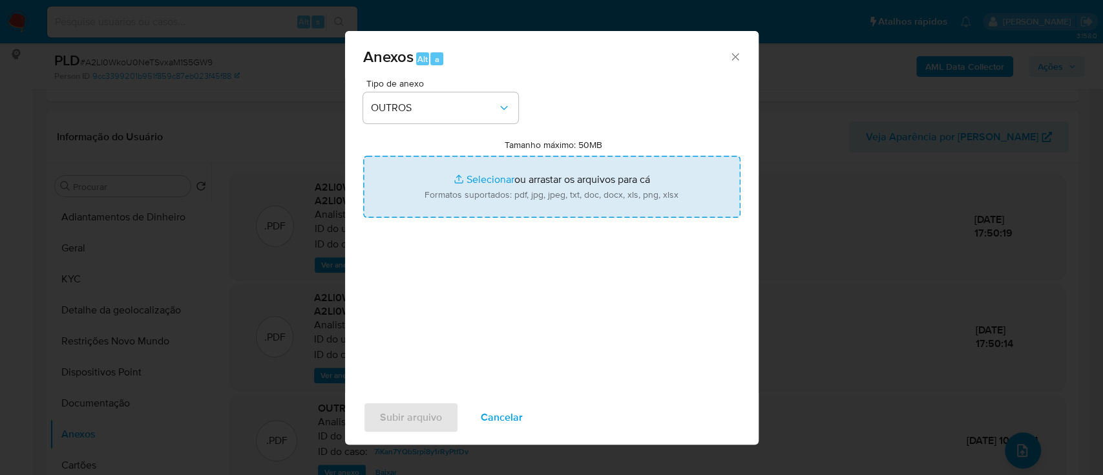
click at [487, 173] on input "Tamanho máximo: 50MB Selecionar arquivos" at bounding box center [551, 187] width 377 height 62
type input "C:\fakepath\Mulan 762356230_2025_09_12_17_20_55.xlsx"
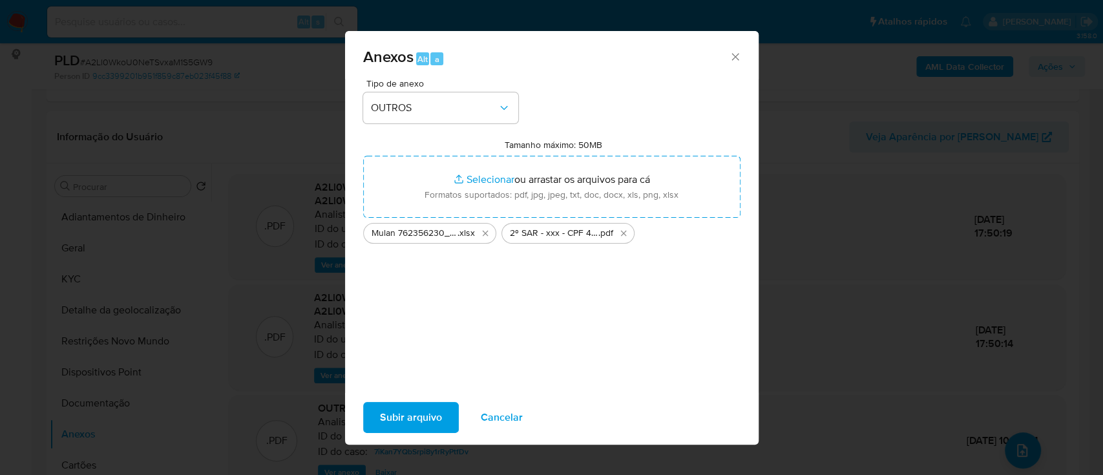
click at [406, 408] on span "Subir arquivo" at bounding box center [411, 417] width 62 height 28
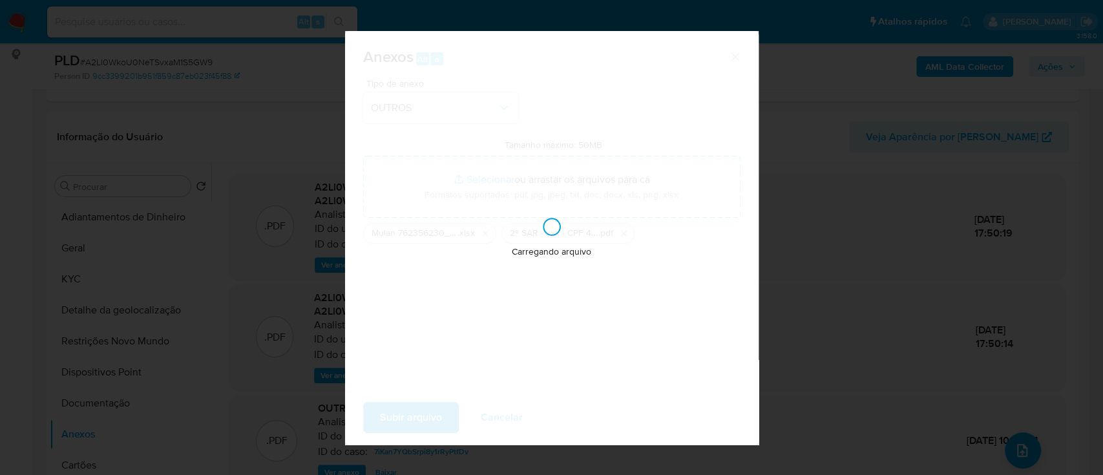
click at [792, 70] on div "Anexos Alt a Tipo de anexo OUTROS Tamanho máximo: 50MB Selecionar arquivos Sele…" at bounding box center [551, 237] width 1103 height 475
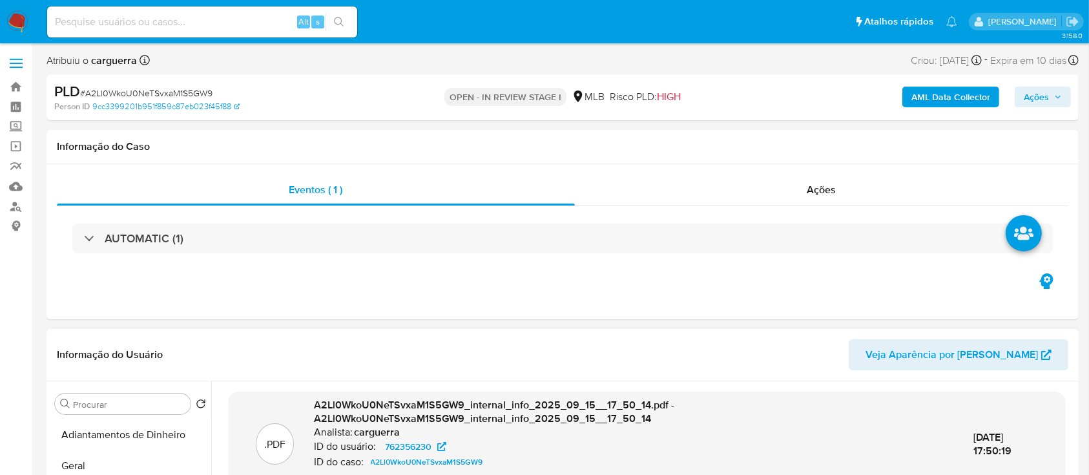
scroll to position [0, 0]
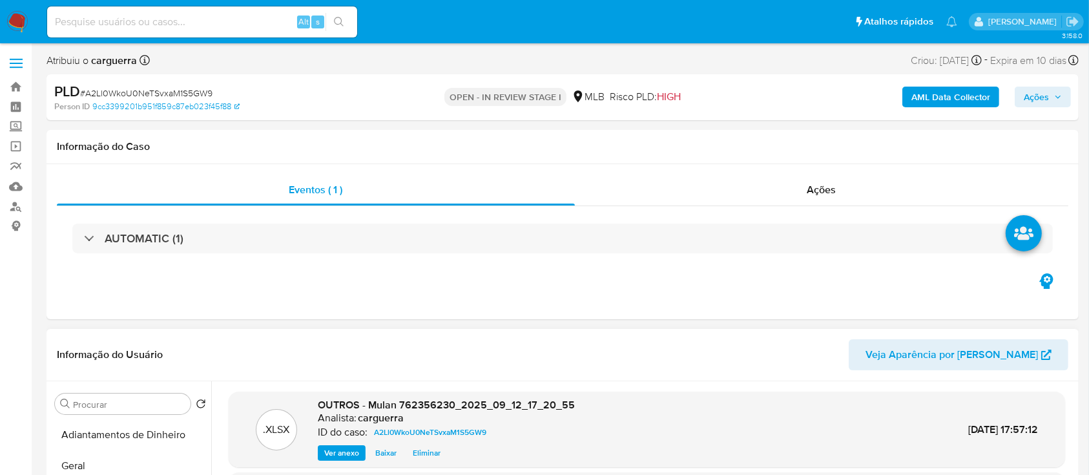
click at [1032, 98] on span "Ações" at bounding box center [1036, 97] width 25 height 21
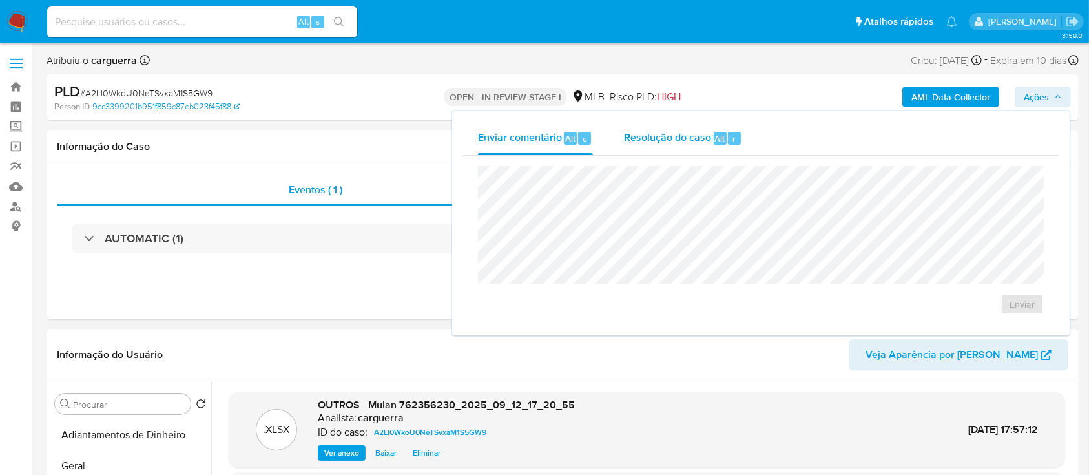
click at [664, 134] on span "Resolução do caso" at bounding box center [667, 138] width 87 height 15
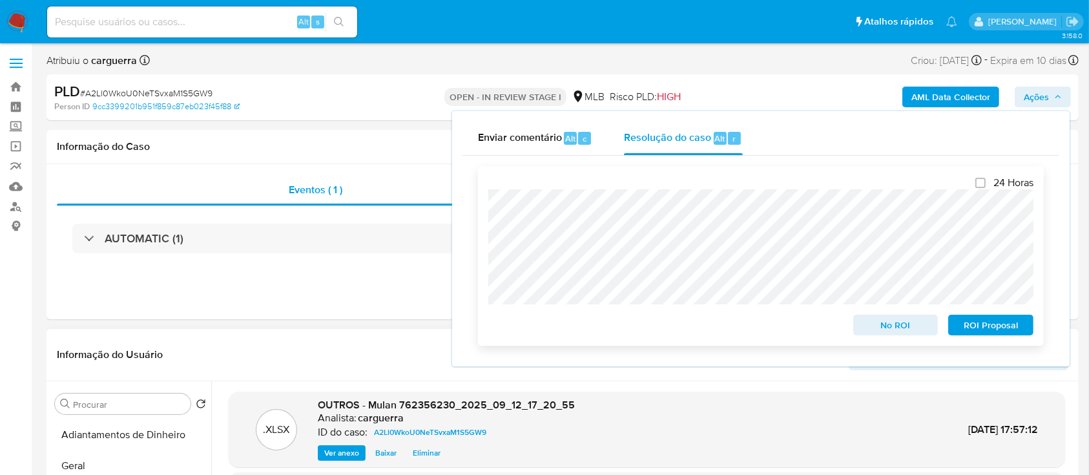
click at [988, 329] on span "ROI Proposal" at bounding box center [991, 325] width 67 height 18
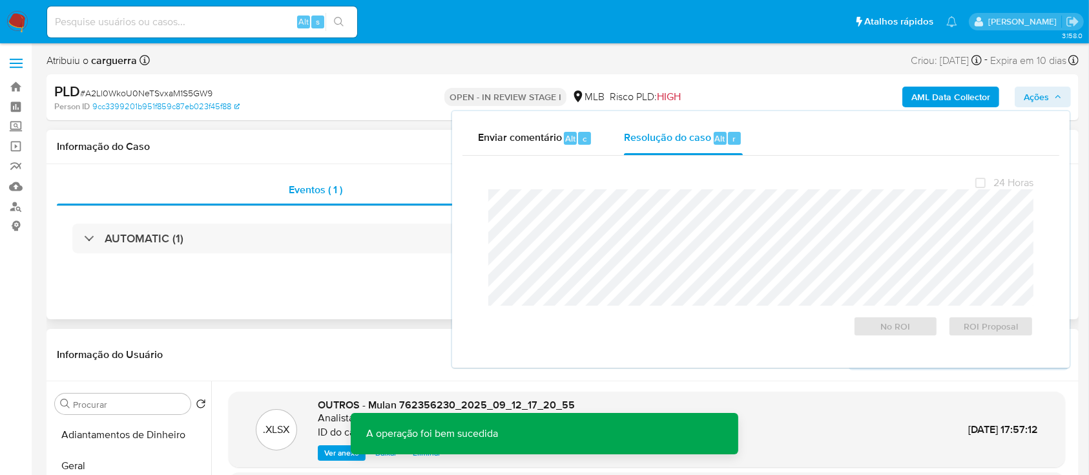
click at [305, 291] on div "Eventos ( 1 ) Ações AUTOMATIC (1)" at bounding box center [563, 241] width 1032 height 155
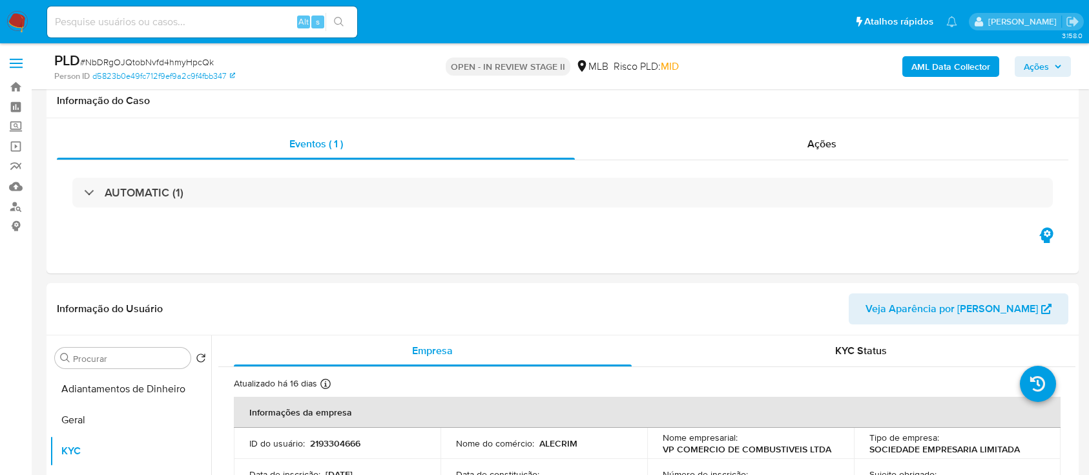
select select "10"
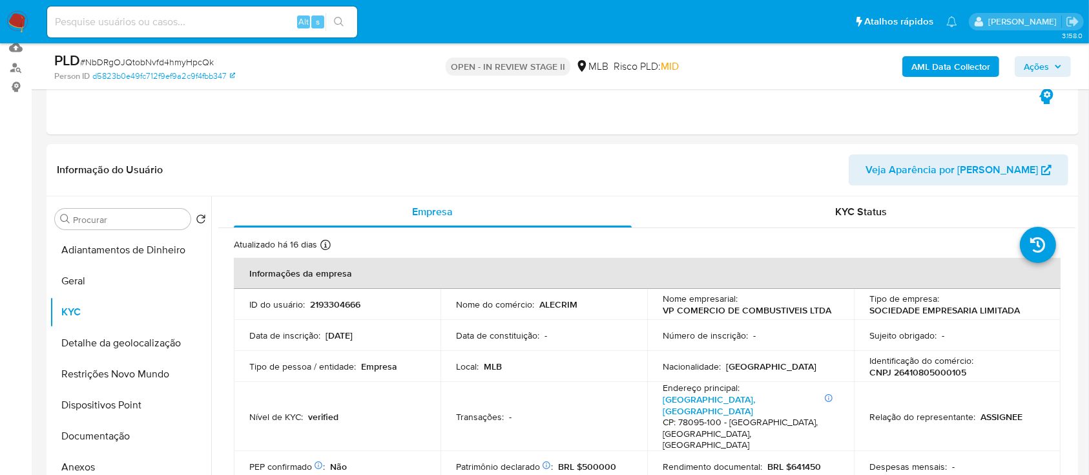
scroll to position [172, 0]
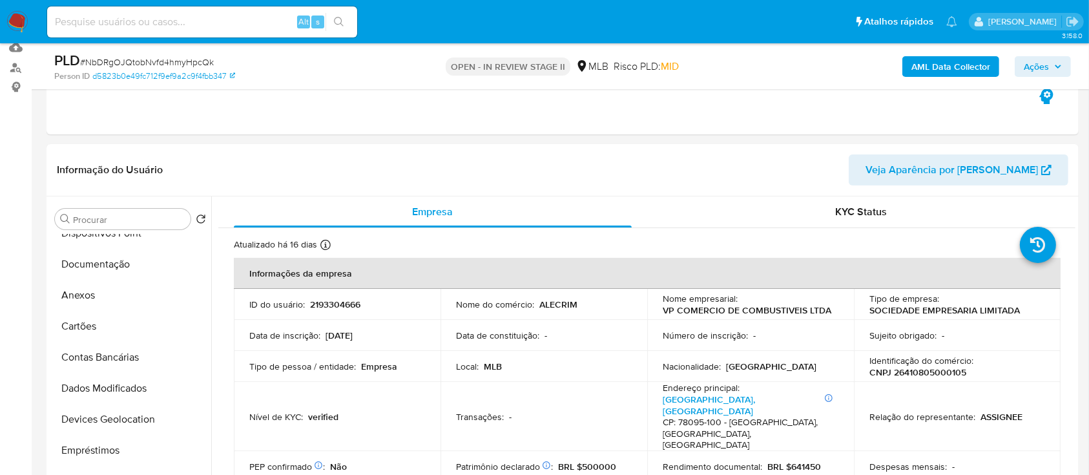
click at [915, 56] on b "AML Data Collector" at bounding box center [951, 66] width 79 height 21
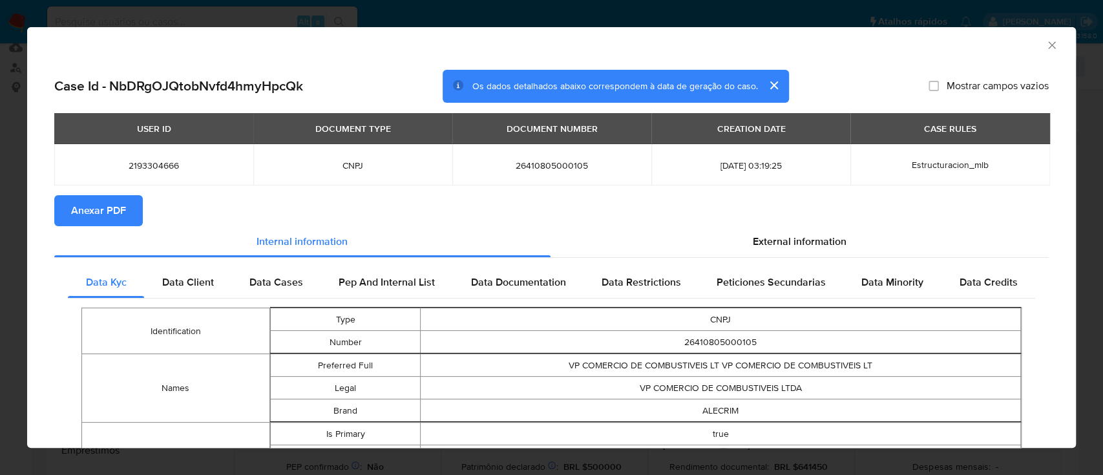
click at [99, 206] on span "Anexar PDF" at bounding box center [98, 210] width 55 height 28
click at [1048, 43] on icon "Fechar a janela" at bounding box center [1051, 44] width 7 height 7
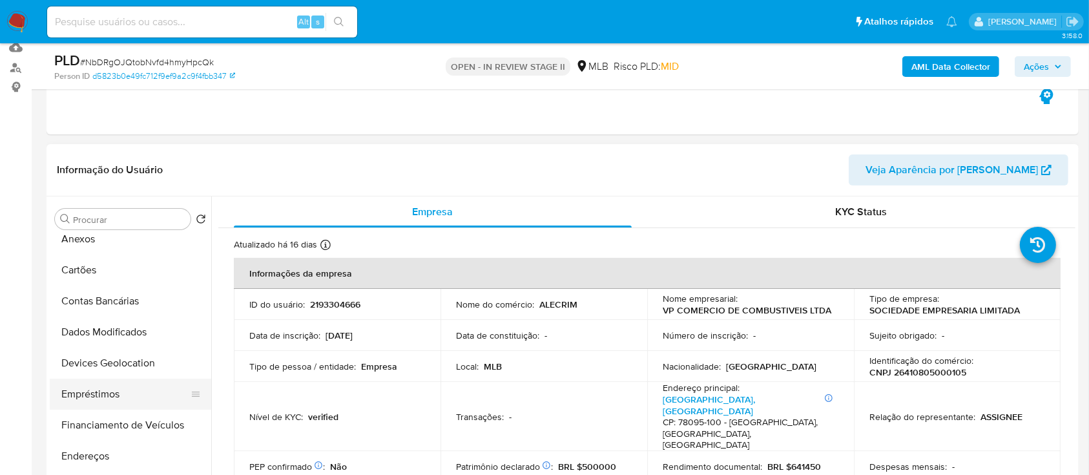
scroll to position [86, 0]
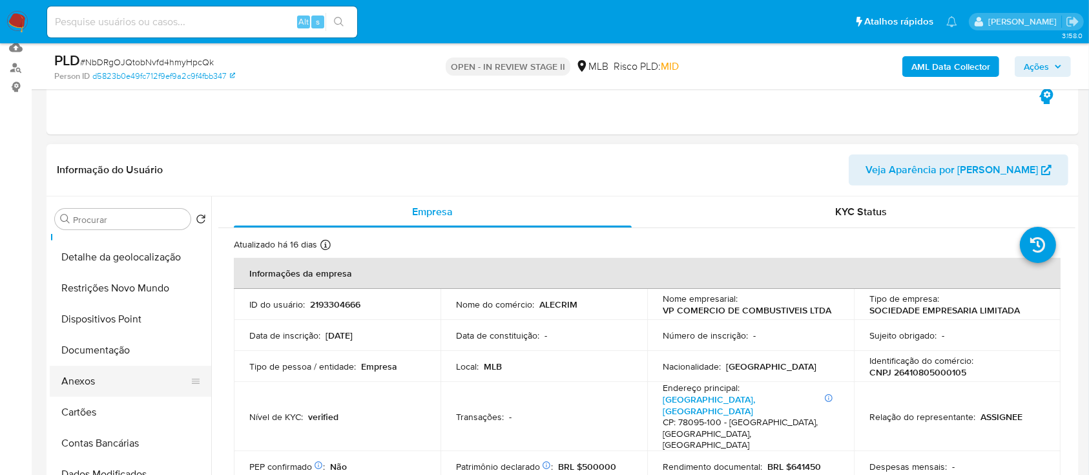
click at [93, 374] on button "Anexos" at bounding box center [125, 381] width 151 height 31
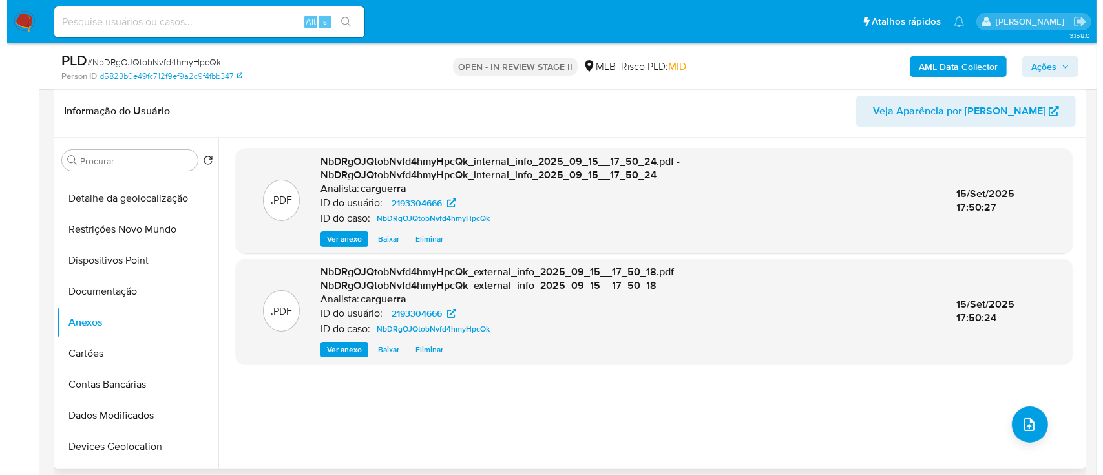
scroll to position [225, 0]
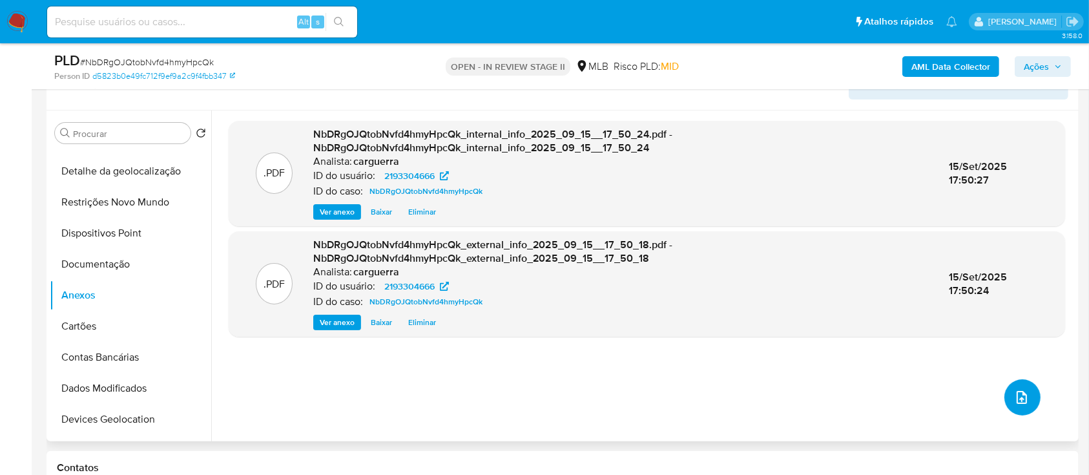
click at [1020, 400] on icon "upload-file" at bounding box center [1022, 398] width 16 height 16
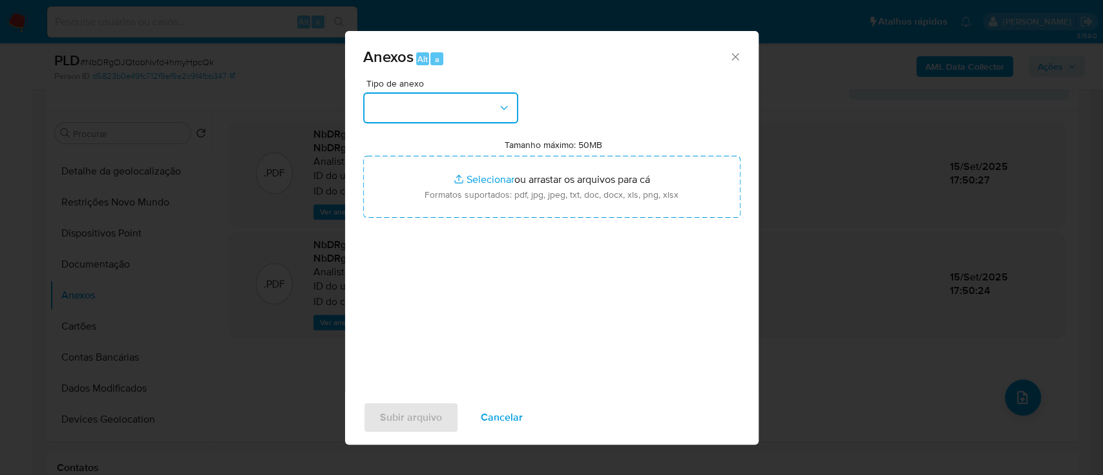
click at [467, 110] on button "button" at bounding box center [440, 107] width 155 height 31
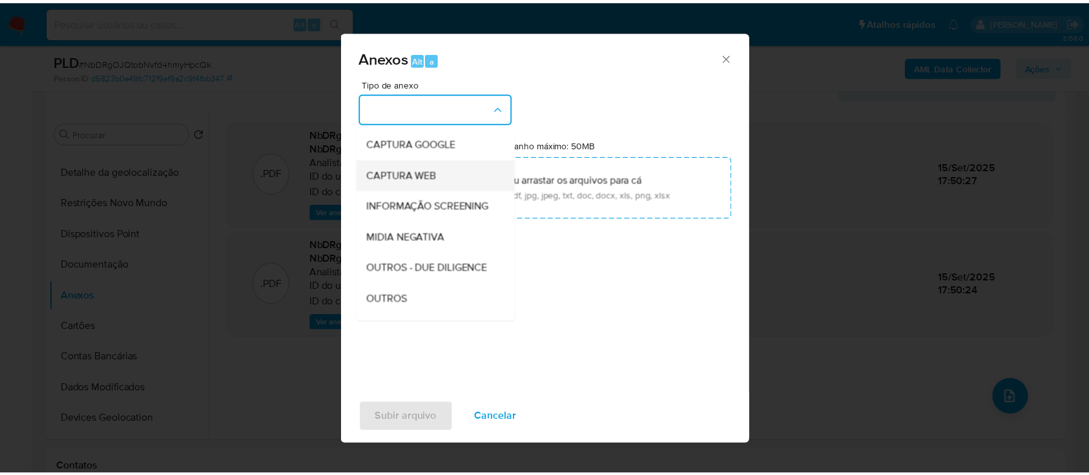
scroll to position [86, 0]
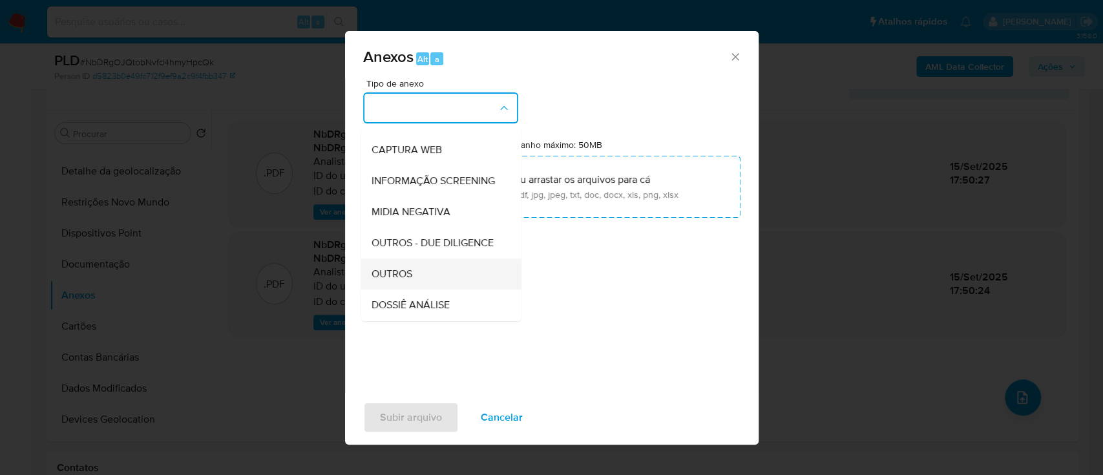
click at [445, 289] on div "OUTROS" at bounding box center [437, 273] width 132 height 31
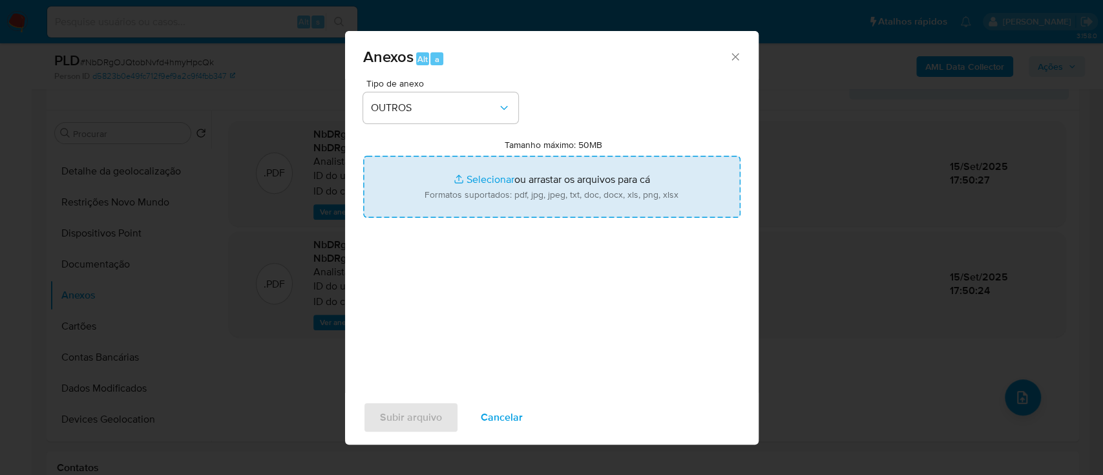
click at [483, 183] on input "Tamanho máximo: 50MB Selecionar arquivos" at bounding box center [551, 187] width 377 height 62
type input "C:\fakepath\SAR - xxx - CNPJ 26410805000105 - VP COMERCIO DE COMBUSTIVEIS LTDA.…"
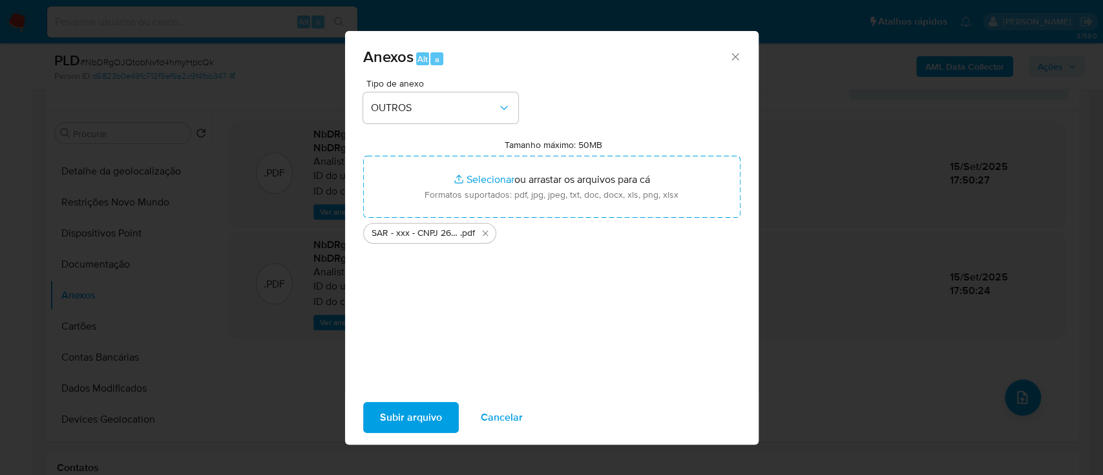
click at [810, 351] on div "Anexos Alt a Tipo de anexo OUTROS Tamanho máximo: 50MB Selecionar arquivos Sele…" at bounding box center [551, 237] width 1103 height 475
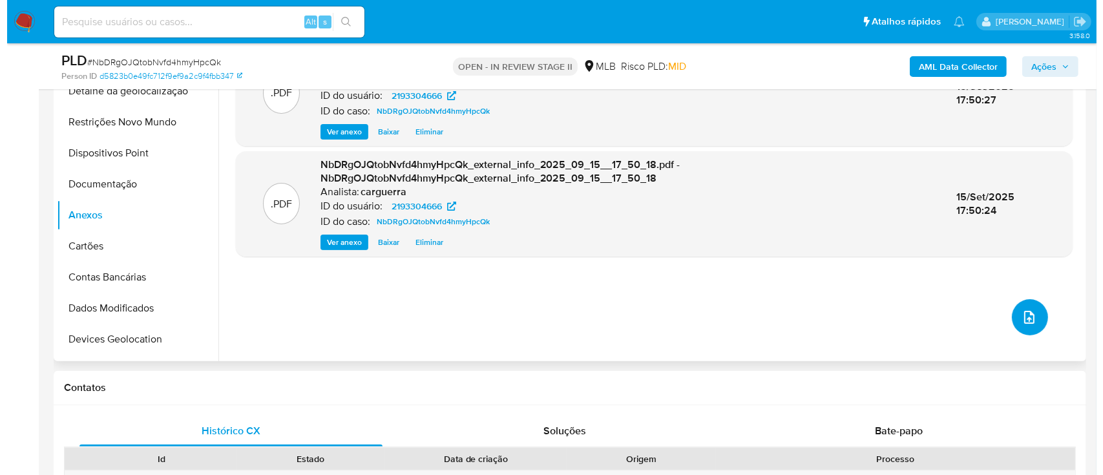
scroll to position [311, 0]
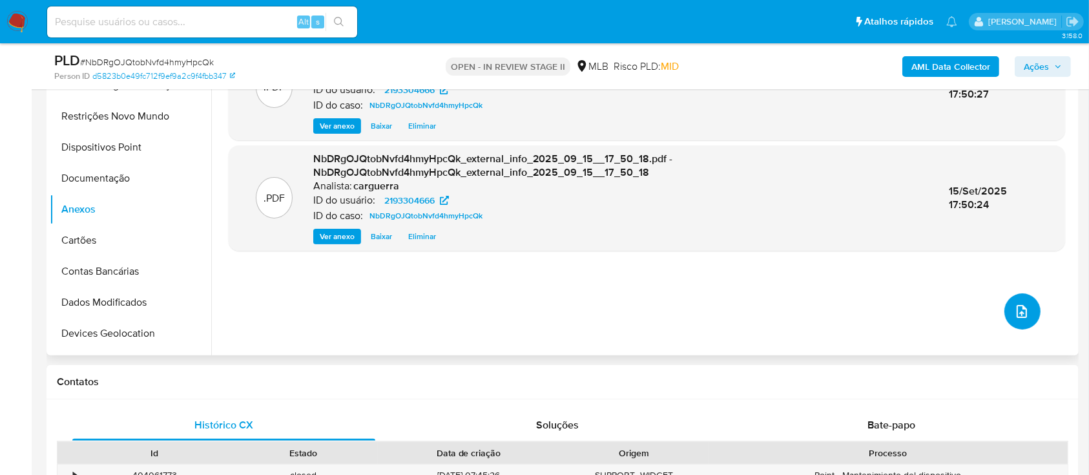
click at [1026, 312] on button "upload-file" at bounding box center [1023, 311] width 36 height 36
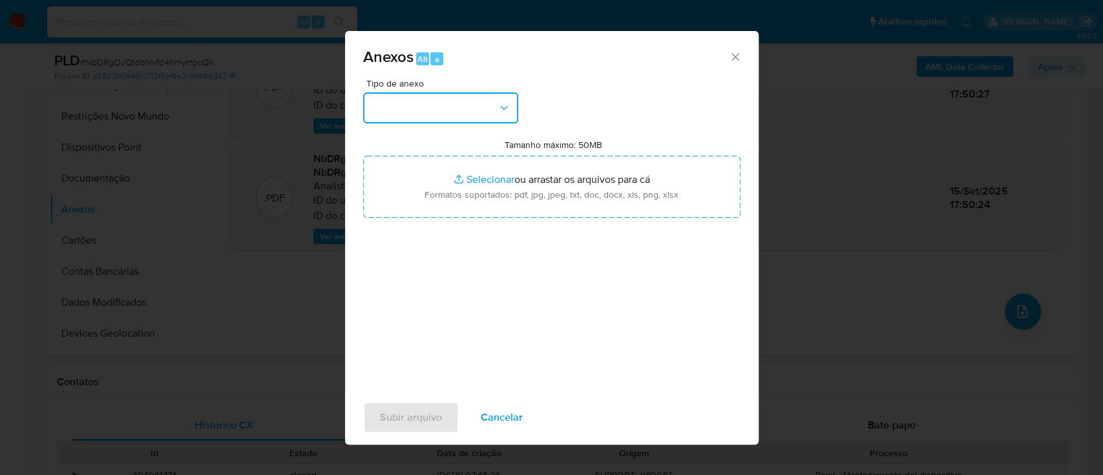
click at [443, 101] on button "button" at bounding box center [440, 107] width 155 height 31
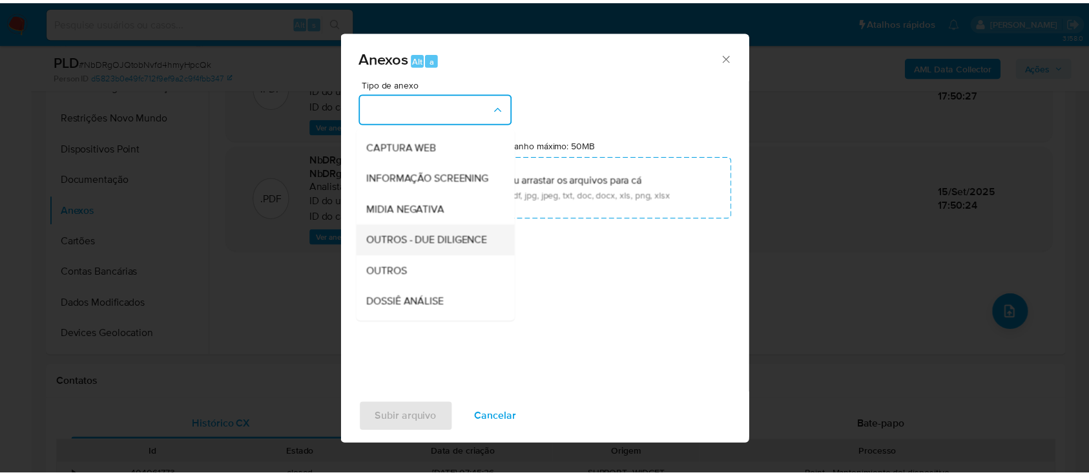
scroll to position [86, 0]
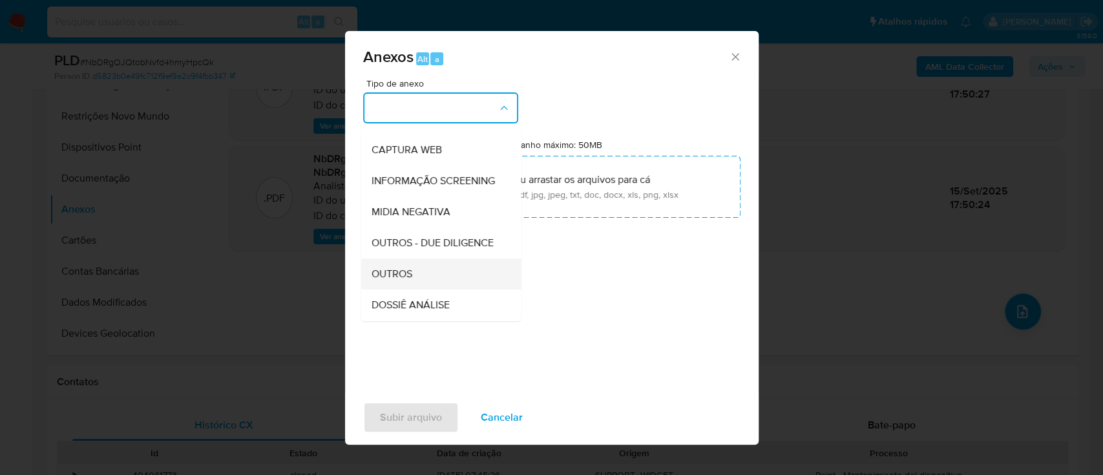
click at [410, 289] on div "OUTROS" at bounding box center [437, 273] width 132 height 31
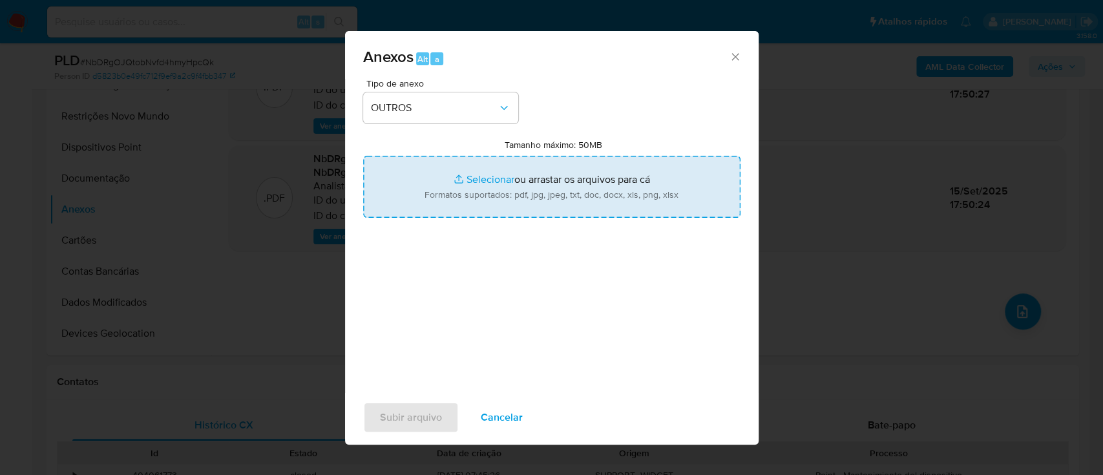
click at [496, 178] on input "Tamanho máximo: 50MB Selecionar arquivos" at bounding box center [551, 187] width 377 height 62
type input "C:\fakepath\Mulan 2193304666_2025_09_12_17_21_16.xlsx"
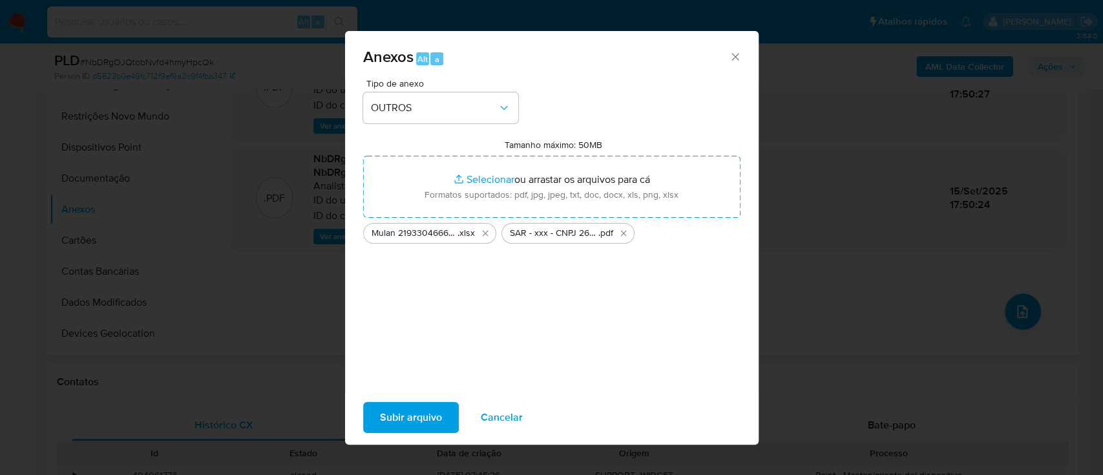
click at [402, 415] on span "Subir arquivo" at bounding box center [411, 417] width 62 height 28
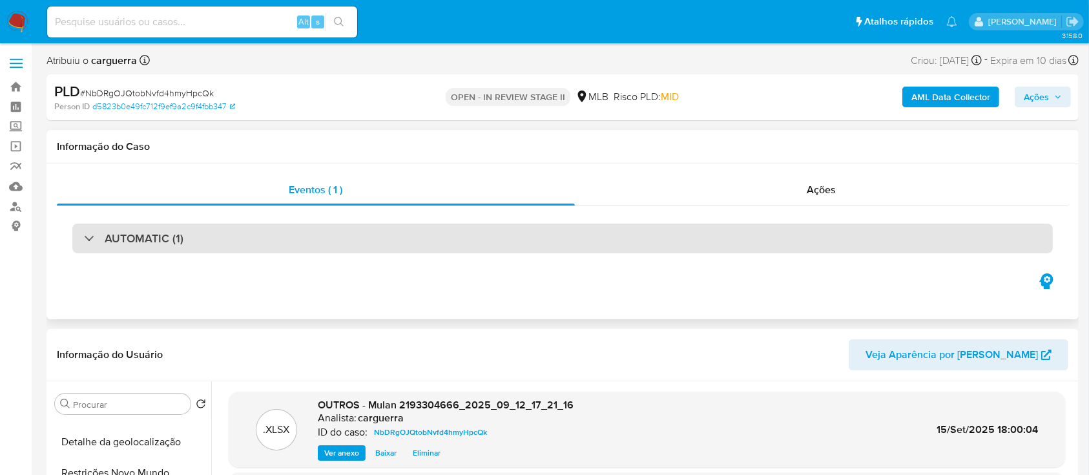
scroll to position [0, 0]
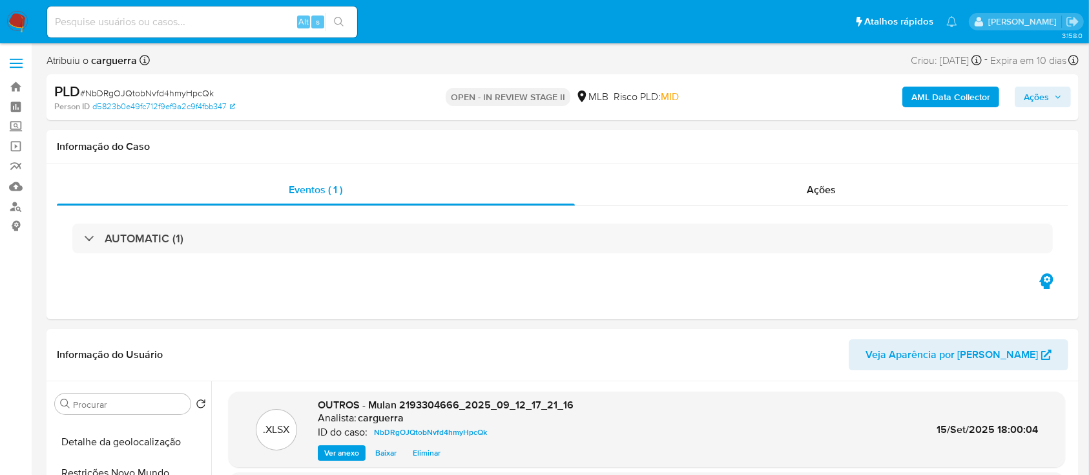
click at [1027, 96] on span "Ações" at bounding box center [1036, 97] width 25 height 21
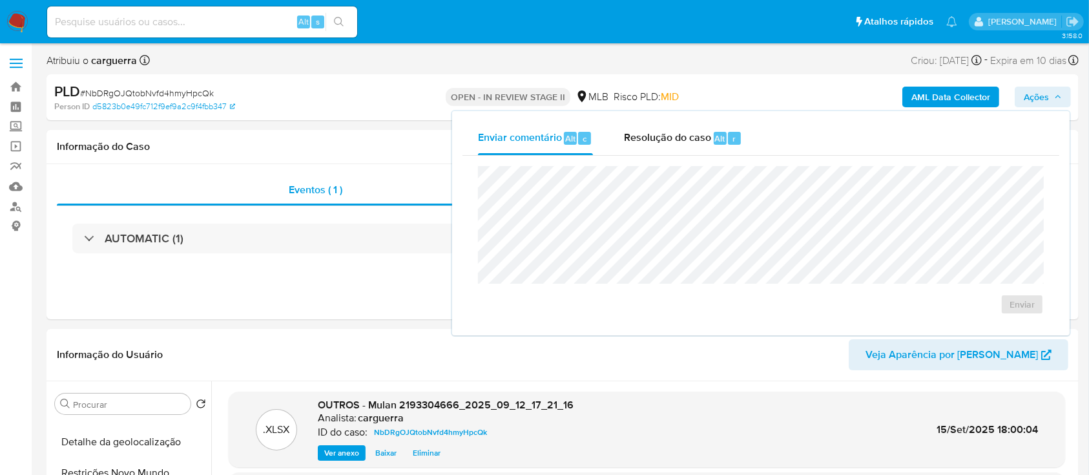
drag, startPoint x: 657, startPoint y: 141, endPoint x: 657, endPoint y: 158, distance: 16.8
click at [657, 142] on span "Resolução do caso" at bounding box center [667, 138] width 87 height 15
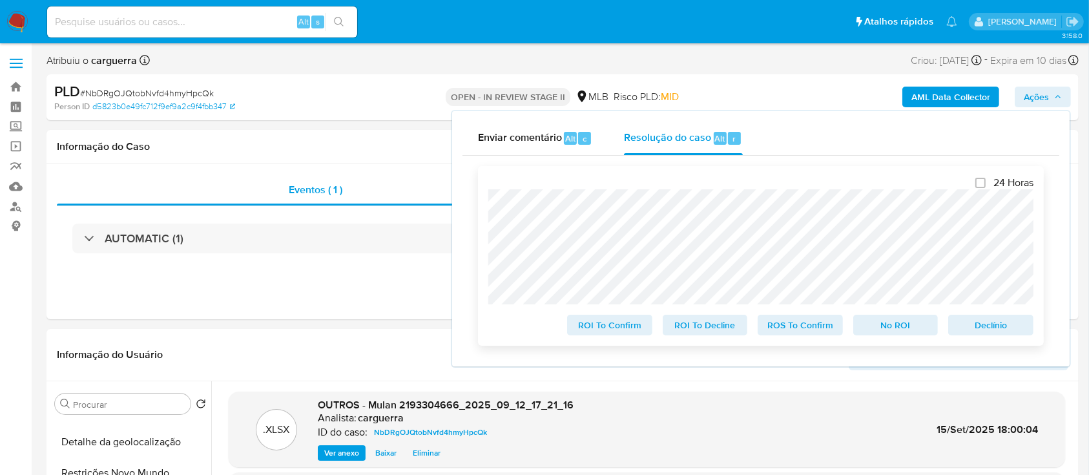
click at [788, 326] on span "ROS To Confirm" at bounding box center [800, 325] width 67 height 18
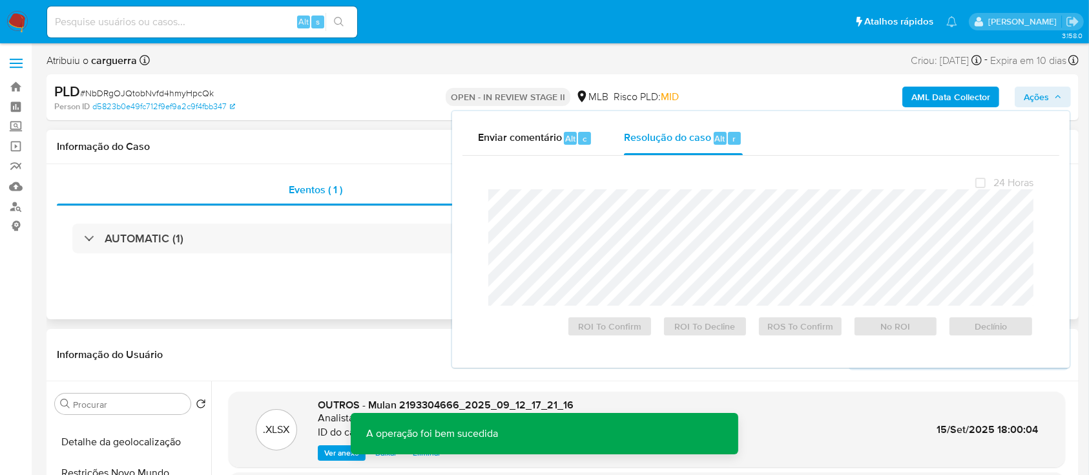
click at [222, 285] on div "Eventos ( 1 ) Ações AUTOMATIC (1)" at bounding box center [563, 241] width 1032 height 155
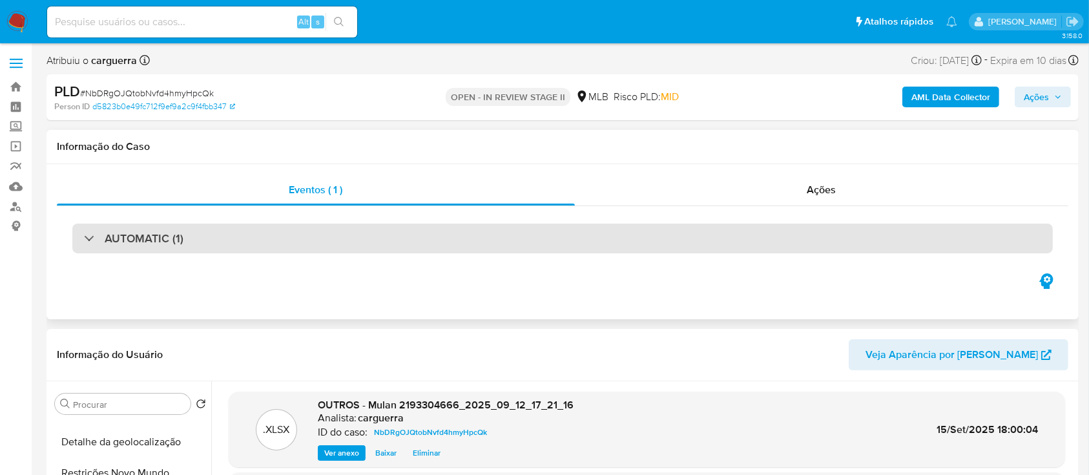
click at [88, 237] on div "AUTOMATIC (1)" at bounding box center [133, 238] width 99 height 14
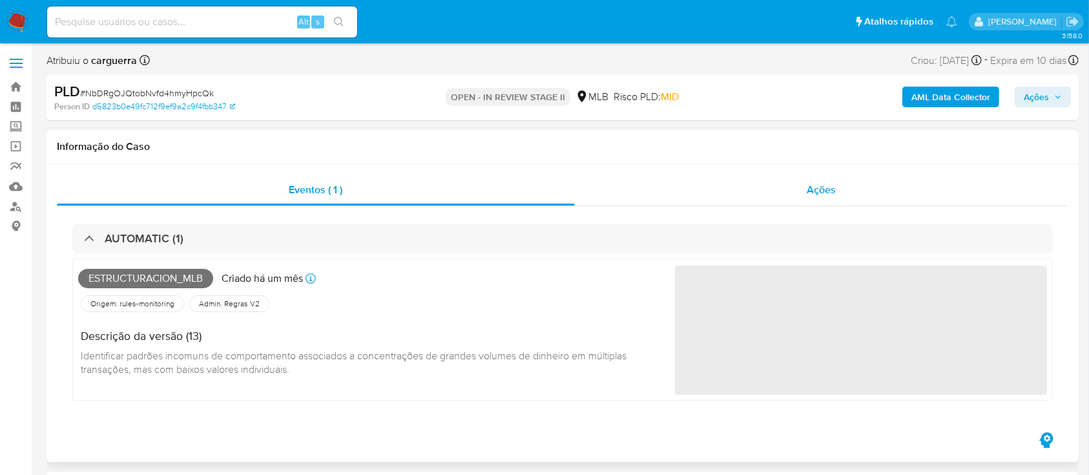
click at [819, 190] on span "Ações" at bounding box center [822, 189] width 29 height 15
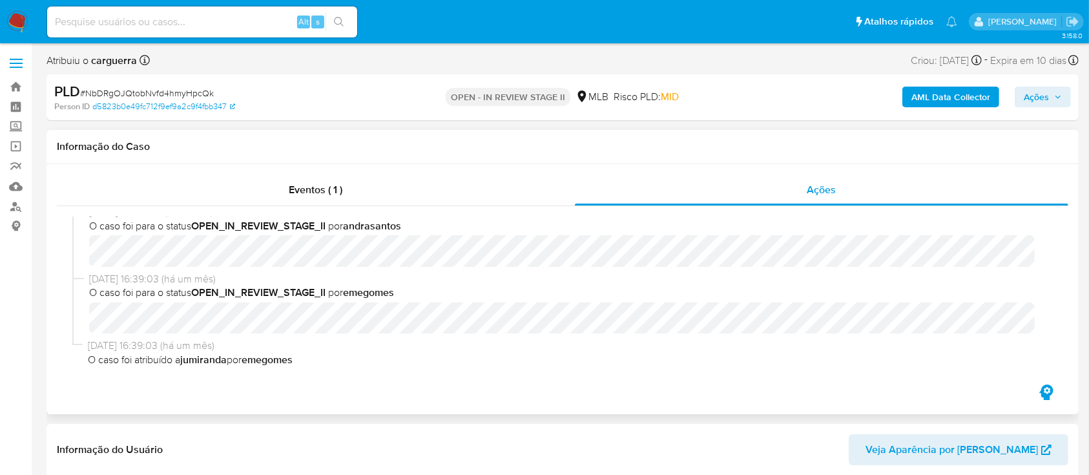
scroll to position [174, 0]
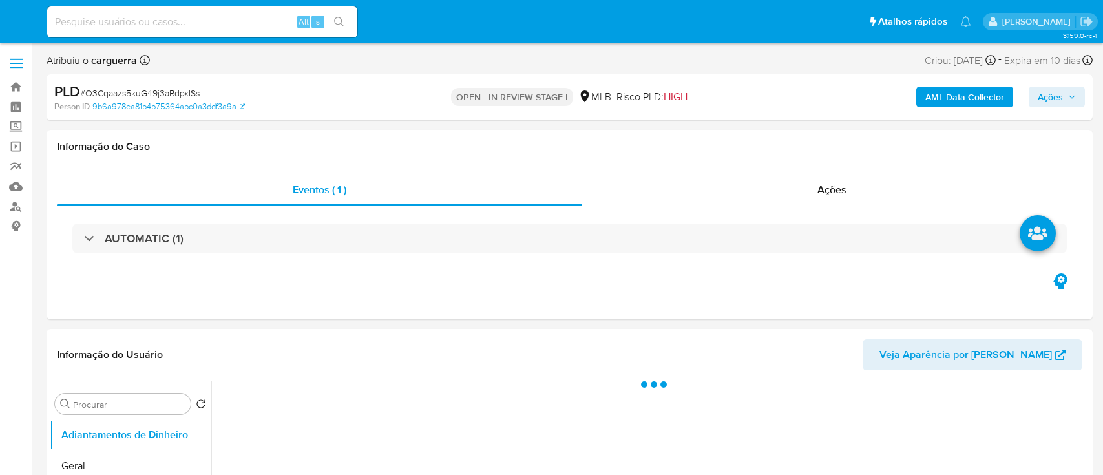
select select "10"
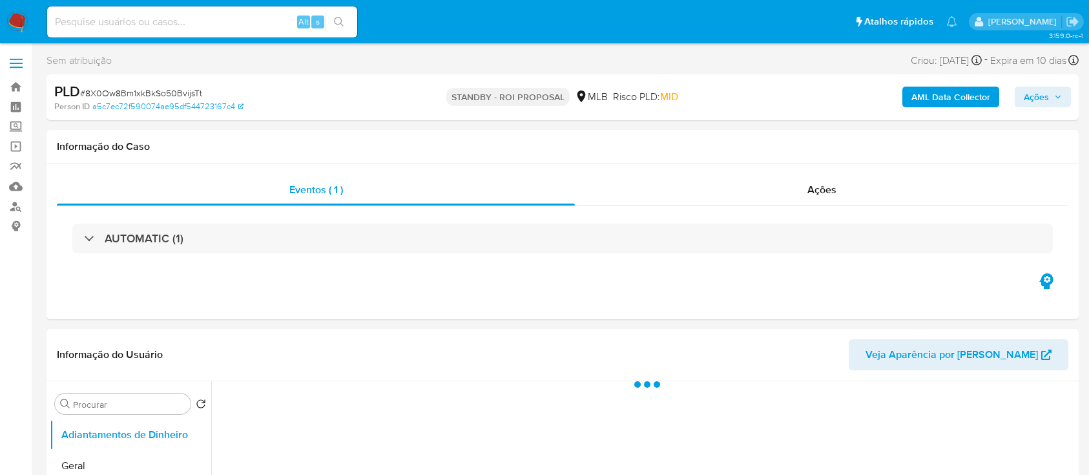
select select "10"
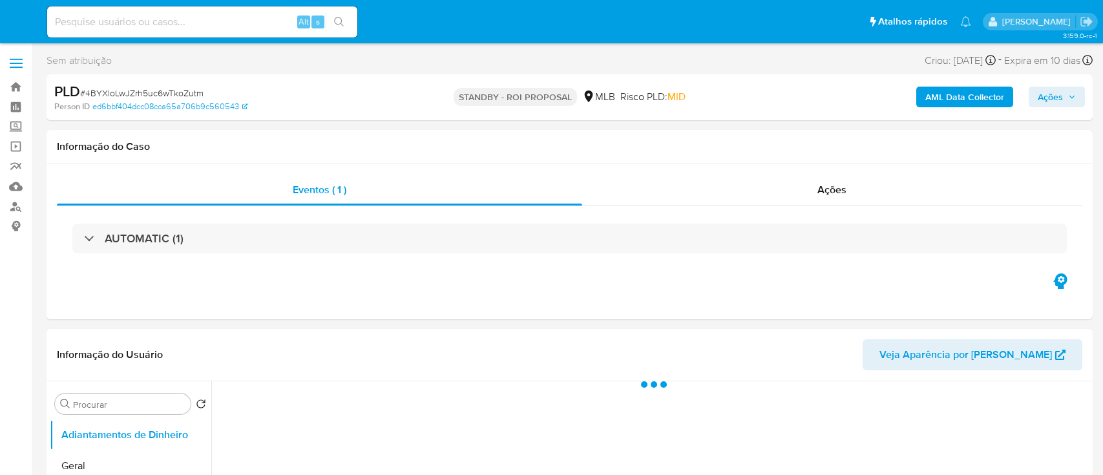
select select "10"
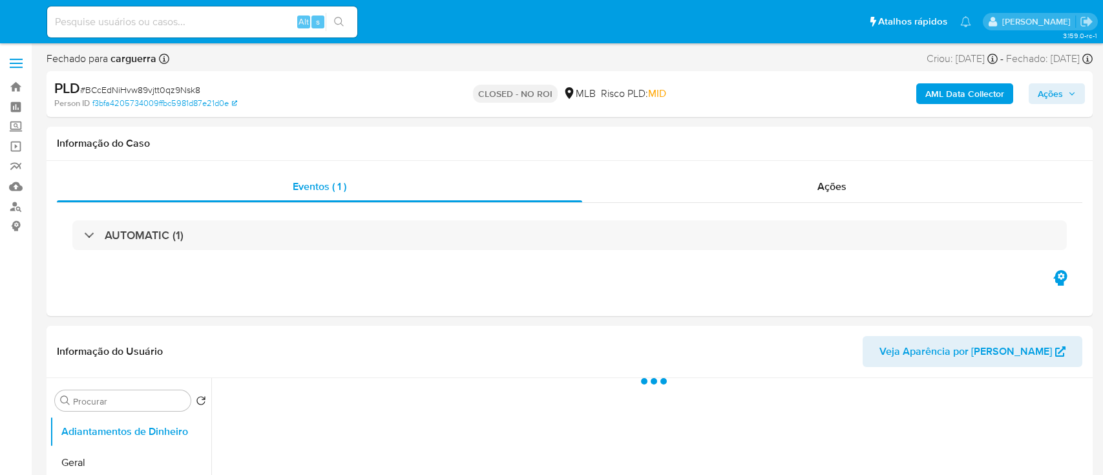
select select "10"
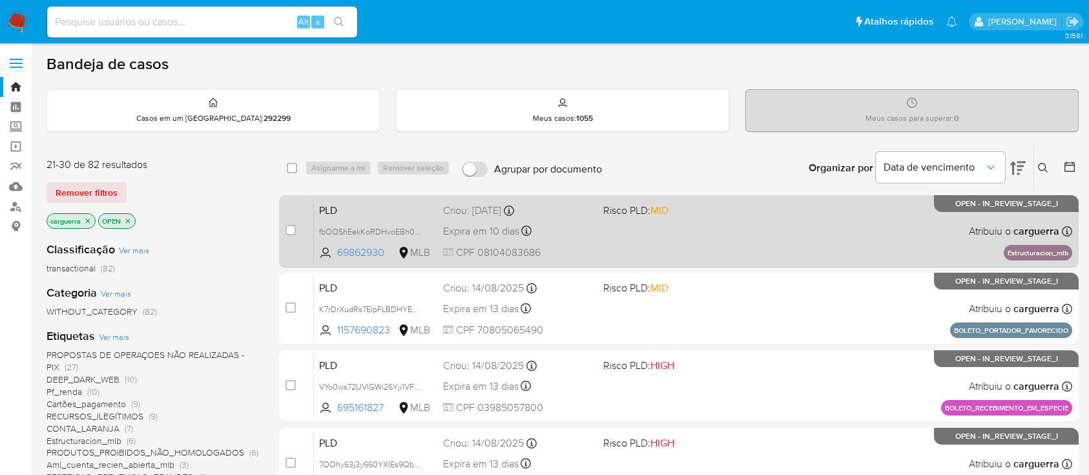
scroll to position [86, 0]
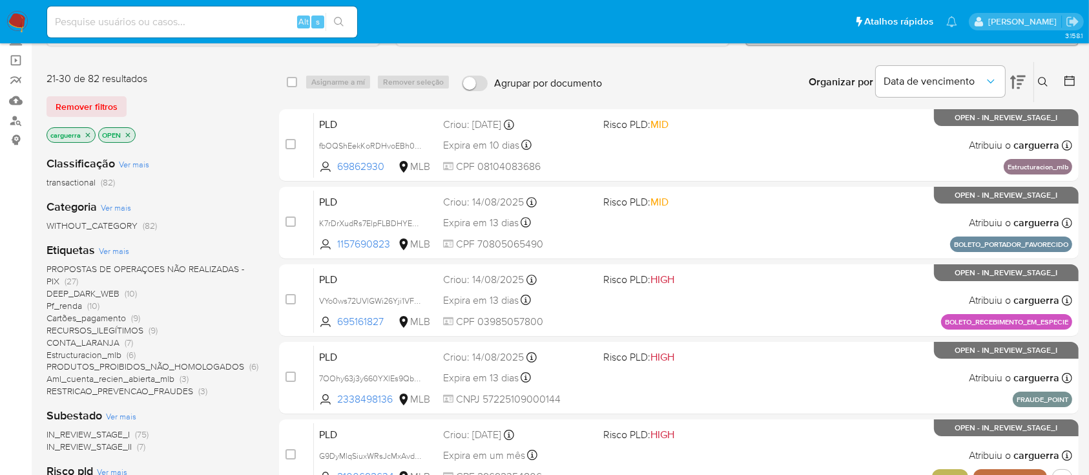
click at [1018, 79] on icon at bounding box center [1018, 83] width 16 height 14
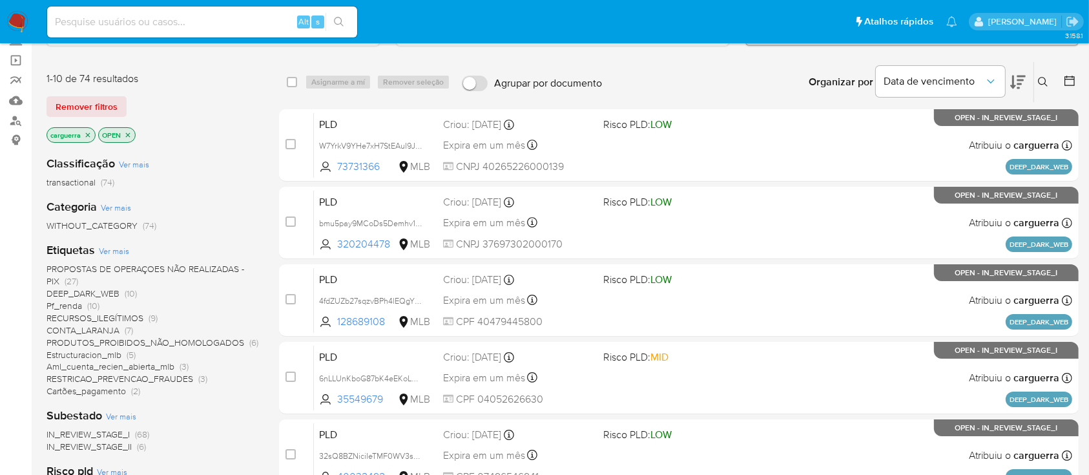
click at [1017, 74] on icon at bounding box center [1018, 82] width 16 height 16
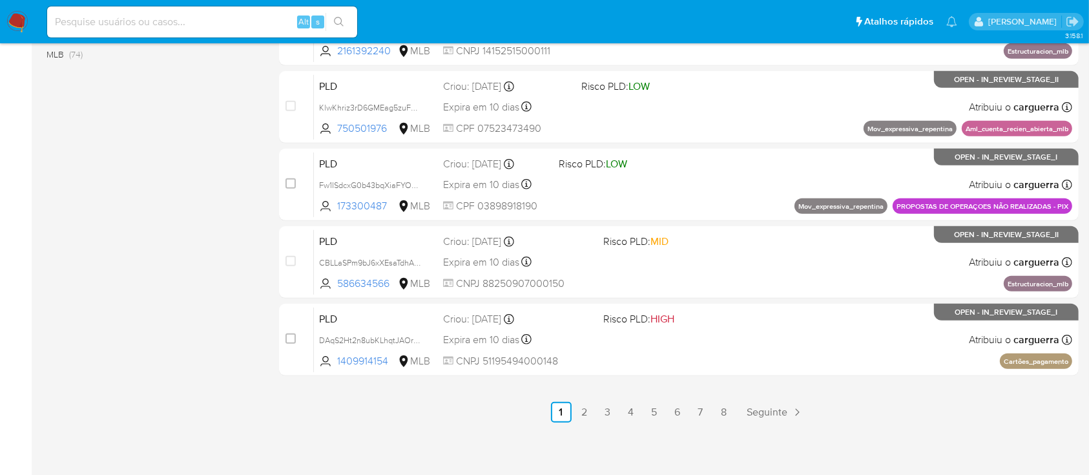
scroll to position [591, 0]
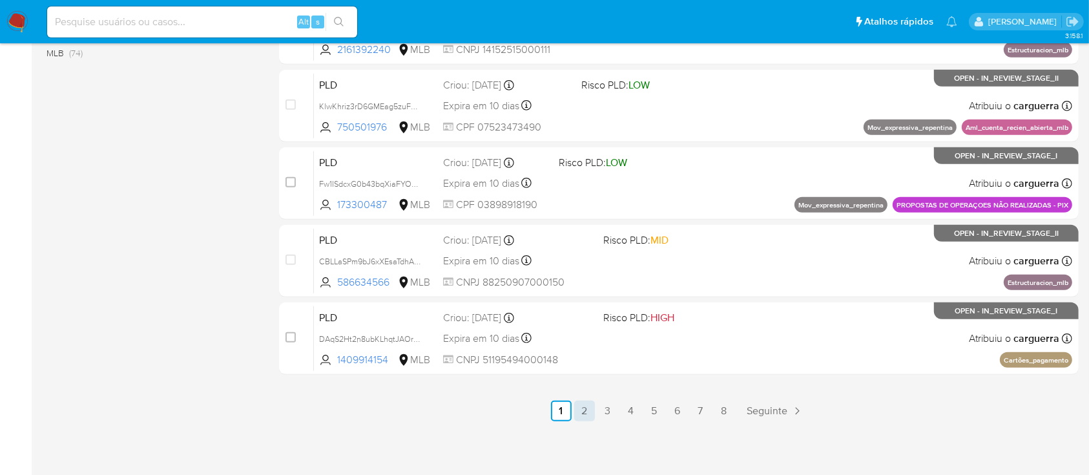
click at [583, 409] on link "2" at bounding box center [584, 411] width 21 height 21
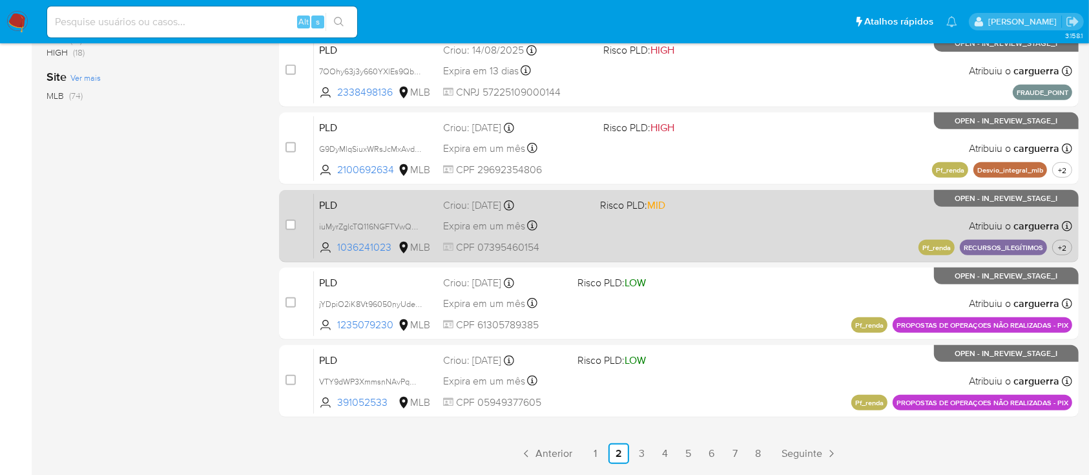
scroll to position [591, 0]
